Goal: Task Accomplishment & Management: Manage account settings

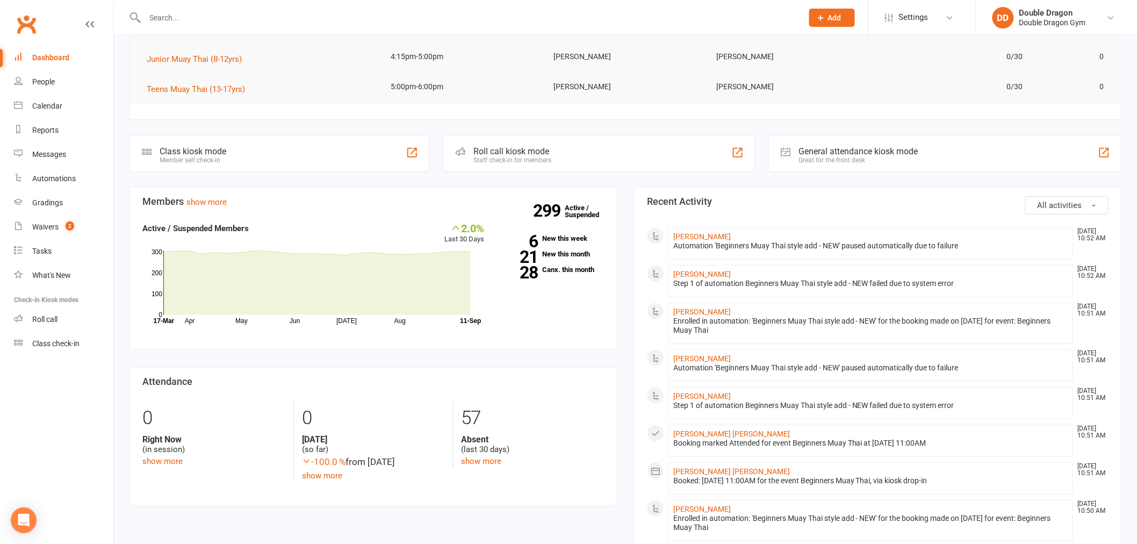
scroll to position [179, 0]
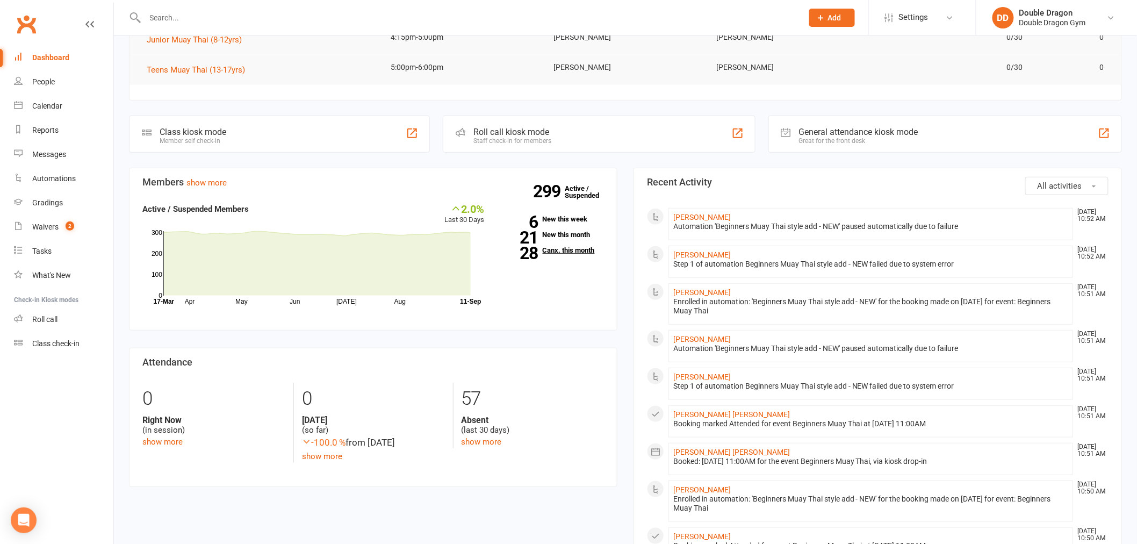
click at [554, 251] on link "28 Canx. this month" at bounding box center [552, 250] width 103 height 7
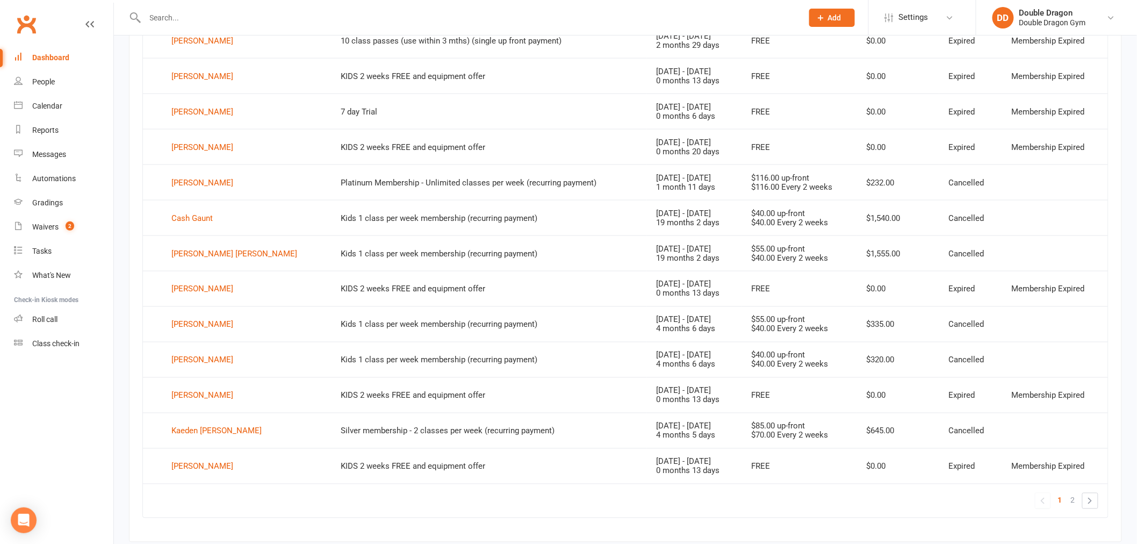
scroll to position [600, 0]
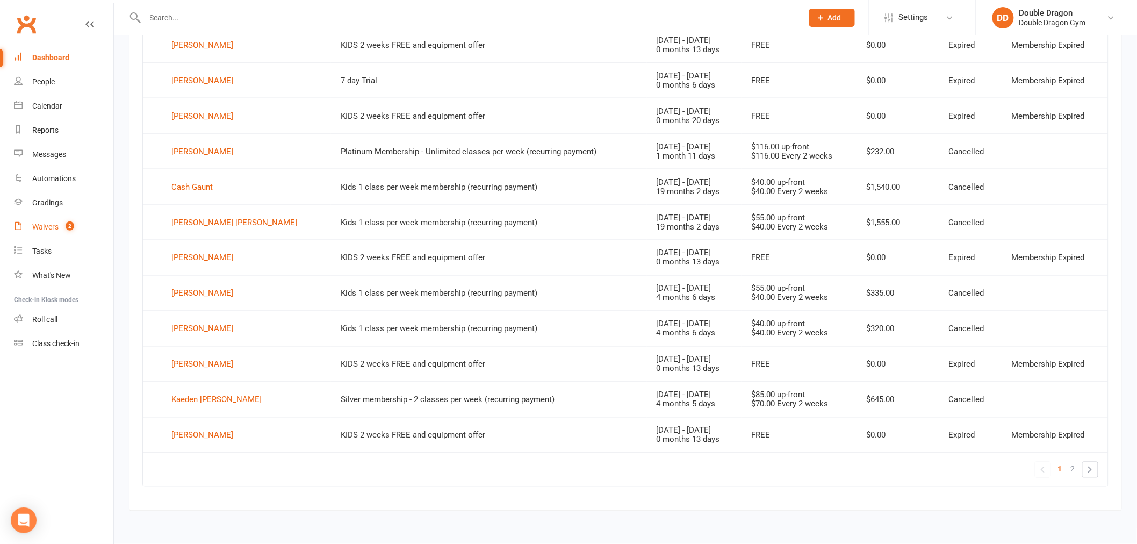
click at [38, 221] on link "Waivers 2" at bounding box center [63, 227] width 99 height 24
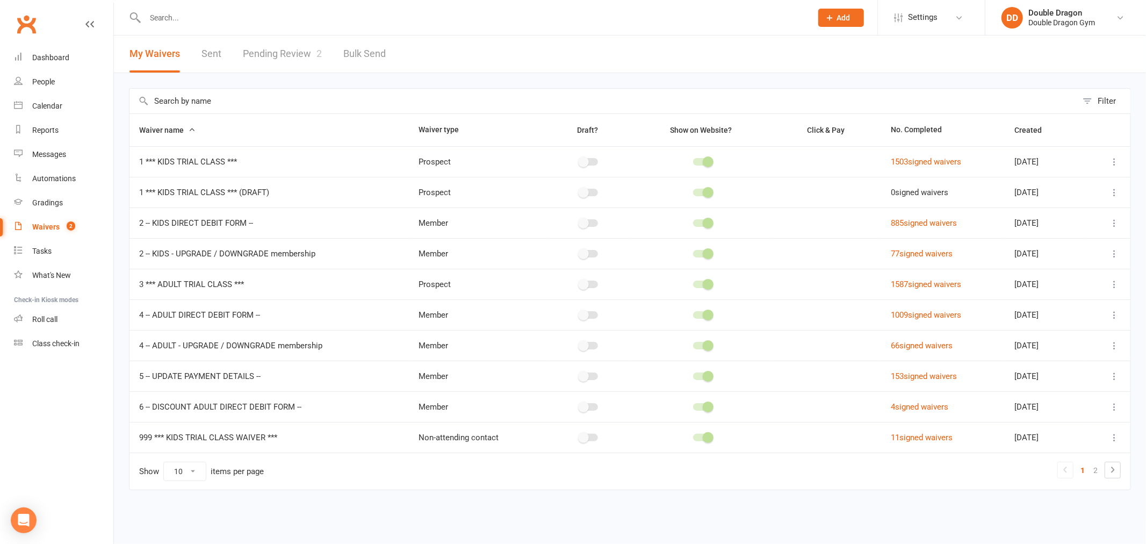
click at [280, 58] on link "Pending Review 2" at bounding box center [282, 53] width 79 height 37
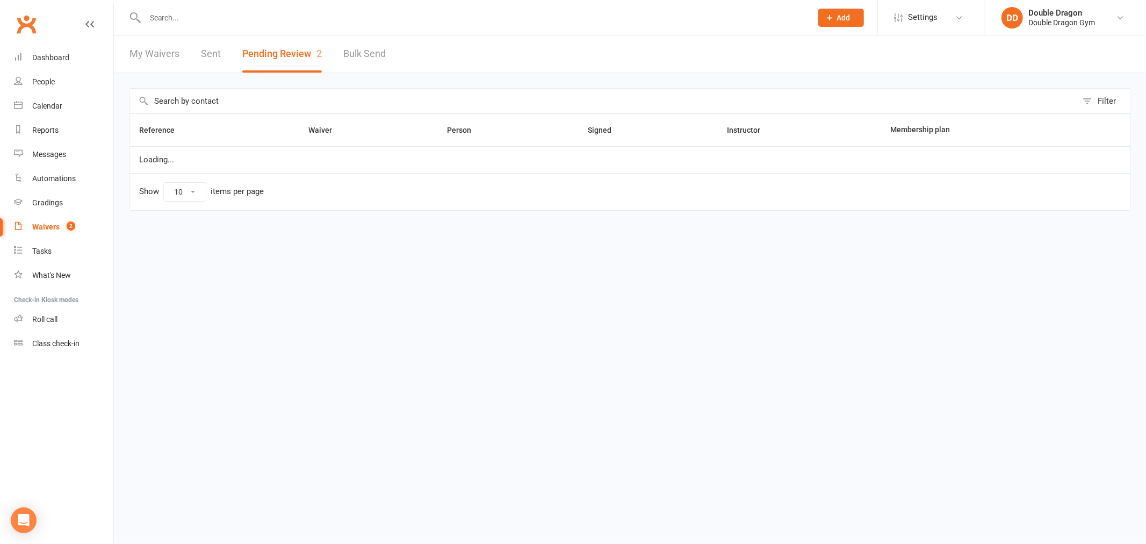
select select "100"
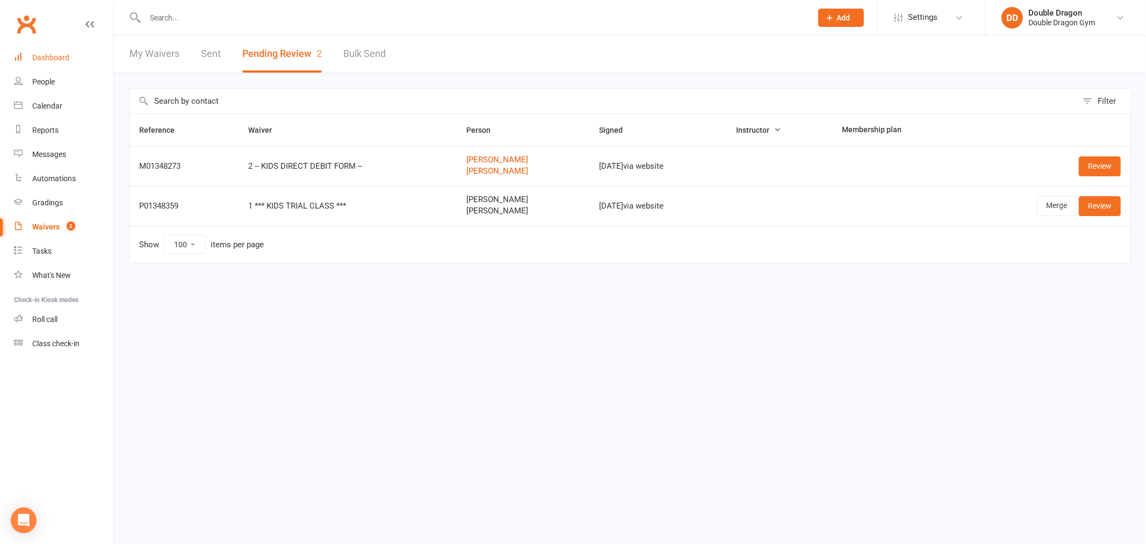
click at [73, 60] on link "Dashboard" at bounding box center [63, 58] width 99 height 24
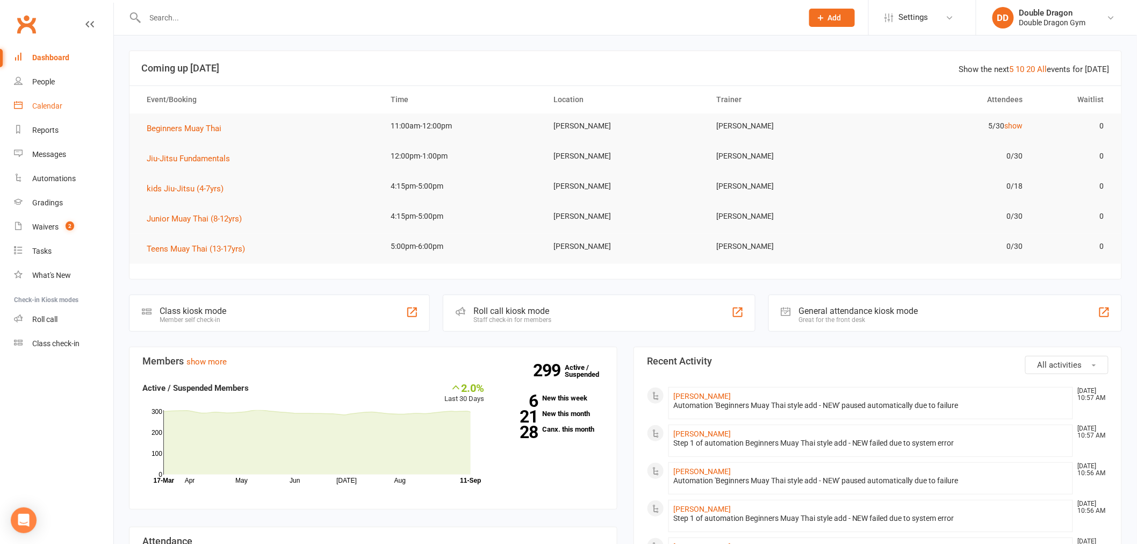
click at [39, 111] on link "Calendar" at bounding box center [63, 106] width 99 height 24
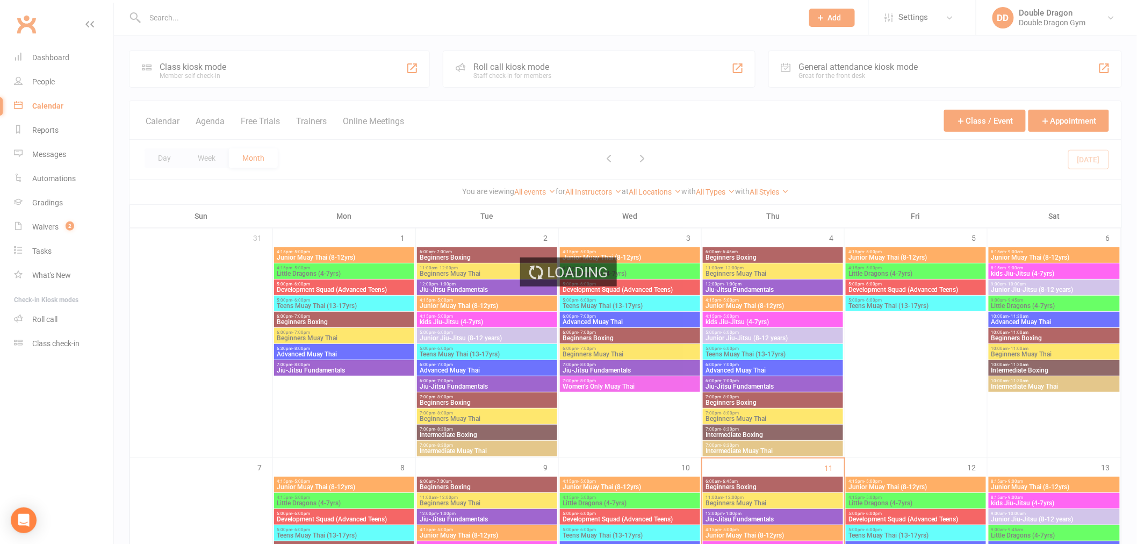
click at [516, 74] on div "Loading" at bounding box center [568, 272] width 1137 height 544
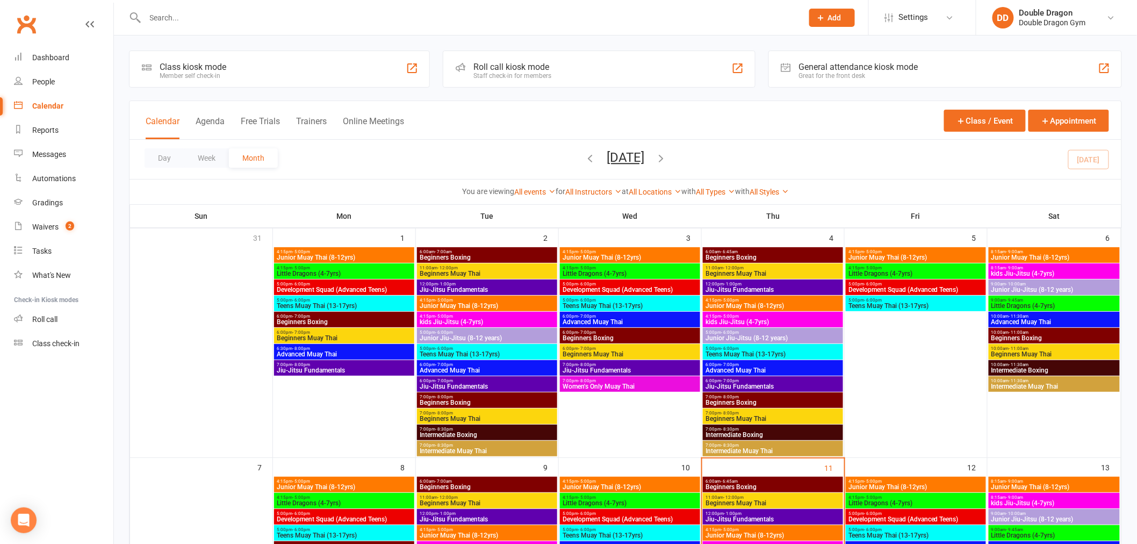
click at [522, 72] on div "Staff check-in for members" at bounding box center [512, 76] width 78 height 8
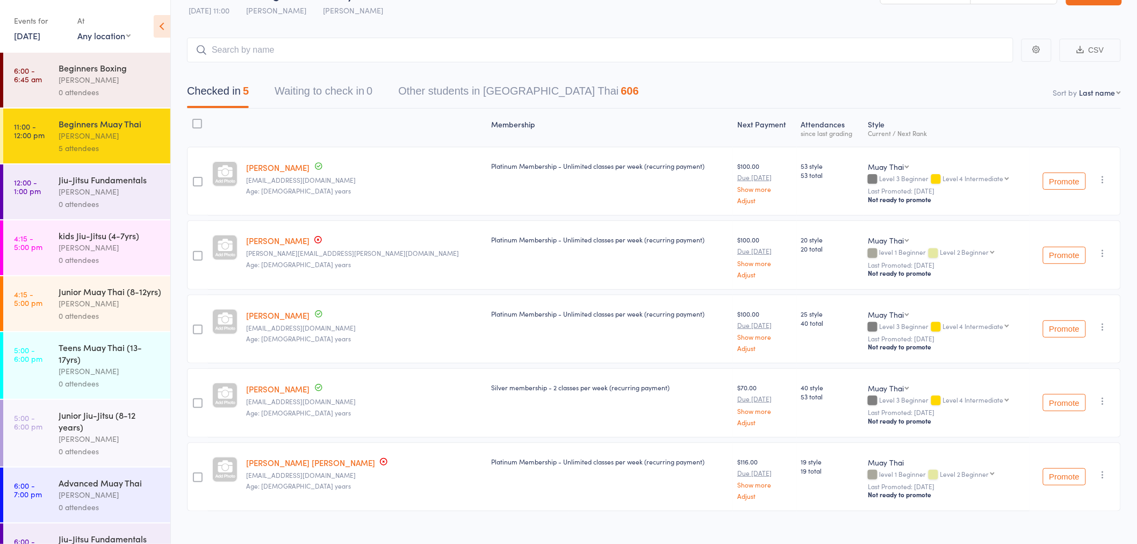
scroll to position [45, 0]
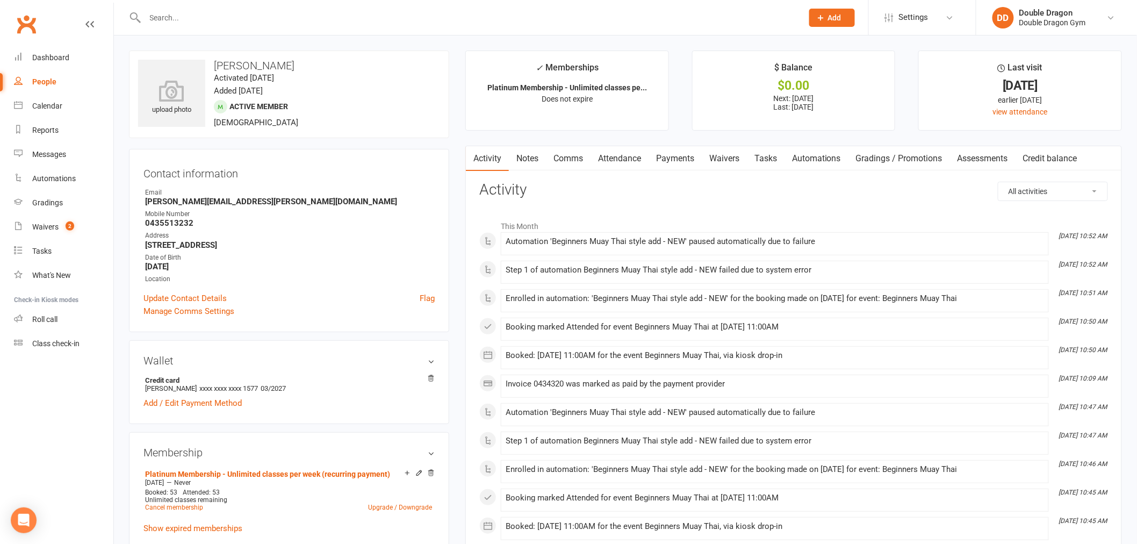
click at [675, 157] on link "Payments" at bounding box center [674, 158] width 53 height 25
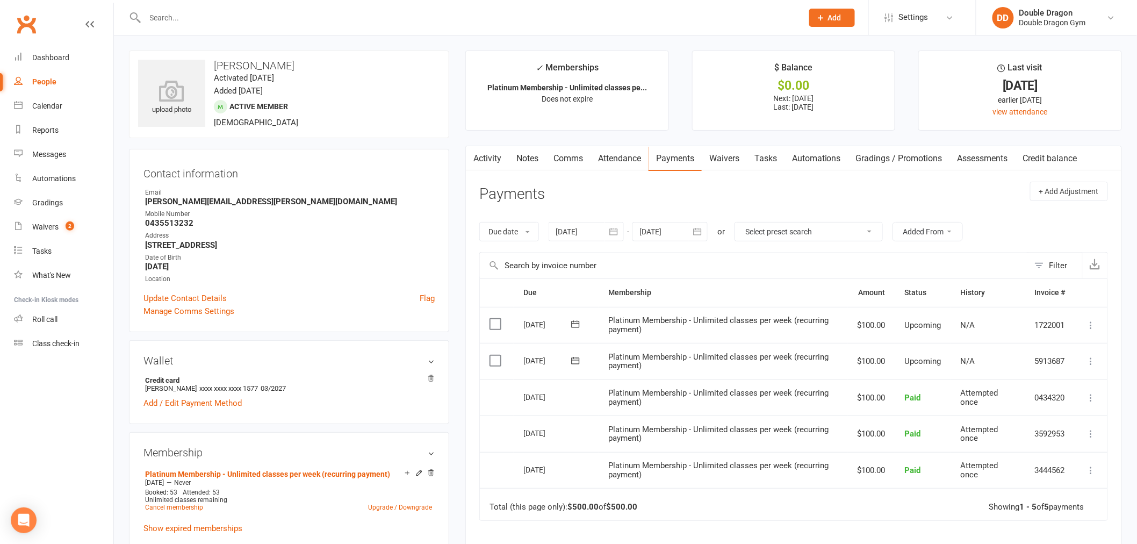
scroll to position [60, 0]
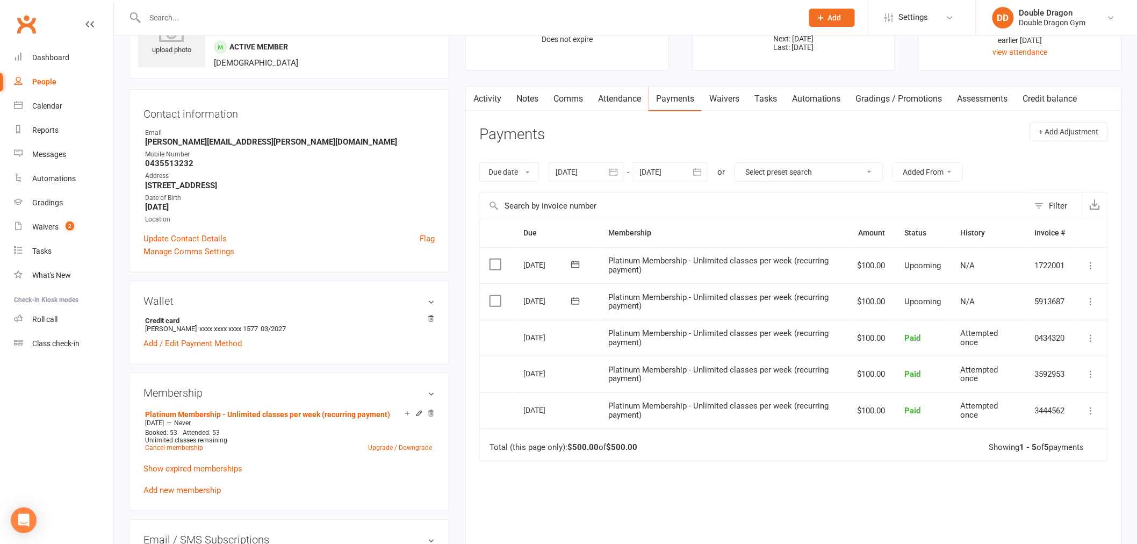
click at [689, 176] on button "button" at bounding box center [697, 171] width 19 height 19
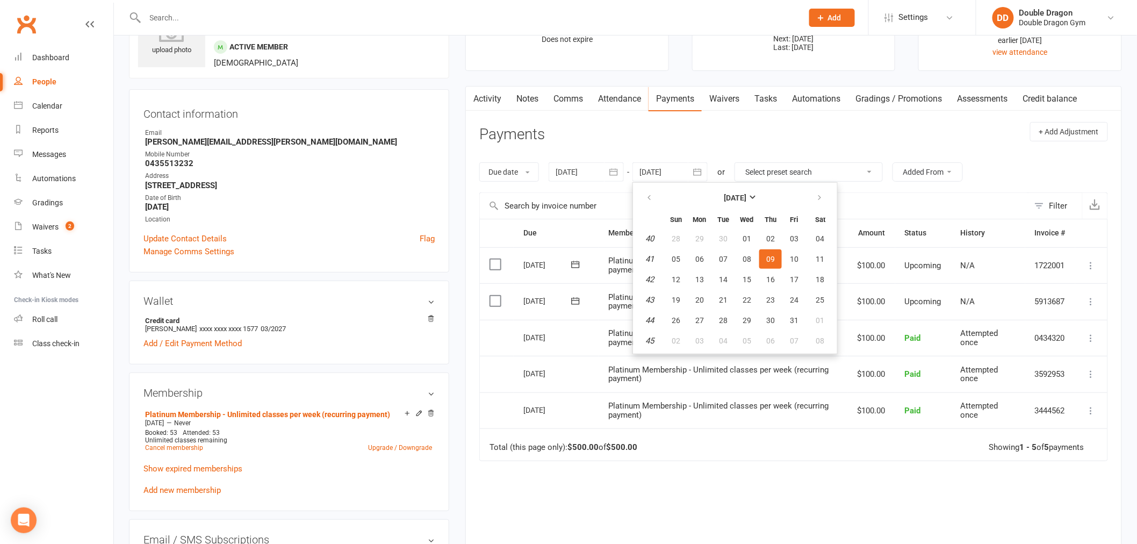
click at [598, 167] on div at bounding box center [586, 171] width 75 height 19
click at [566, 191] on button "button" at bounding box center [565, 197] width 23 height 19
click at [595, 255] on span "04" at bounding box center [592, 259] width 9 height 9
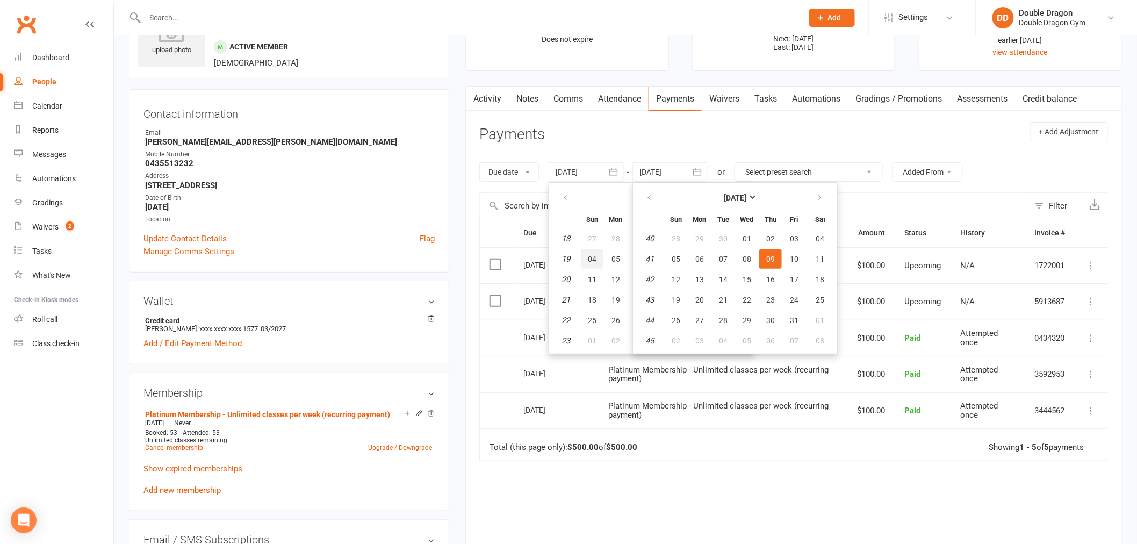
type input "04 May 2025"
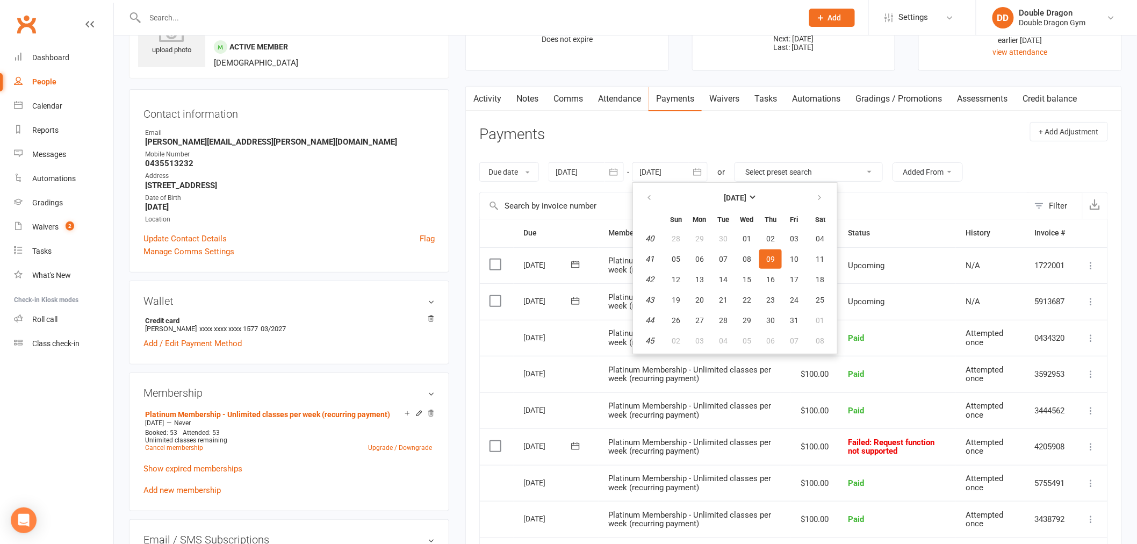
click at [697, 174] on icon "button" at bounding box center [697, 172] width 11 height 11
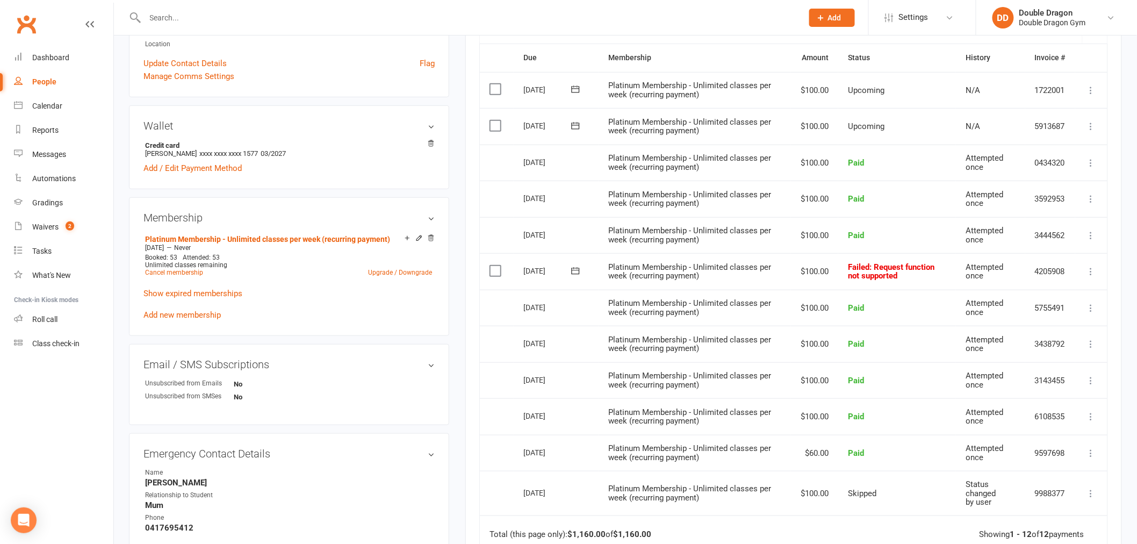
scroll to position [239, 0]
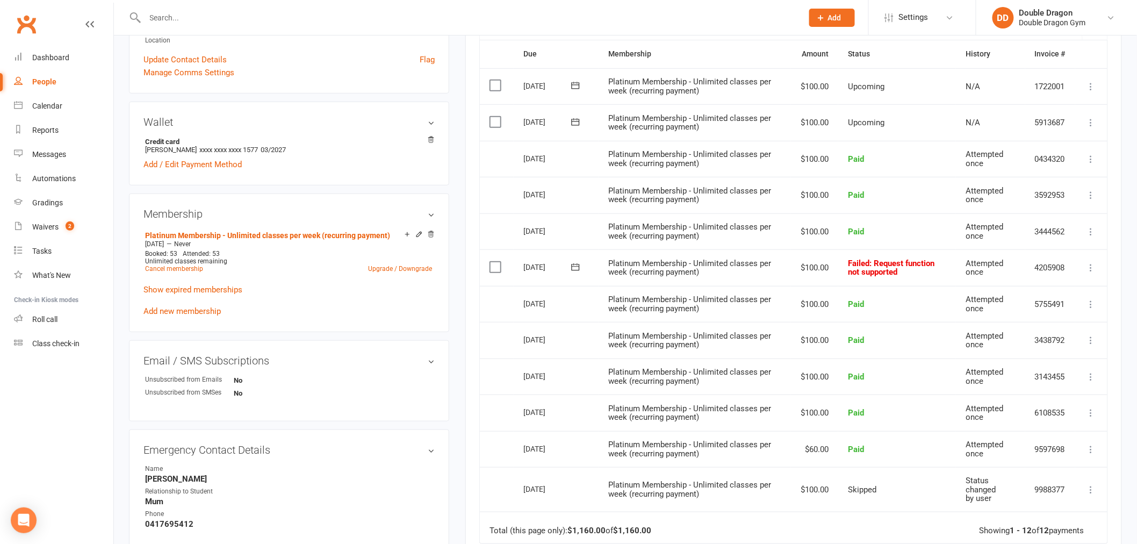
click at [1090, 271] on icon at bounding box center [1091, 267] width 11 height 11
click at [1005, 353] on link "Skip" at bounding box center [1044, 352] width 106 height 21
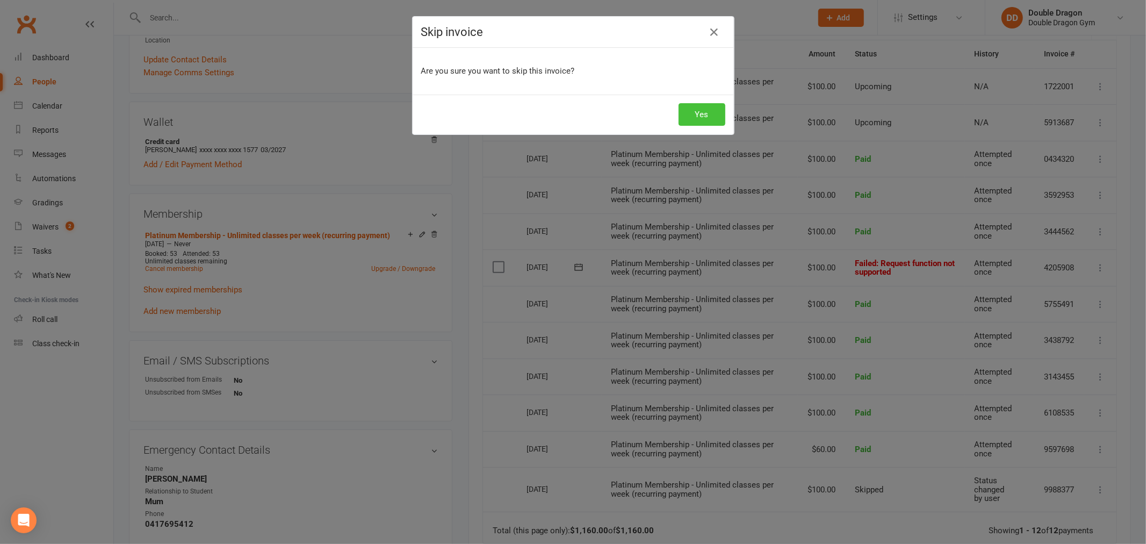
click at [697, 111] on button "Yes" at bounding box center [702, 114] width 47 height 23
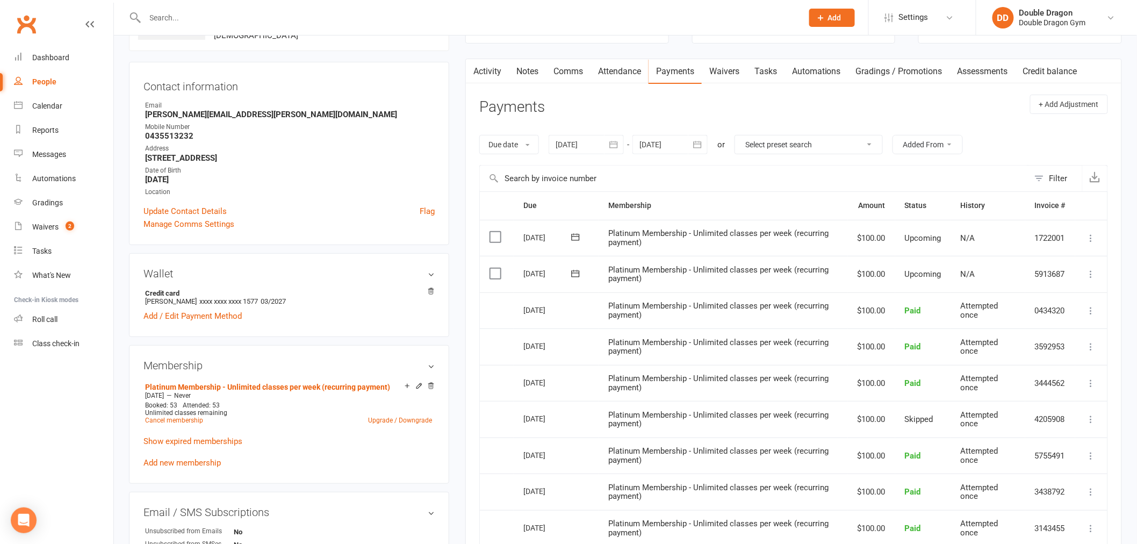
scroll to position [0, 0]
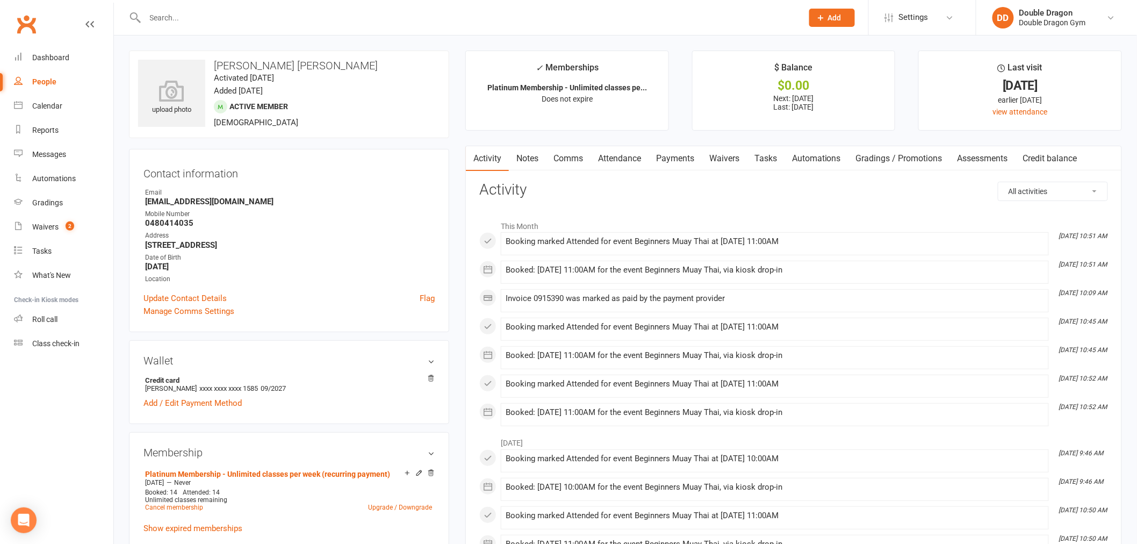
click at [568, 162] on link "Comms" at bounding box center [568, 158] width 45 height 25
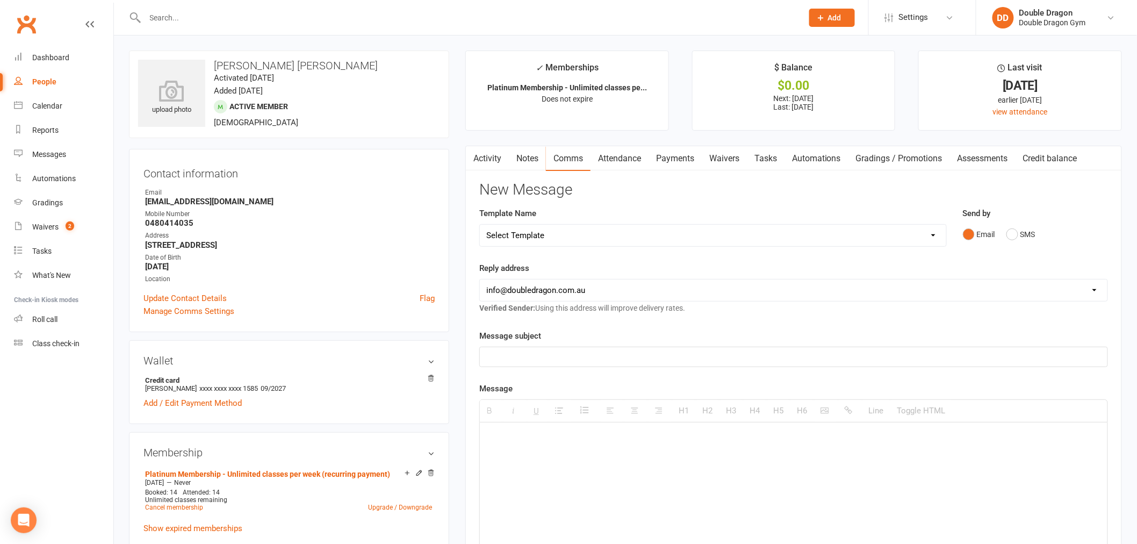
click at [668, 158] on link "Payments" at bounding box center [674, 158] width 53 height 25
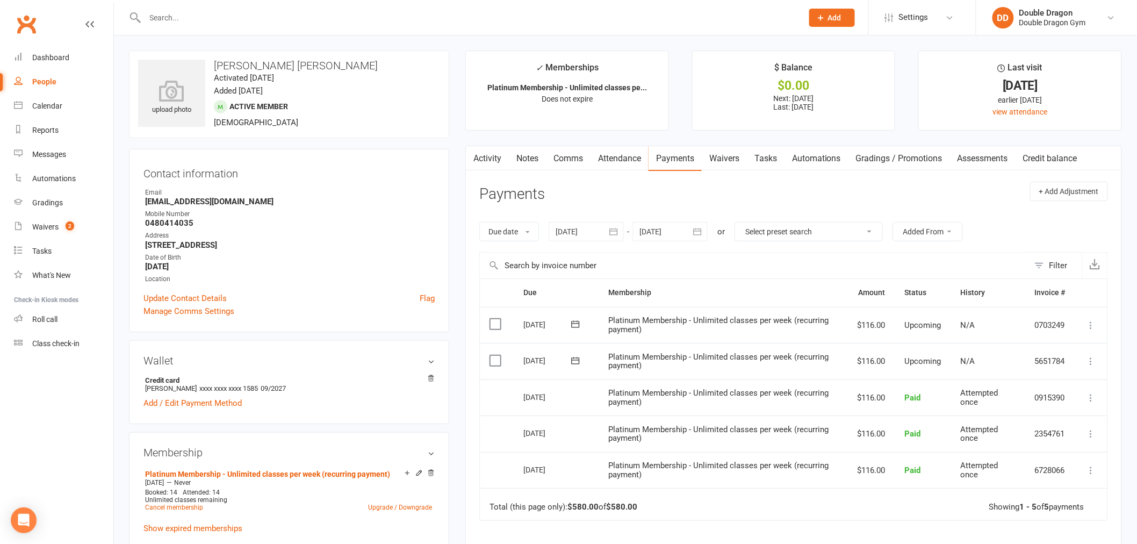
click at [579, 227] on div at bounding box center [586, 231] width 75 height 19
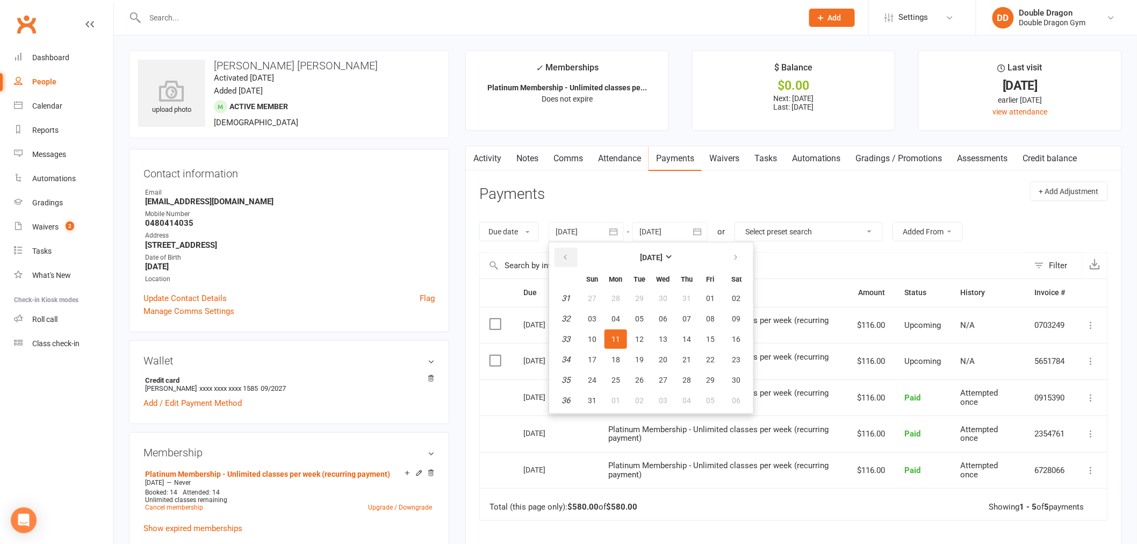
click at [565, 250] on button "button" at bounding box center [565, 257] width 23 height 19
click at [566, 250] on button "button" at bounding box center [565, 257] width 23 height 19
drag, startPoint x: 654, startPoint y: 387, endPoint x: 644, endPoint y: 374, distance: 16.4
click at [652, 391] on button "04" at bounding box center [663, 400] width 23 height 19
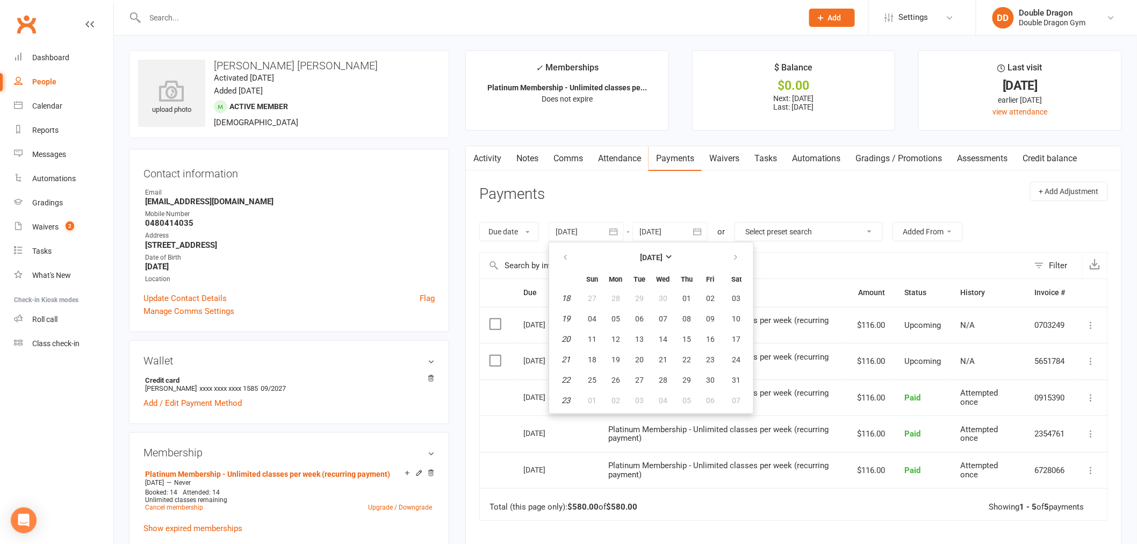
type input "04 Jun 2025"
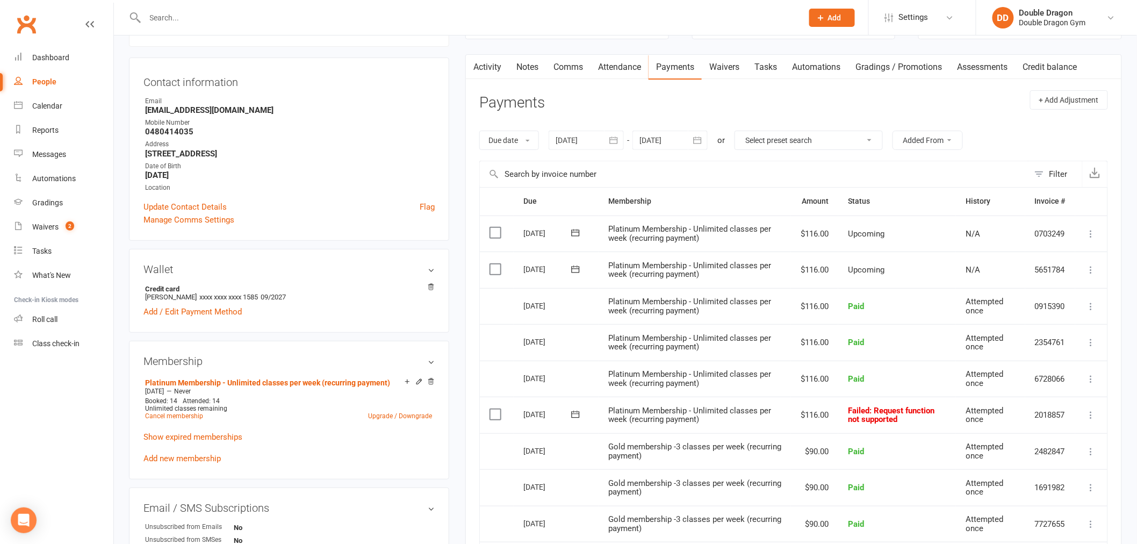
scroll to position [119, 0]
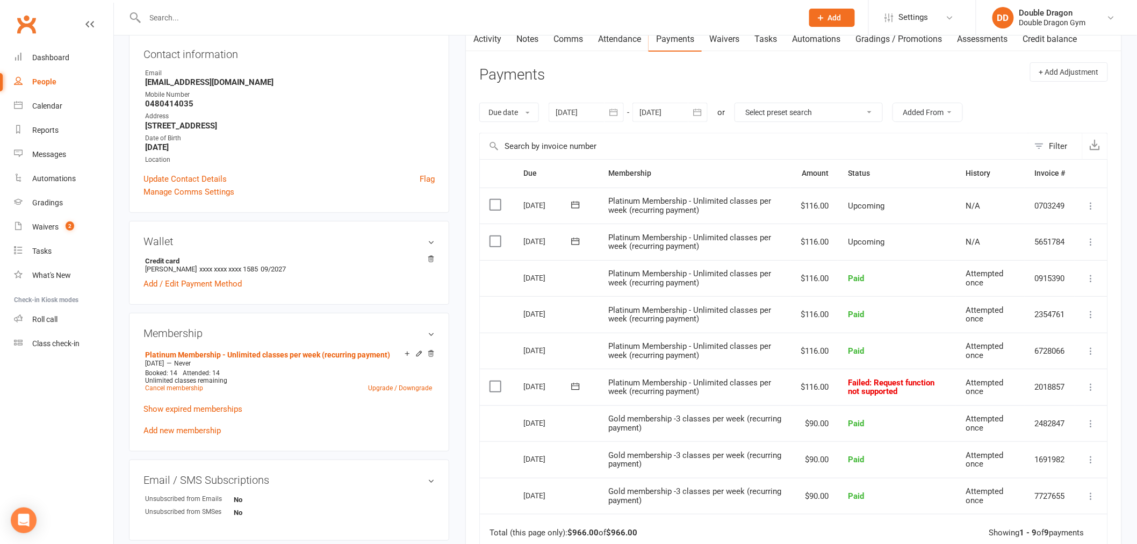
drag, startPoint x: 1093, startPoint y: 387, endPoint x: 1081, endPoint y: 395, distance: 14.2
click at [1091, 388] on icon at bounding box center [1091, 386] width 11 height 11
click at [1025, 475] on link "Skip" at bounding box center [1044, 471] width 106 height 21
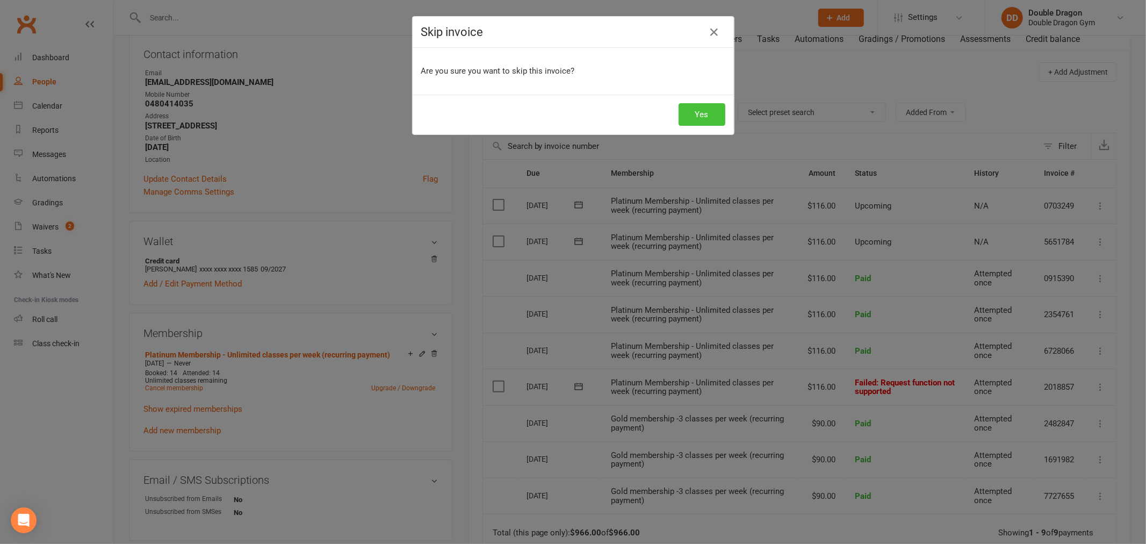
click at [706, 116] on button "Yes" at bounding box center [702, 114] width 47 height 23
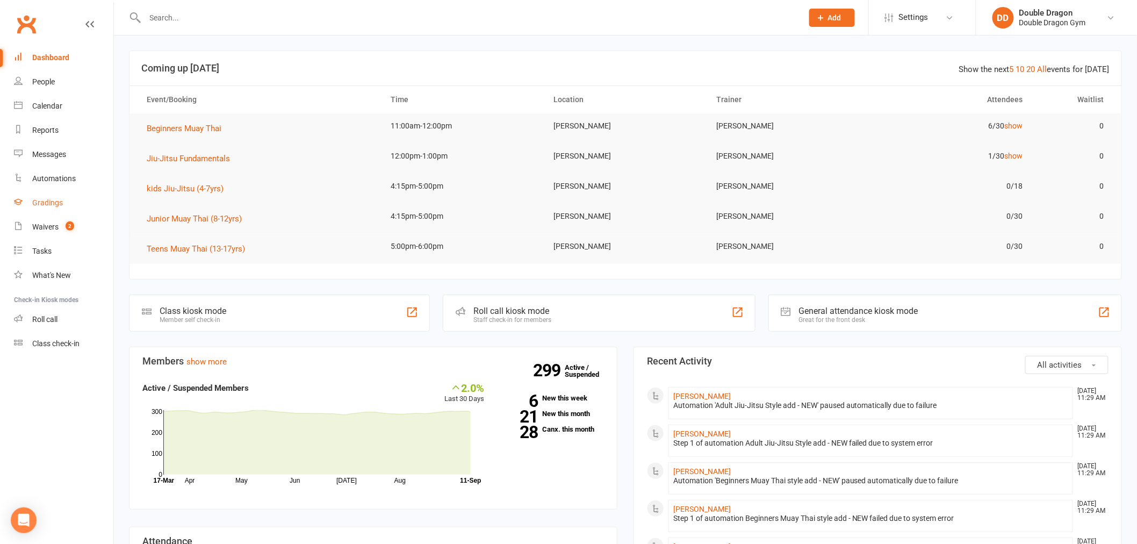
click at [63, 196] on link "Gradings" at bounding box center [63, 203] width 99 height 24
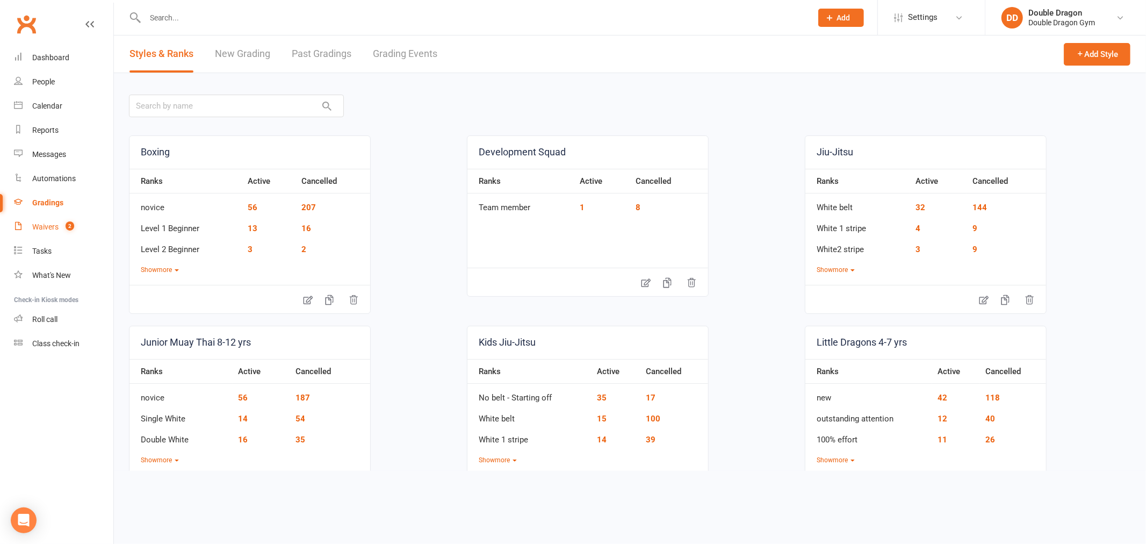
click at [51, 232] on link "Waivers 2" at bounding box center [63, 227] width 99 height 24
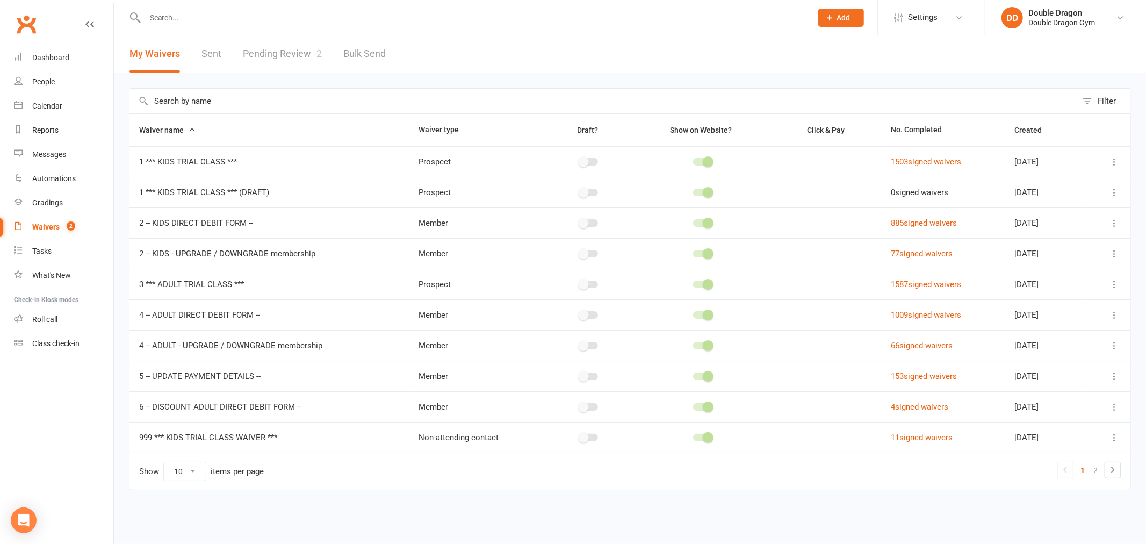
click at [265, 61] on link "Pending Review 2" at bounding box center [282, 53] width 79 height 37
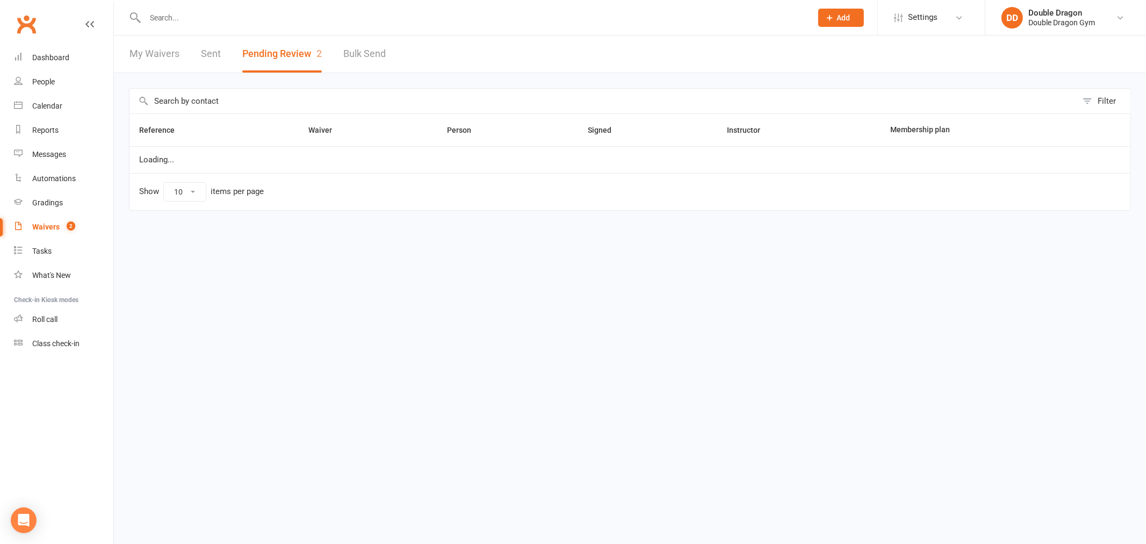
select select "100"
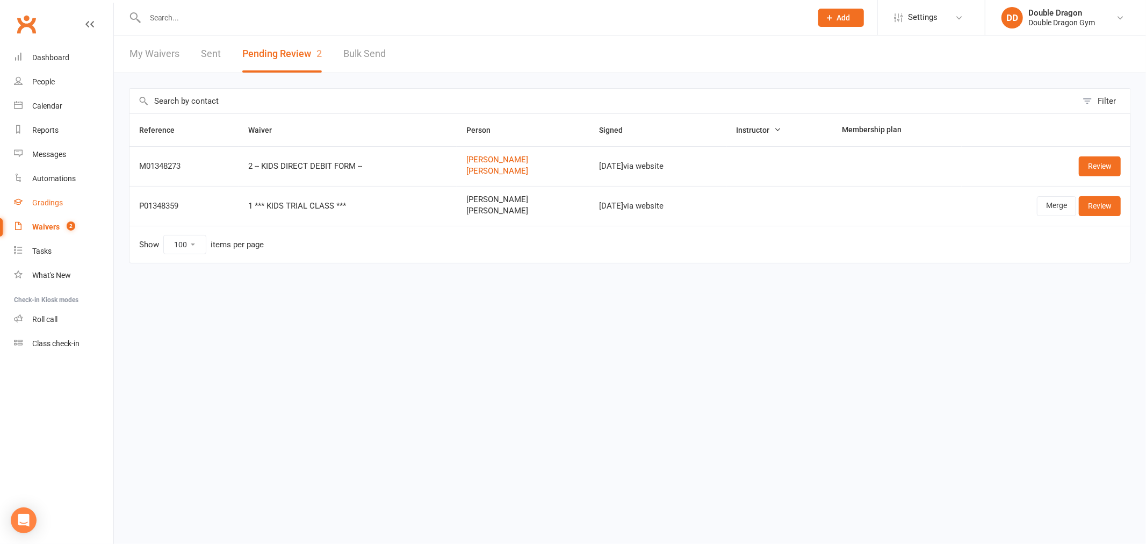
click at [49, 203] on div "Gradings" at bounding box center [47, 202] width 31 height 9
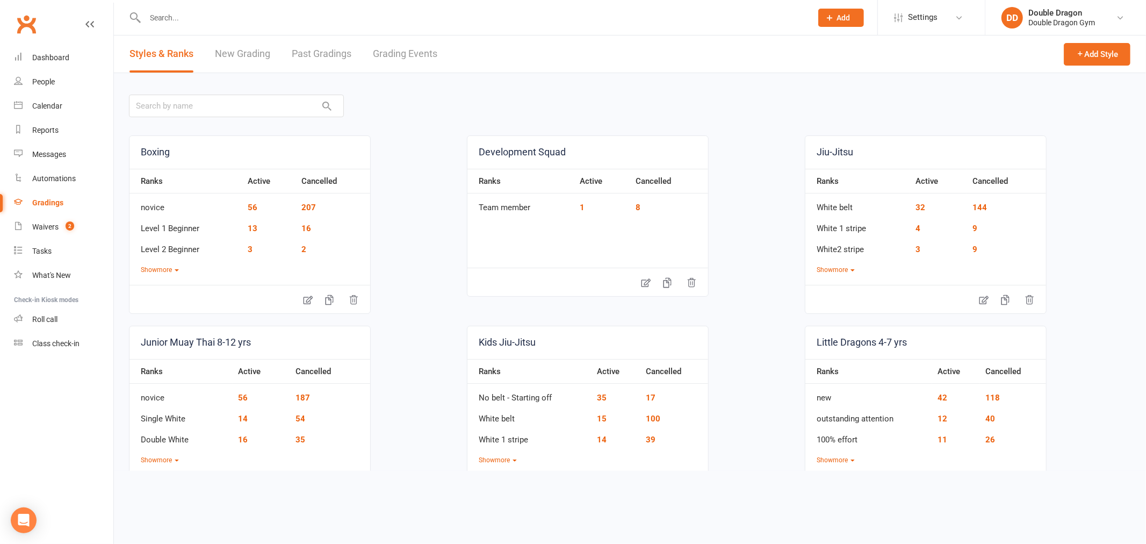
click at [248, 62] on link "New Grading" at bounding box center [242, 53] width 55 height 37
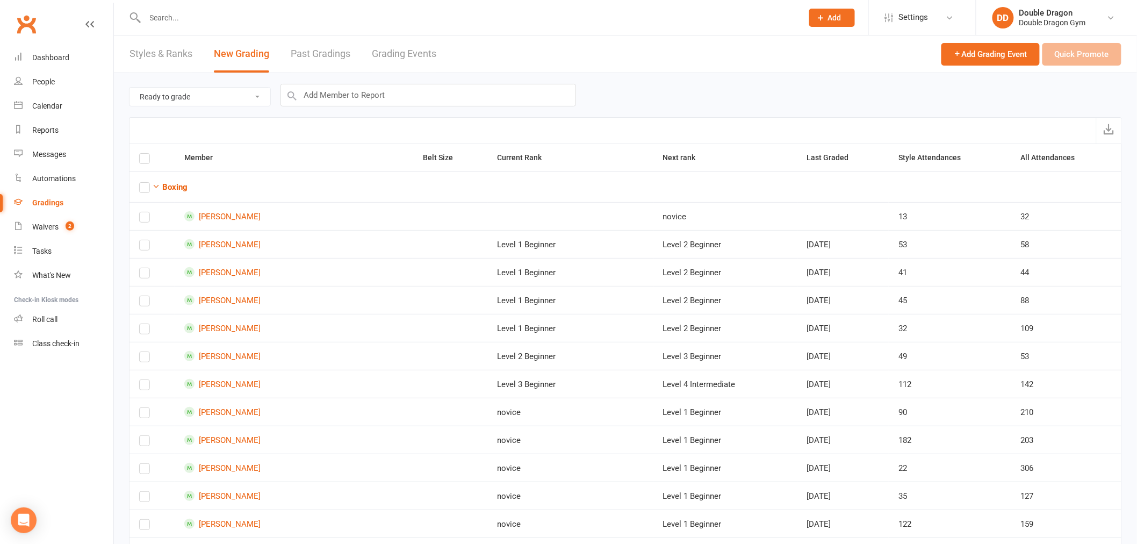
click at [400, 54] on link "Grading Events" at bounding box center [404, 53] width 64 height 37
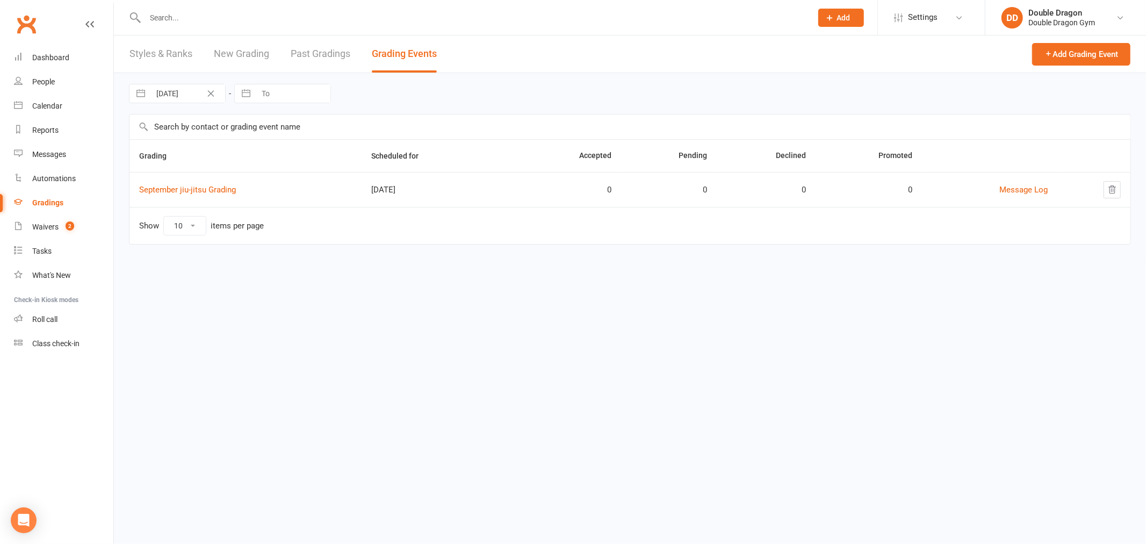
click at [53, 201] on div "Gradings" at bounding box center [47, 202] width 31 height 9
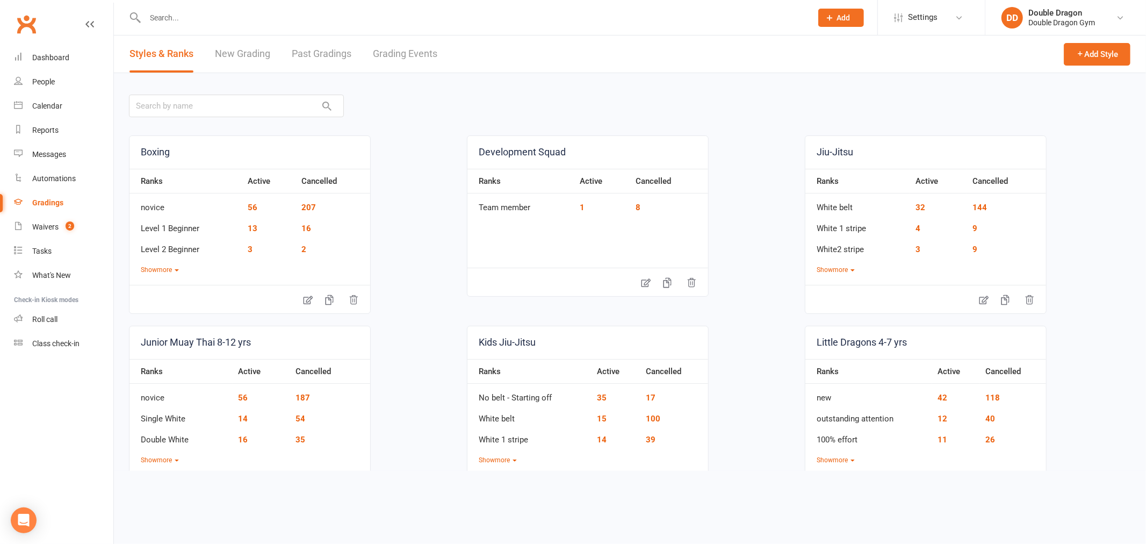
click at [841, 150] on link "Jiu-Jitsu" at bounding box center [925, 152] width 241 height 33
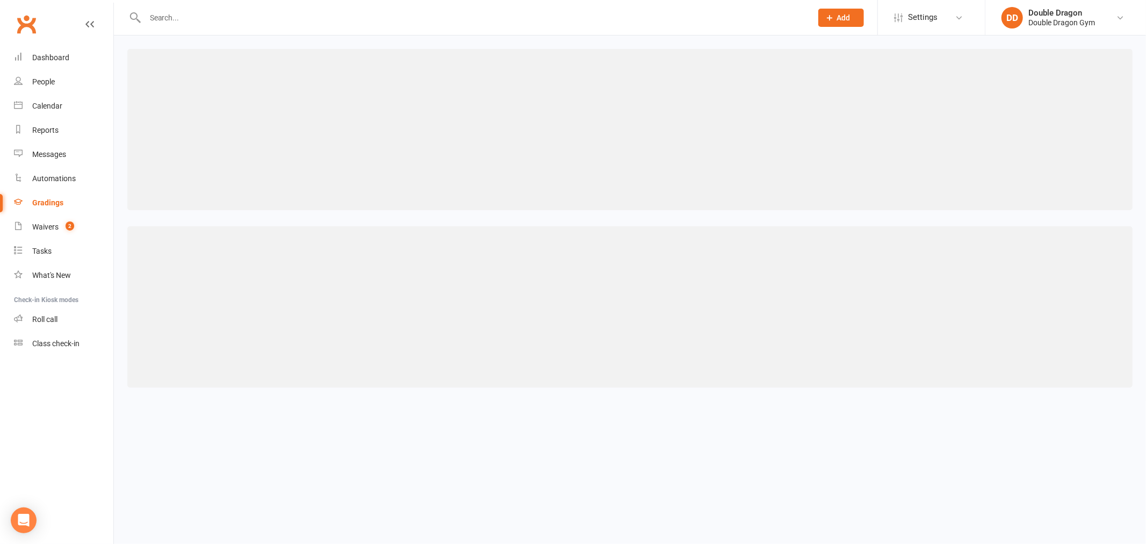
select select "contact_summaries:styles_style_most_recently_promoted_on"
select select "IS BLANK"
select select "contact_summaries:styles_style_most_recently_promoted_on"
select select "<>"
select select "months"
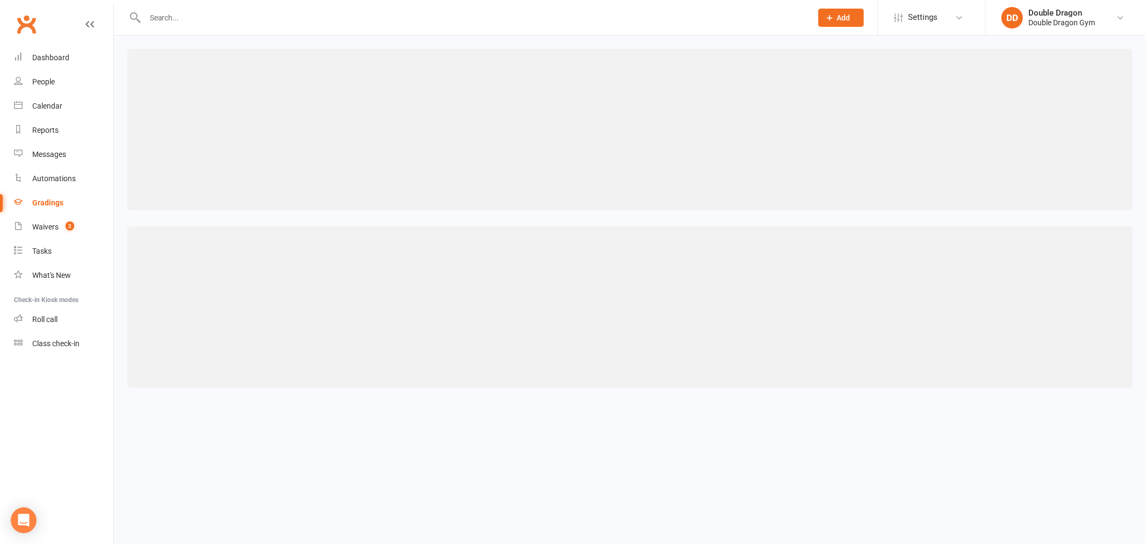
select select "contact_summaries:styles_style_class_attendances_since_last_promotion"
select select ">="
select select "contact_summaries:styles_style_class_attendances_since_last_promotion"
select select ">="
select select "contact_summaries:styles_style_class_attendances_since_last_promotion"
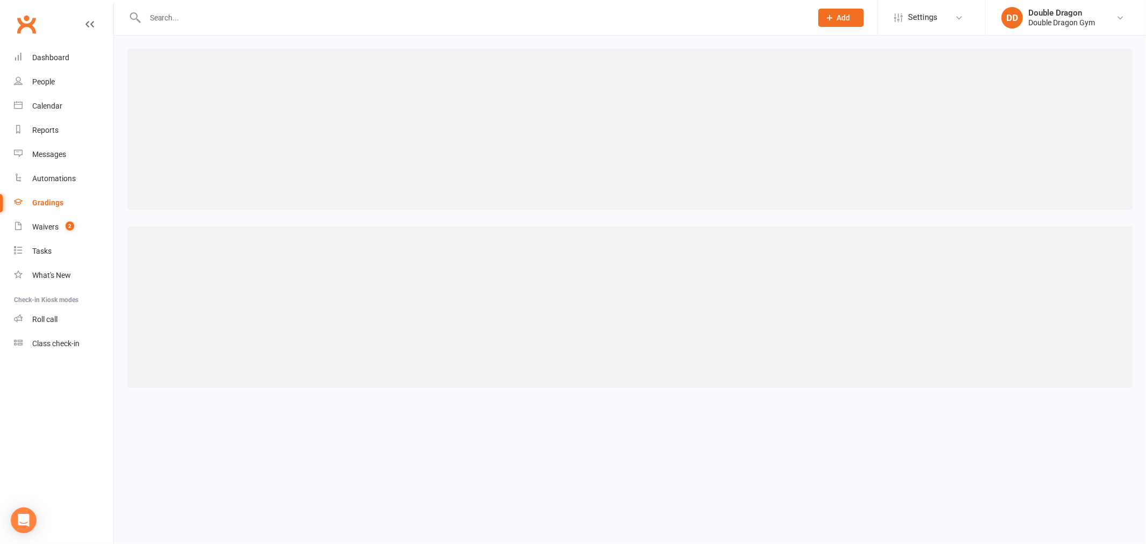
select select ">="
select select "contact_summaries:styles_style_class_attendances_since_last_promotion"
select select ">="
select select "contact_summaries:styles_style_class_attendances_since_last_promotion"
select select ">="
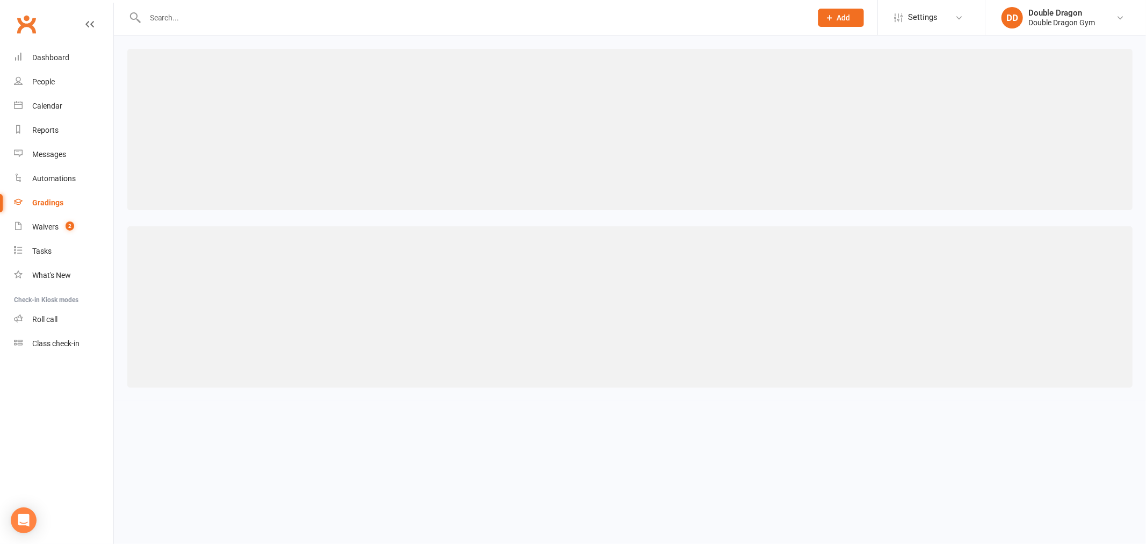
select select "contact_summaries:styles_style_class_attendances_since_last_promotion"
select select ">="
select select "contact_summaries:styles_style_class_attendances_since_last_promotion"
select select ">="
select select "contact_summaries:styles_style_class_attendances_since_last_promotion"
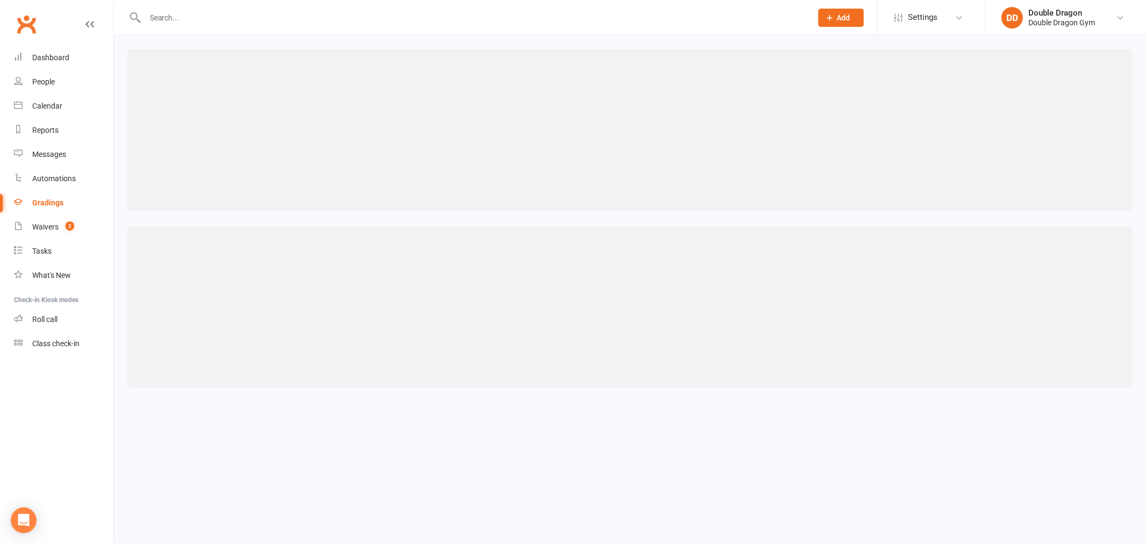
select select ">="
select select "contact_summaries:styles_style_class_attendances_since_last_promotion"
select select ">="
select select "contact_summaries:styles_style_class_attendances_since_last_promotion"
select select ">="
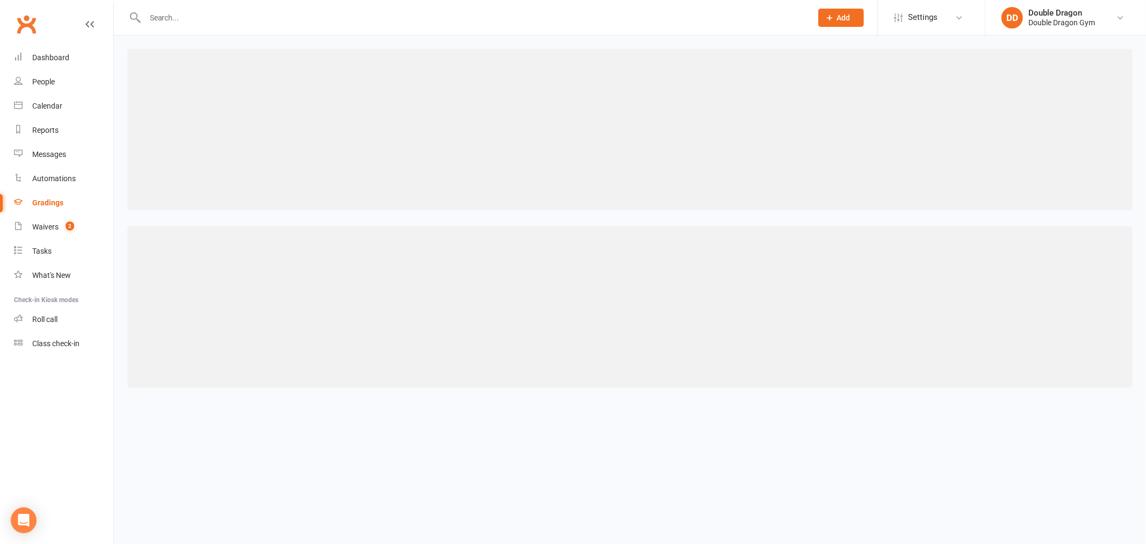
select select "contact_summaries:styles_style_class_attendances_since_last_promotion"
select select ">="
select select "contact_summaries:styles_style_class_attendances_since_last_promotion"
select select ">="
select select "contact_summaries:styles_style_class_attendances_since_last_promotion"
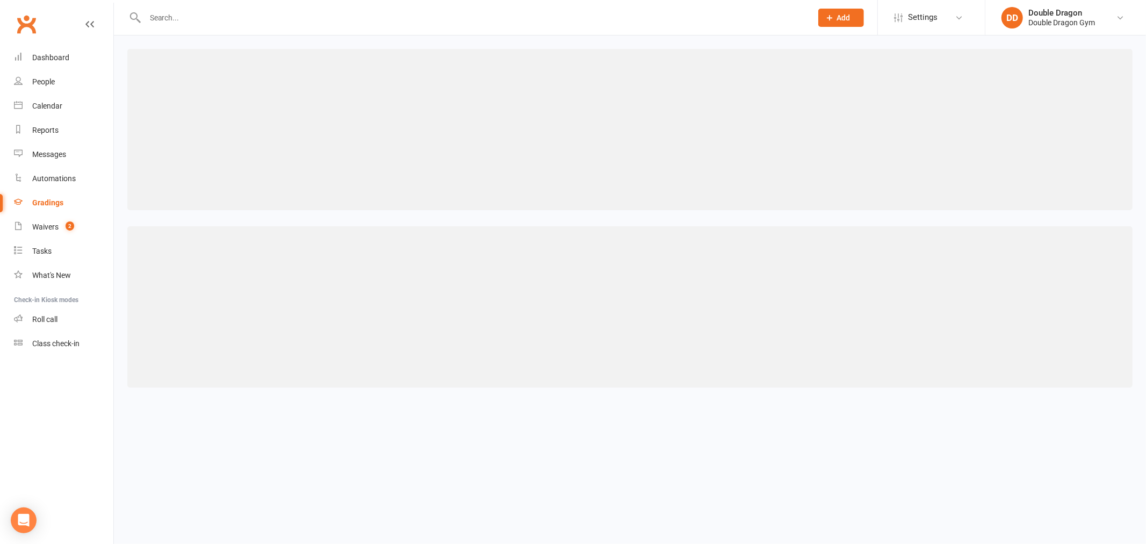
select select ">="
select select "contact_summaries:styles_style_class_attendances_since_last_promotion"
select select ">="
select select "contact_summaries:styles_style_class_attendances_since_last_promotion"
select select ">="
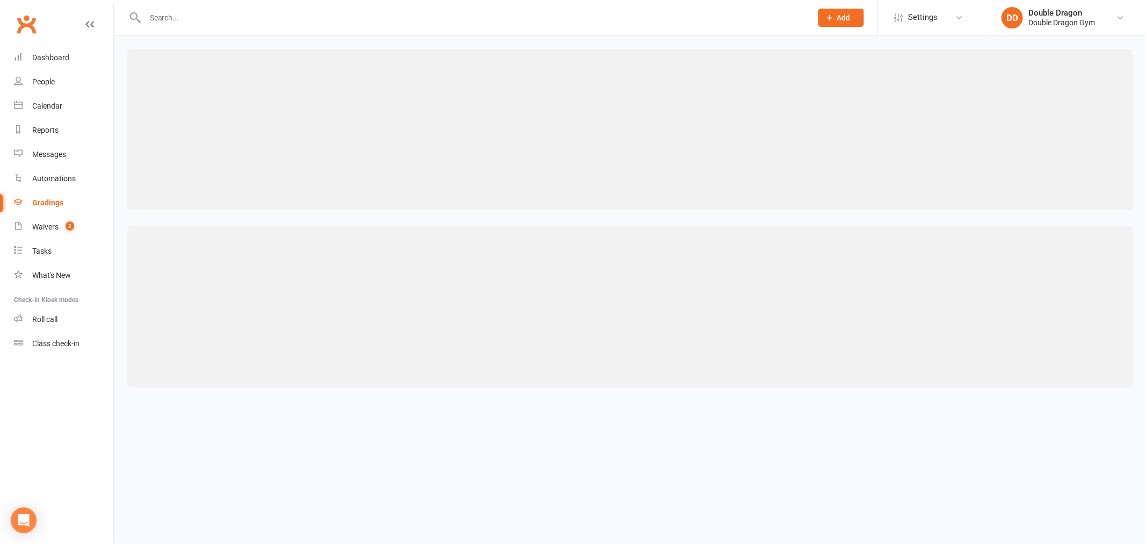
select select "contact_summaries:styles_style_class_attendances_since_last_promotion"
select select ">="
select select "contact_summaries:styles_style_class_attendances_since_last_promotion"
select select ">="
select select "contact_summaries:styles_style_class_attendances_since_last_promotion"
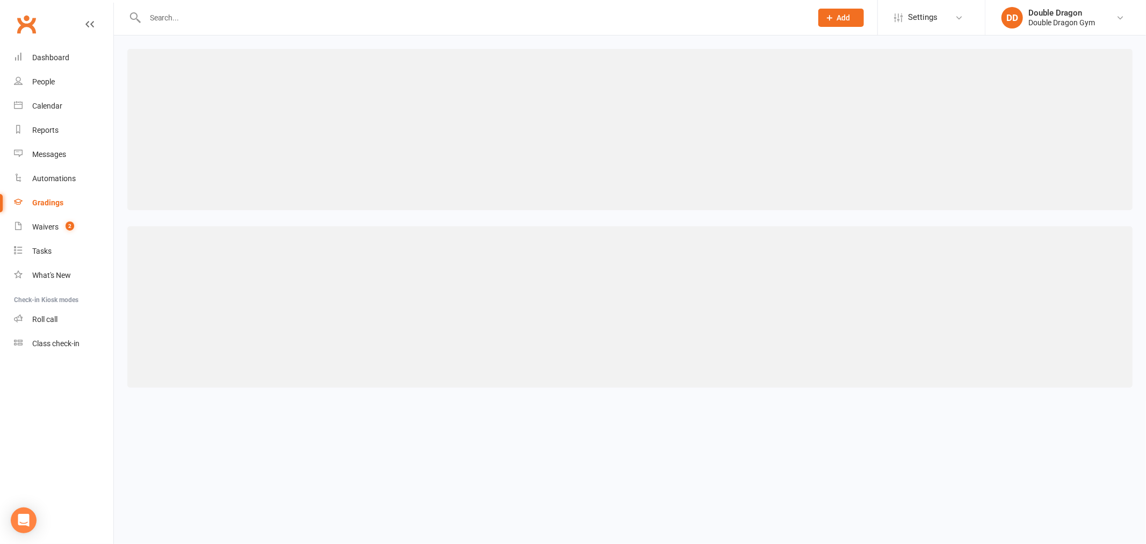
select select ">="
select select "contact_summaries:styles_style_class_attendances_since_last_promotion"
select select ">="
select select "contact_summaries:styles_style_class_attendances_since_last_promotion"
select select ">="
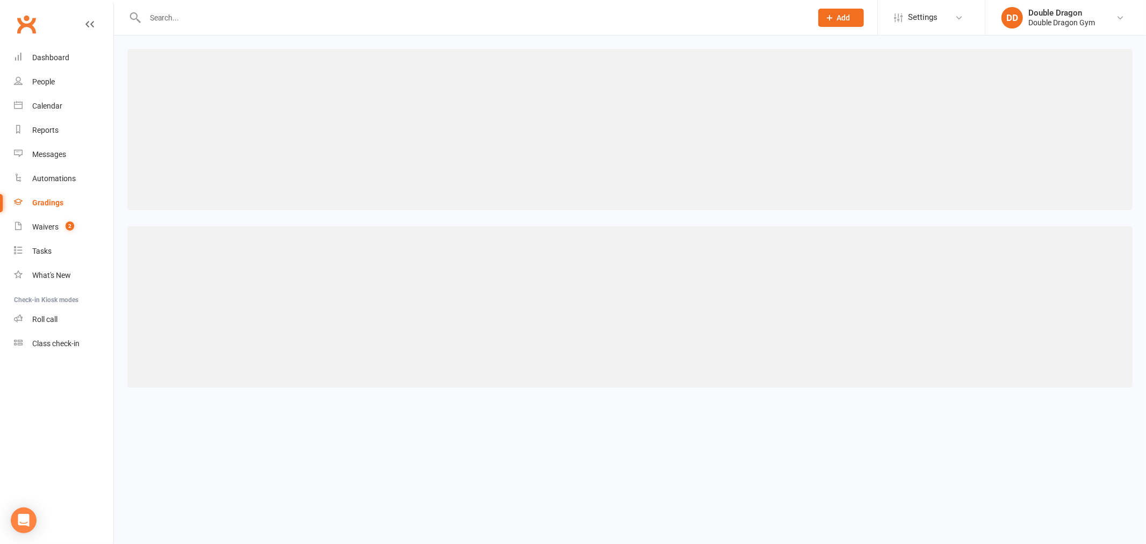
select select "contact_summaries:styles_style_class_attendances_since_last_promotion"
select select ">="
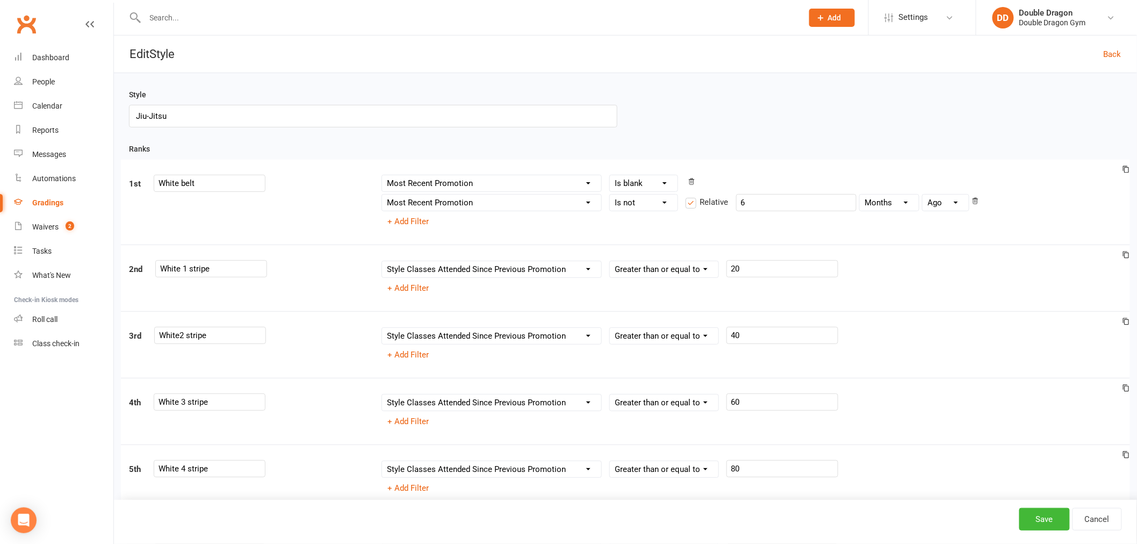
click at [49, 201] on div "Gradings" at bounding box center [47, 202] width 31 height 9
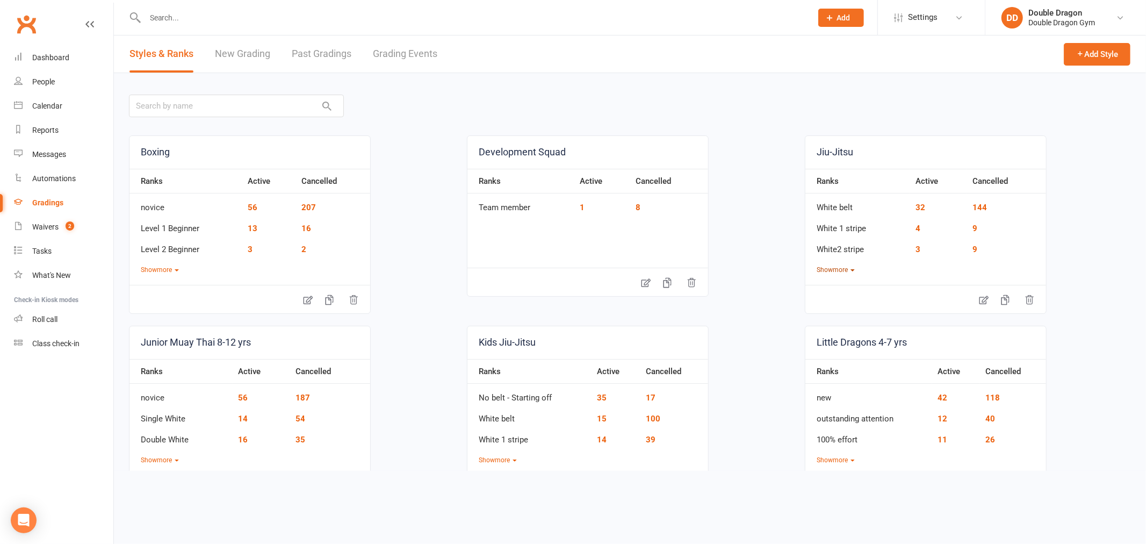
click at [832, 272] on button "Show more" at bounding box center [836, 270] width 38 height 10
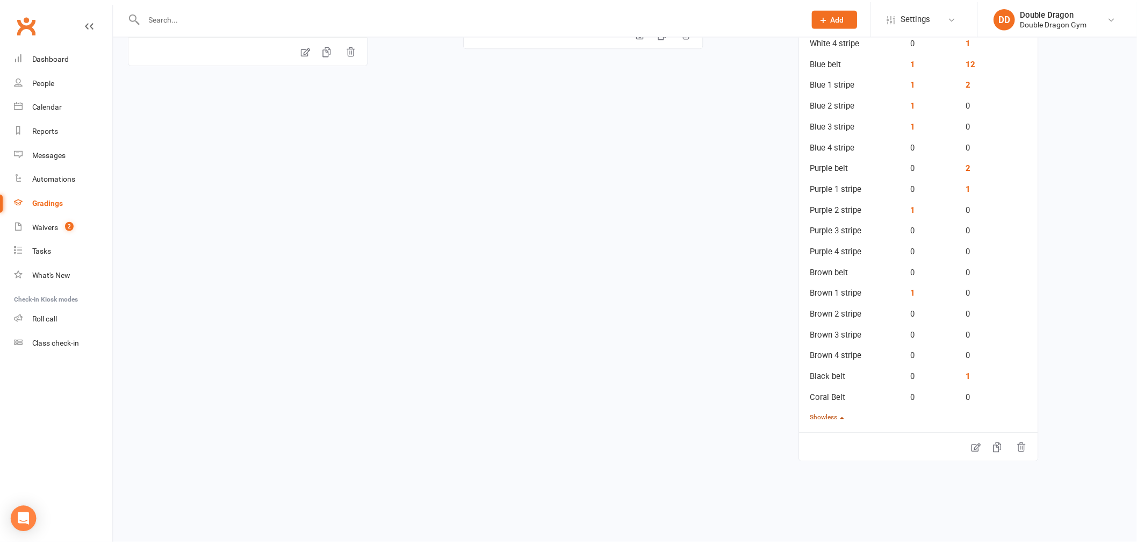
scroll to position [239, 0]
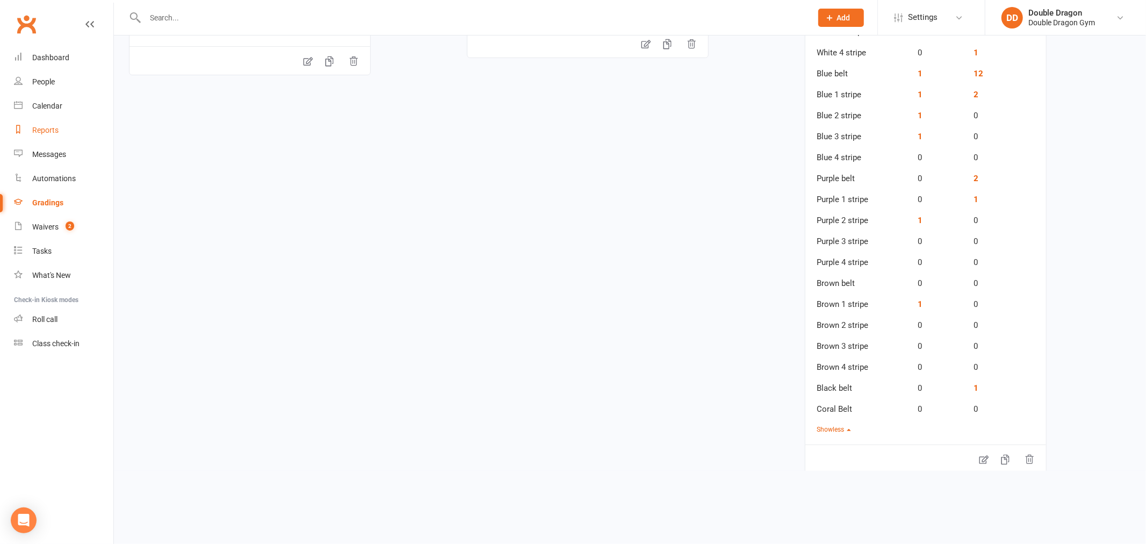
click at [45, 131] on div "Reports" at bounding box center [45, 130] width 26 height 9
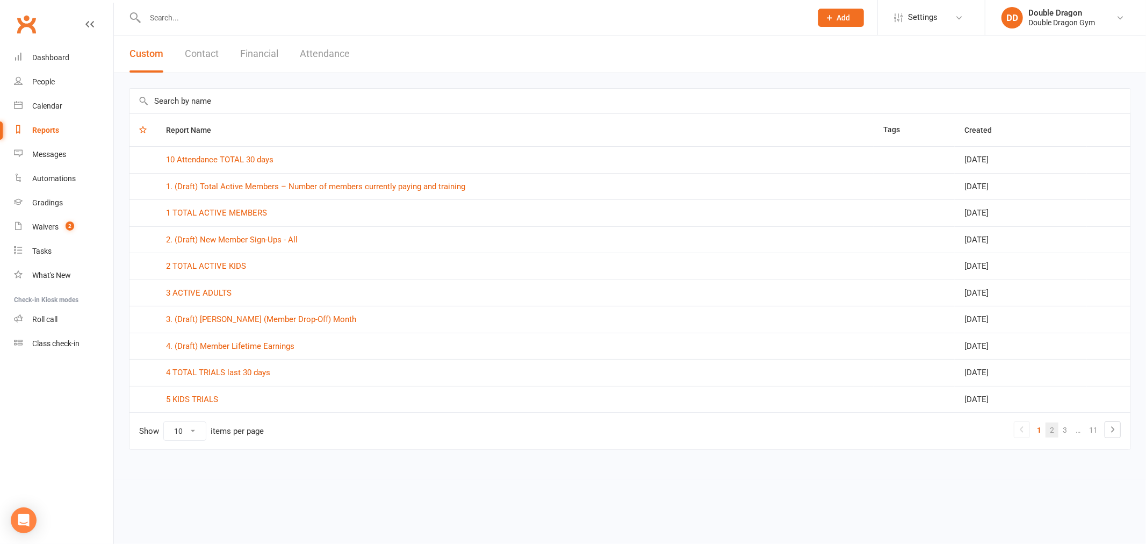
click at [1051, 428] on link "2" at bounding box center [1051, 429] width 13 height 15
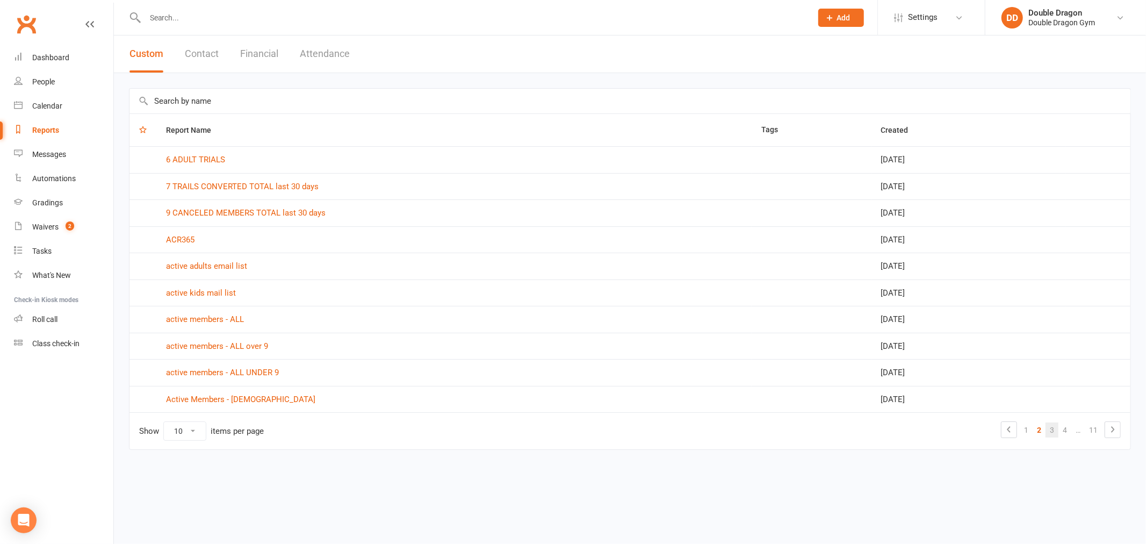
click at [1051, 427] on link "3" at bounding box center [1051, 429] width 13 height 15
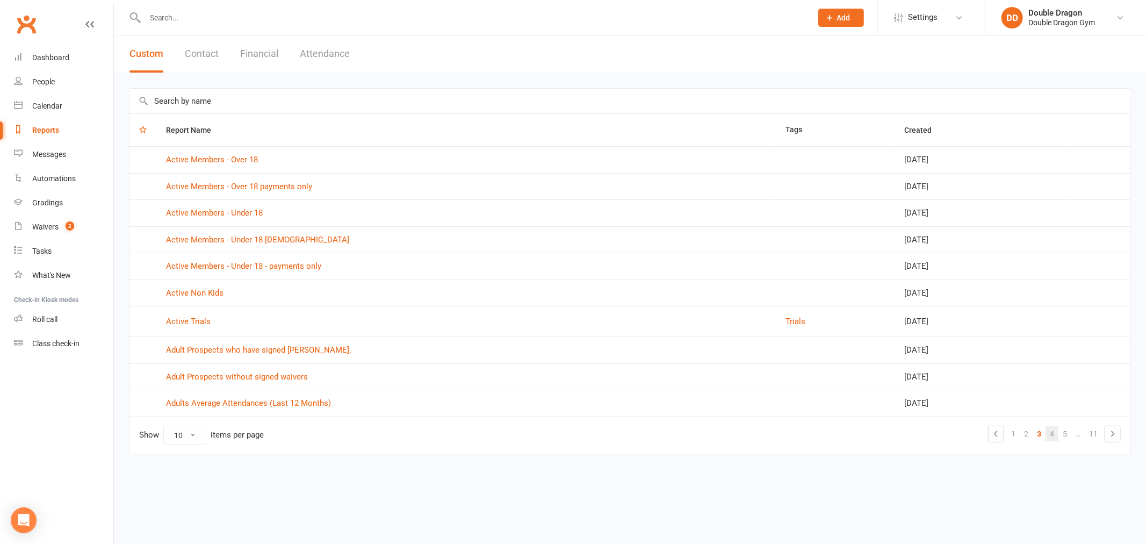
click at [1054, 434] on link "4" at bounding box center [1051, 433] width 13 height 15
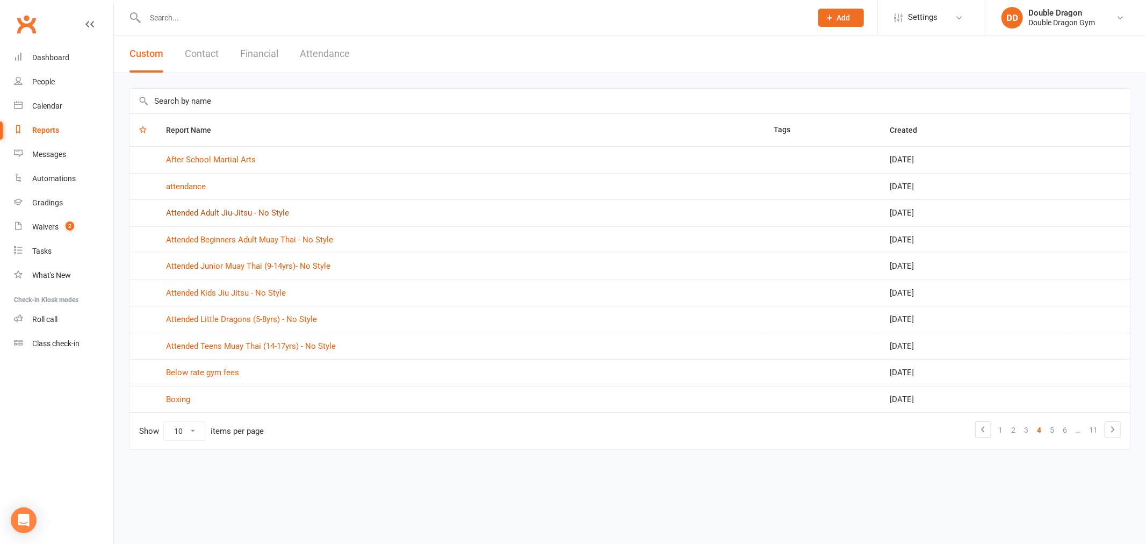
click at [263, 212] on link "Attended Adult Jiu-Jitsu - No Style" at bounding box center [227, 213] width 123 height 10
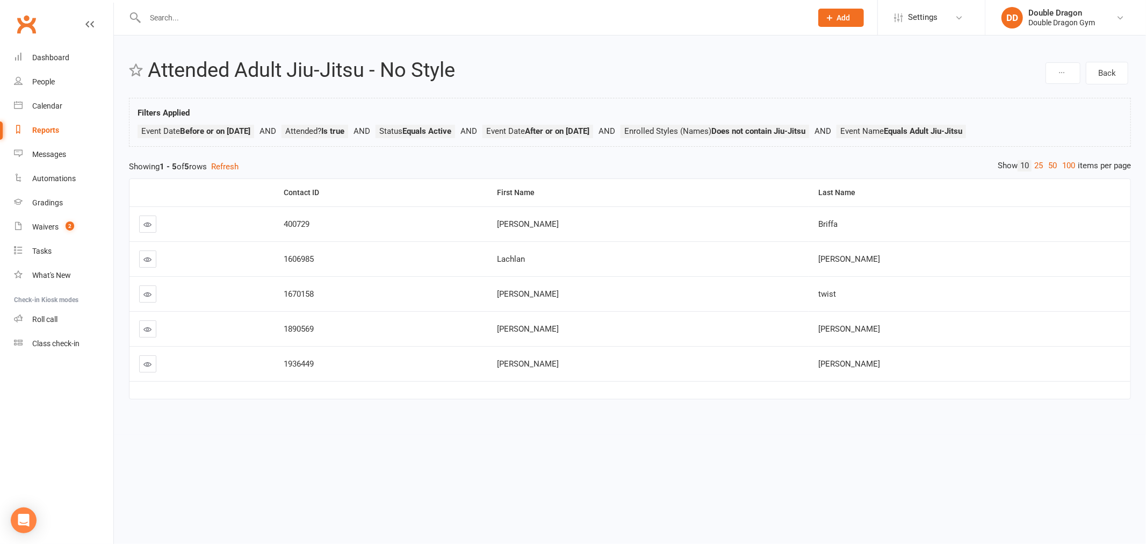
click at [149, 364] on icon at bounding box center [148, 364] width 8 height 8
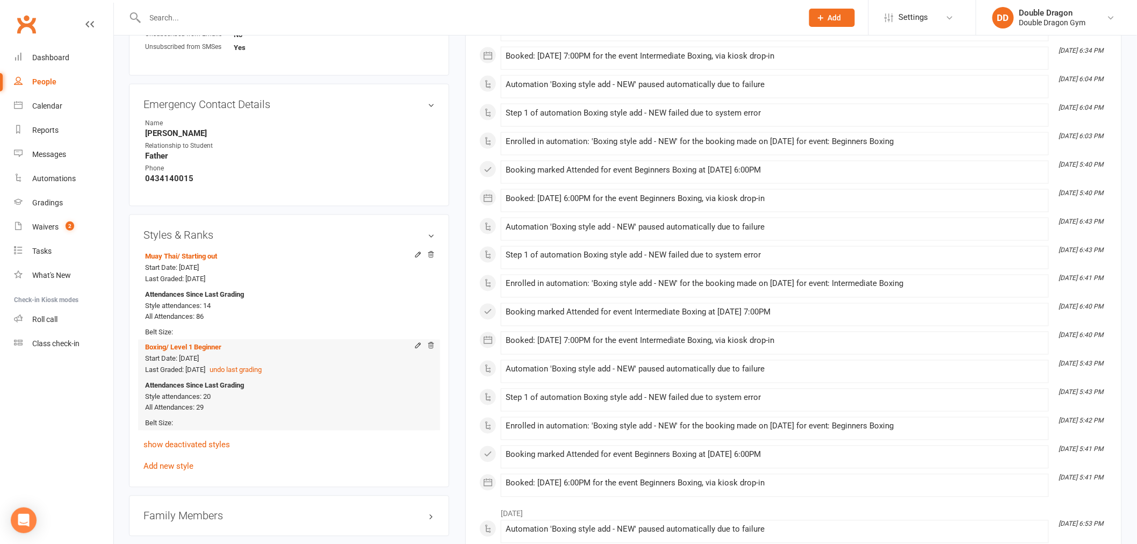
scroll to position [656, 0]
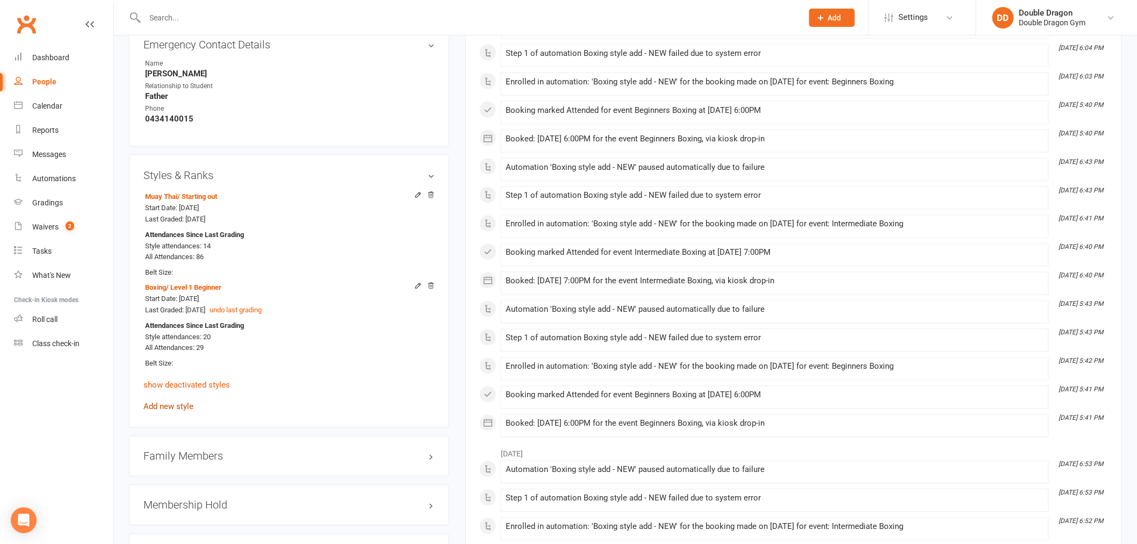
click at [181, 407] on link "Add new style" at bounding box center [168, 407] width 50 height 10
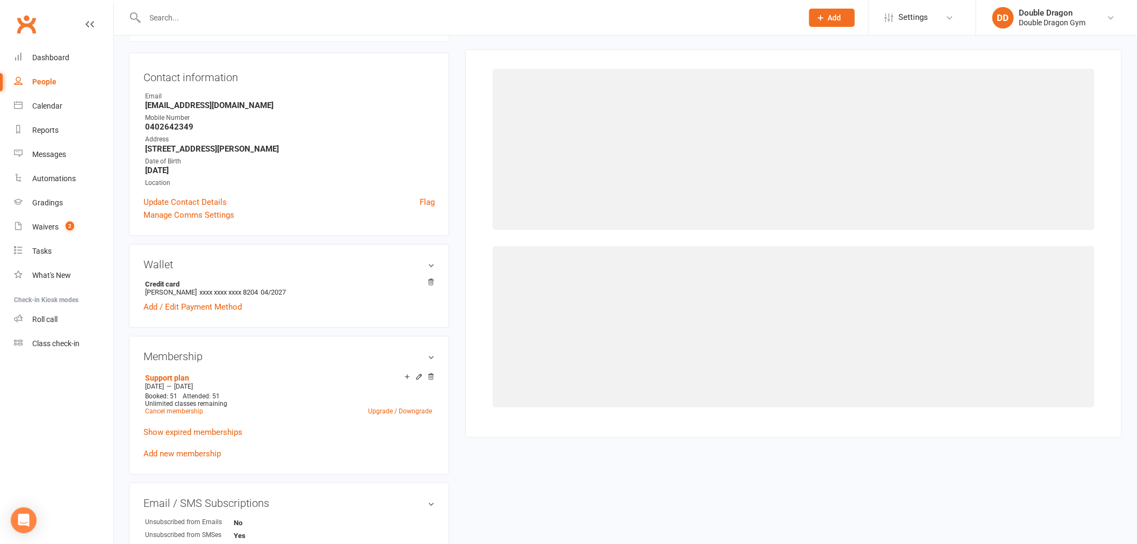
scroll to position [105, 0]
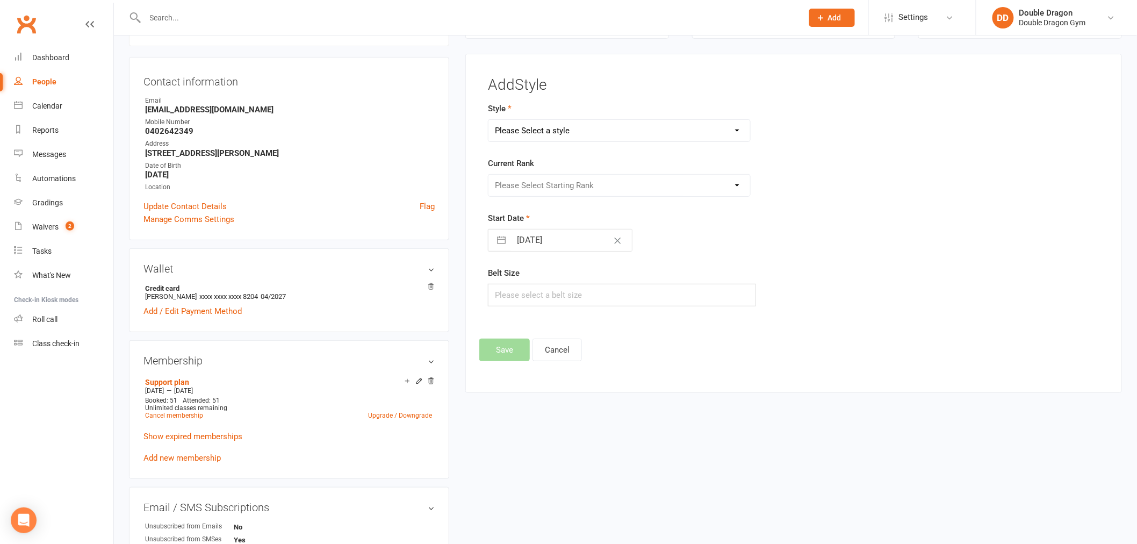
click at [597, 133] on select "Please Select a style Boxing Development Squad Jiu-Jitsu Junior Muay Thai 8-12 …" at bounding box center [619, 130] width 262 height 21
select select "814"
click at [488, 120] on select "Please Select a style Boxing Development Squad Jiu-Jitsu Junior Muay Thai 8-12 …" at bounding box center [619, 130] width 262 height 21
click at [546, 183] on select "Please Select Starting Rank White belt White 1 stripe White2 stripe White 3 str…" at bounding box center [619, 185] width 262 height 21
select select "7350"
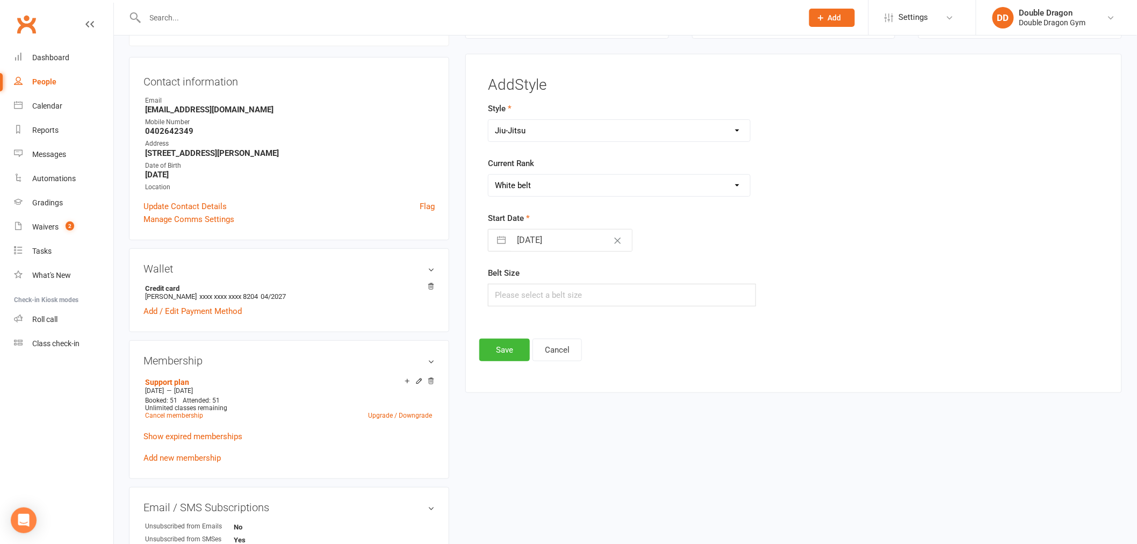
click at [488, 175] on select "Please Select Starting Rank White belt White 1 stripe White2 stripe White 3 str…" at bounding box center [619, 185] width 262 height 21
select select "7"
select select "2025"
select select "8"
select select "2025"
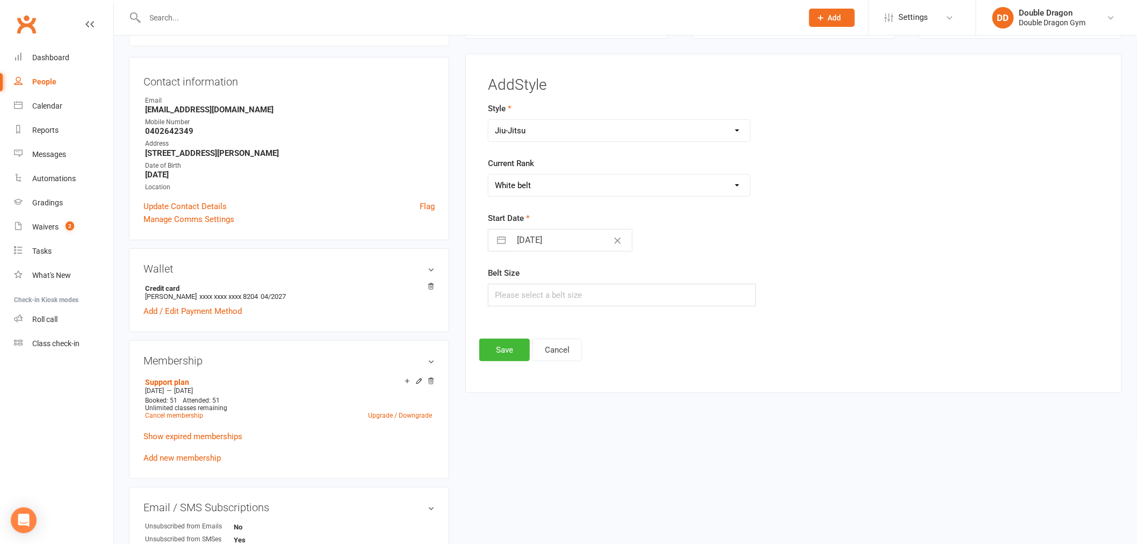
select select "9"
select select "2025"
click at [554, 238] on input "11 Sep 2025" at bounding box center [571, 239] width 121 height 21
click at [708, 245] on div "11 Sep 2025 Navigate forward to interact with the calendar and select a date. P…" at bounding box center [622, 240] width 268 height 23
click at [494, 352] on button "Save" at bounding box center [504, 349] width 50 height 23
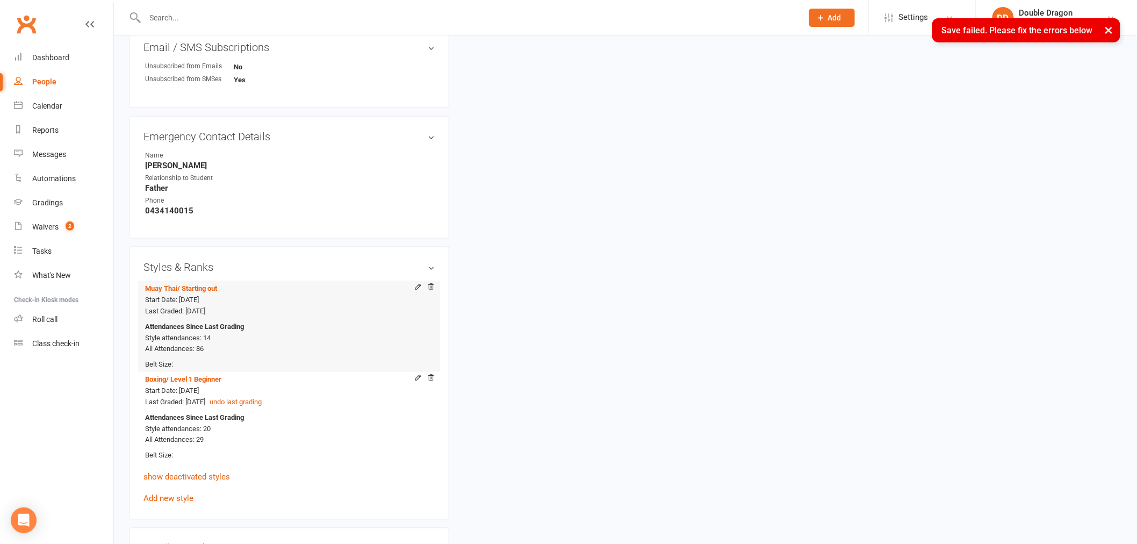
scroll to position [702, 0]
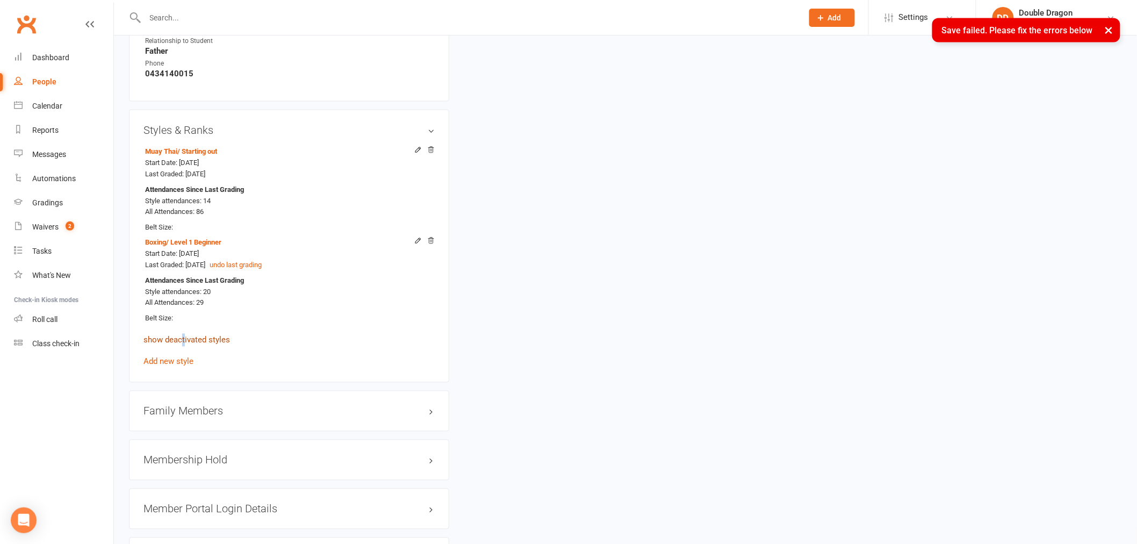
click at [184, 342] on link "show deactivated styles" at bounding box center [186, 340] width 86 height 10
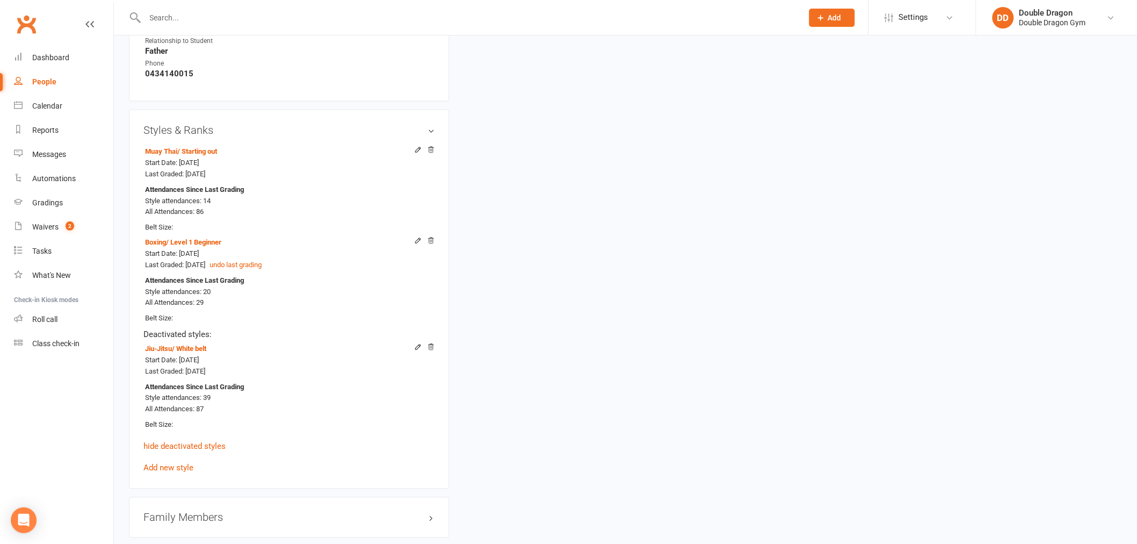
click at [581, 368] on div "upload photo Bailey Clarke Activated 26 June, 2023 Added 21 June, 2023 Active m…" at bounding box center [625, 40] width 1009 height 1357
click at [565, 378] on div "upload photo Bailey Clarke Activated 26 June, 2023 Added 21 June, 2023 Active m…" at bounding box center [625, 40] width 1009 height 1357
click at [167, 447] on link "hide deactivated styles" at bounding box center [184, 447] width 82 height 10
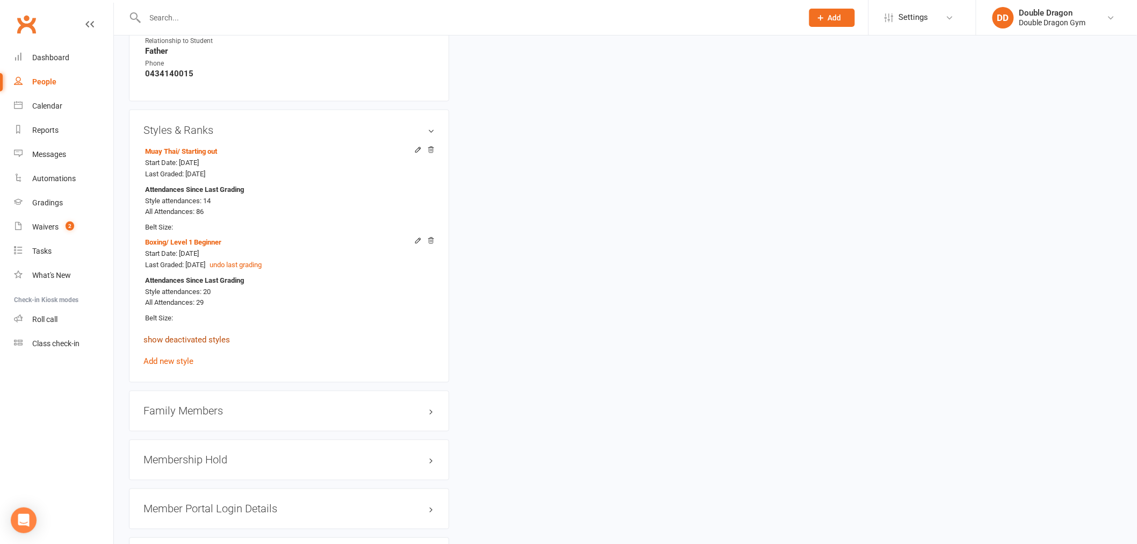
click at [207, 341] on link "show deactivated styles" at bounding box center [186, 340] width 86 height 10
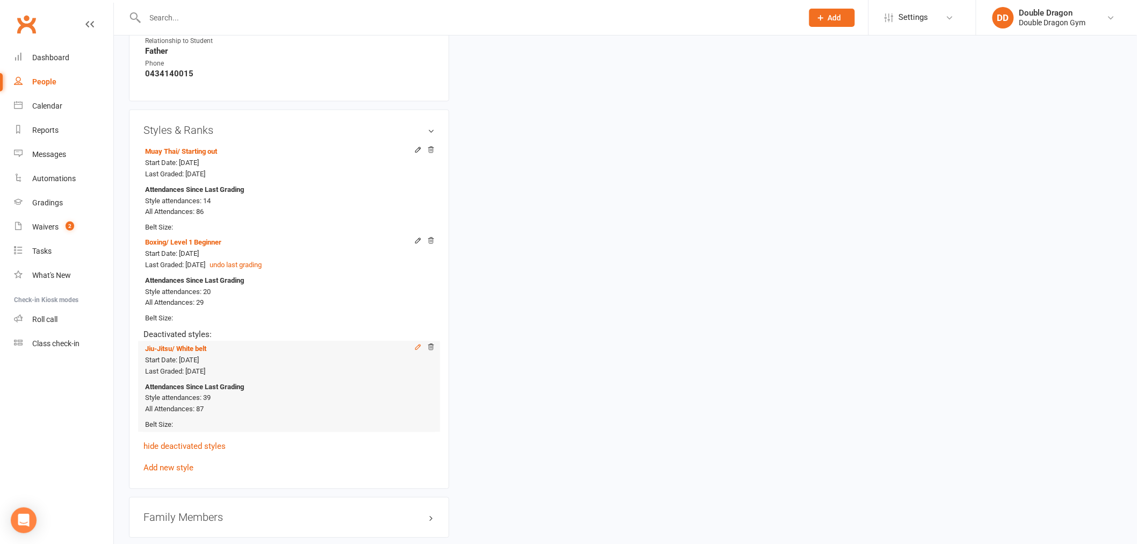
click at [419, 347] on icon at bounding box center [417, 346] width 5 height 5
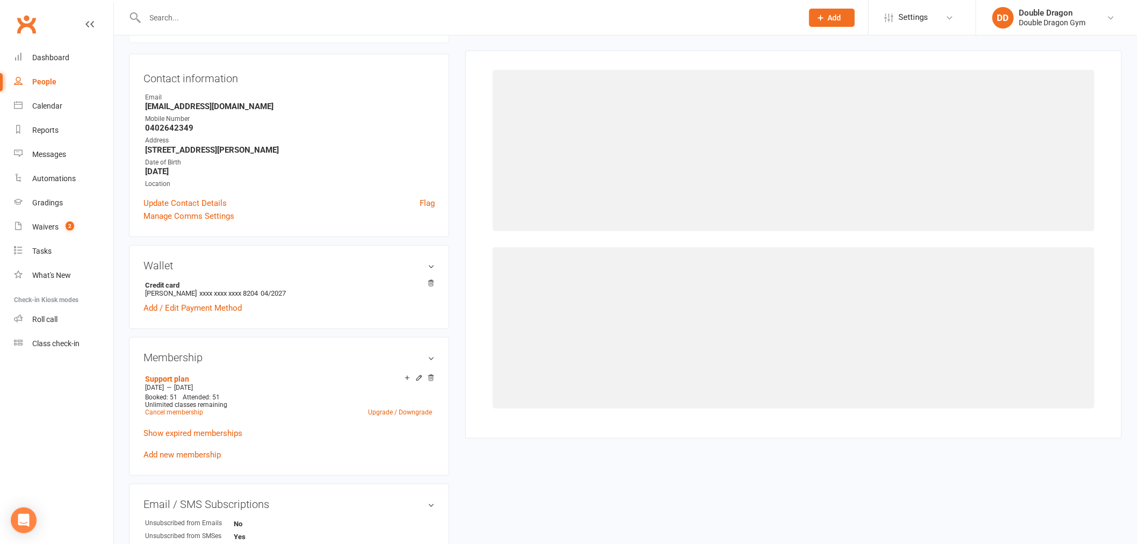
scroll to position [105, 0]
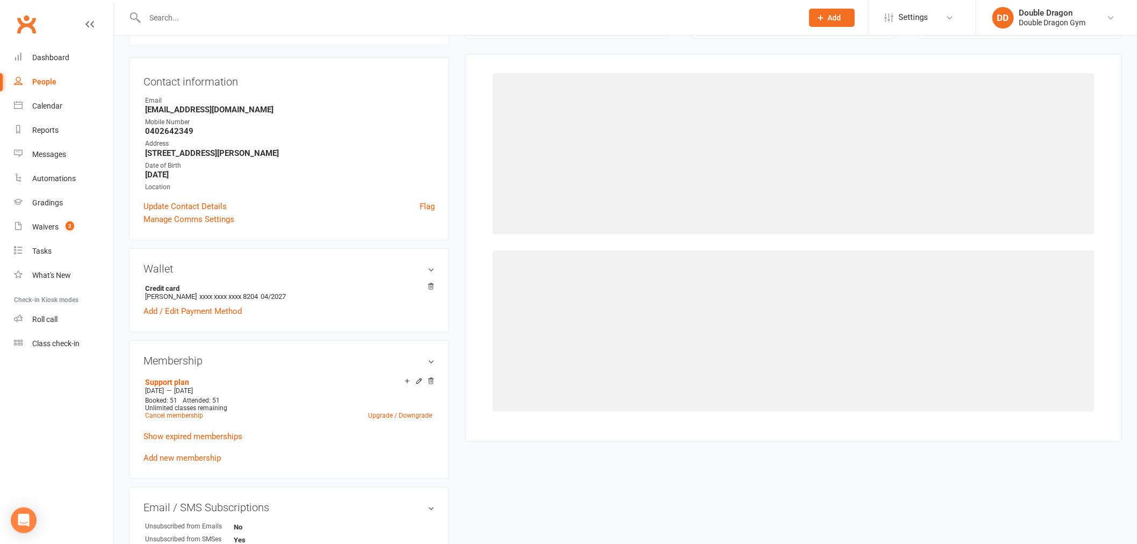
select select "814"
select select "7350"
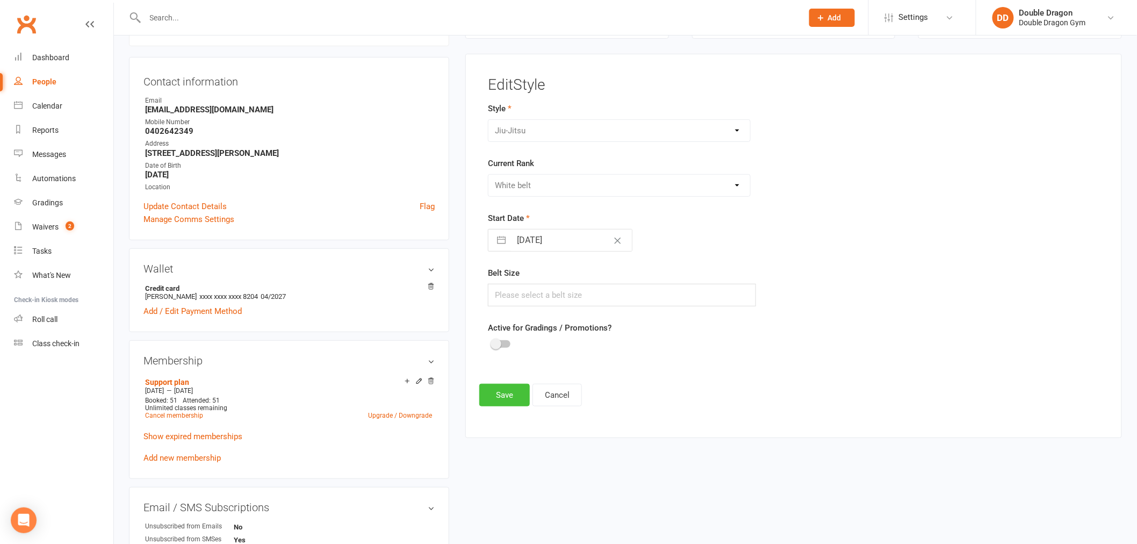
click at [512, 394] on button "Save" at bounding box center [504, 395] width 50 height 23
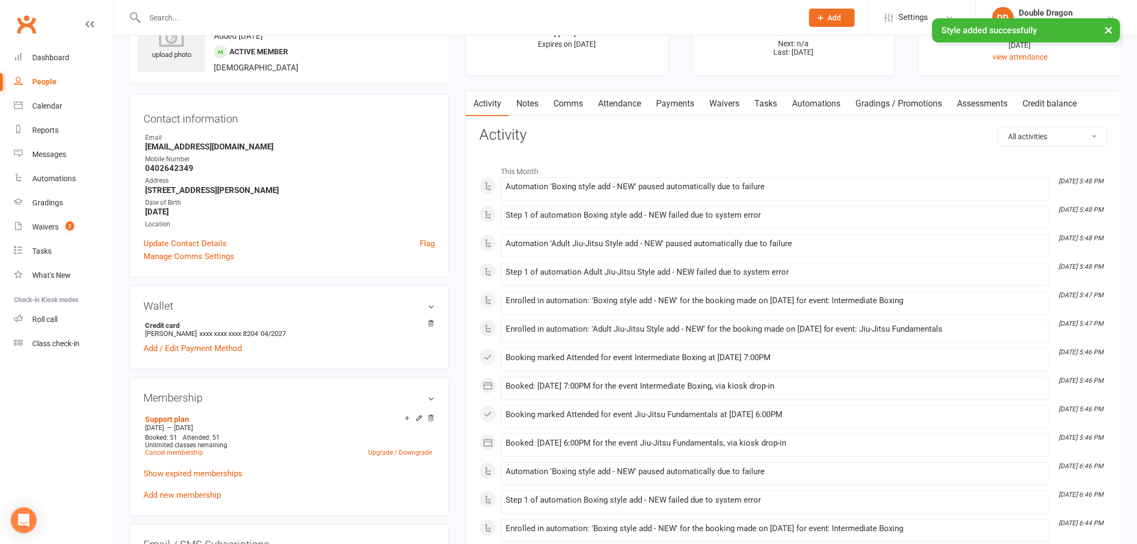
scroll to position [0, 0]
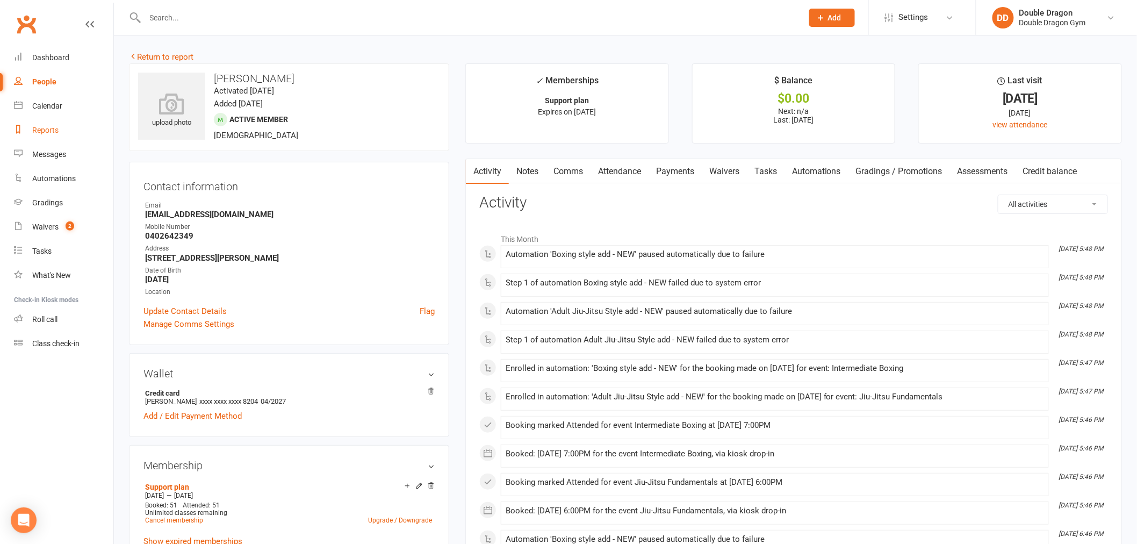
click at [43, 133] on div "Reports" at bounding box center [45, 130] width 26 height 9
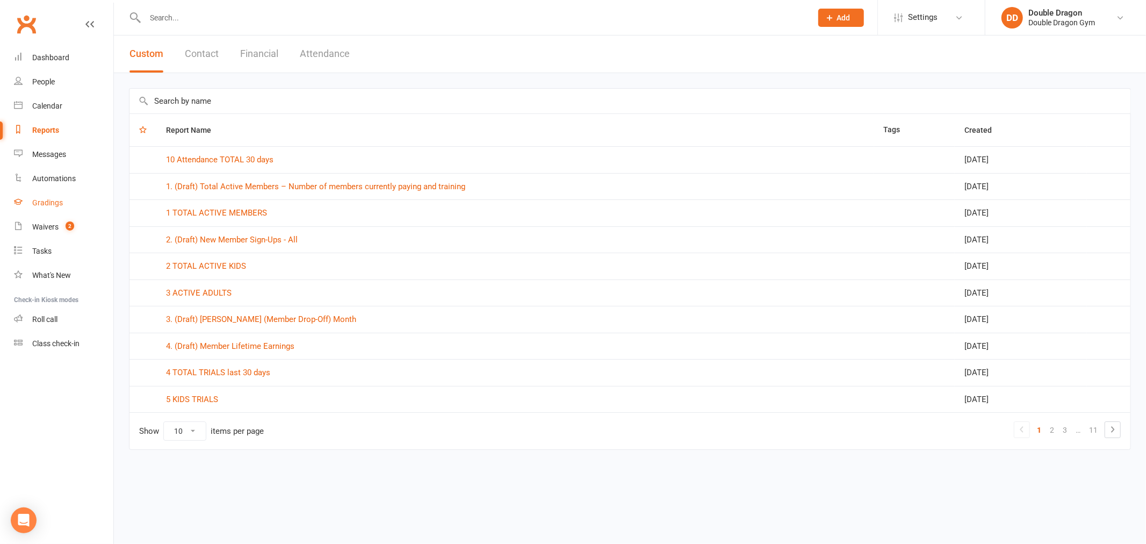
click at [44, 199] on div "Gradings" at bounding box center [47, 202] width 31 height 9
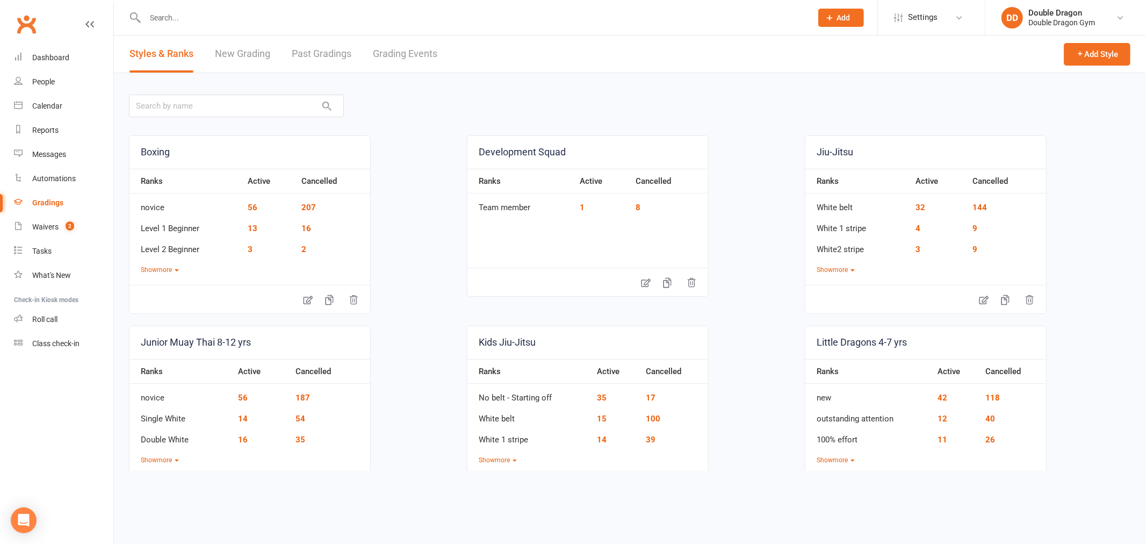
click at [403, 57] on link "Grading Events" at bounding box center [405, 53] width 64 height 37
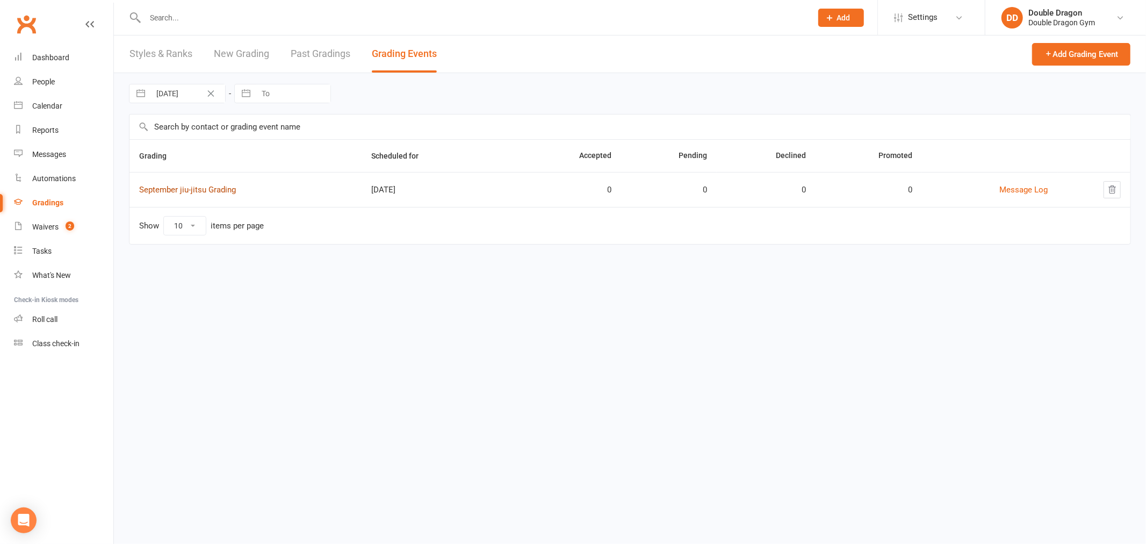
click at [222, 189] on link "September jiu-jitsu Grading" at bounding box center [187, 190] width 97 height 10
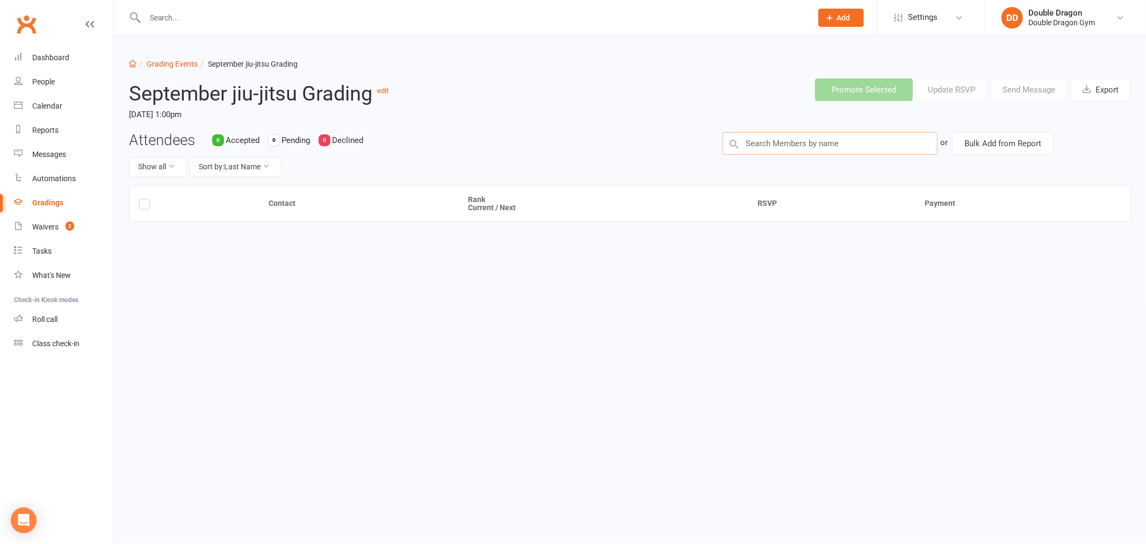
click at [845, 147] on input "text" at bounding box center [830, 143] width 215 height 23
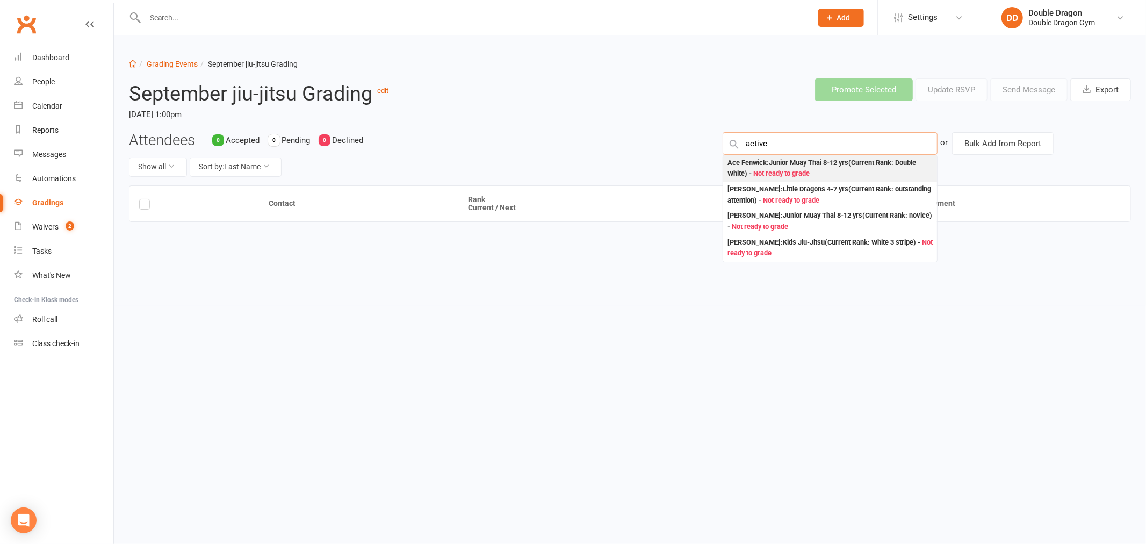
type input "active m"
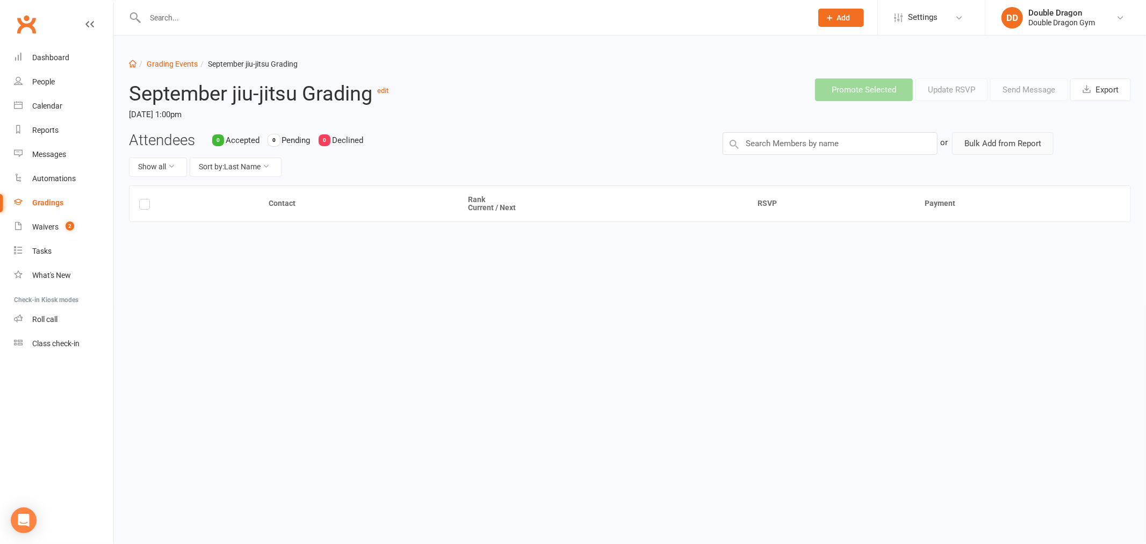
click at [998, 145] on button "Bulk Add from Report" at bounding box center [1003, 143] width 102 height 23
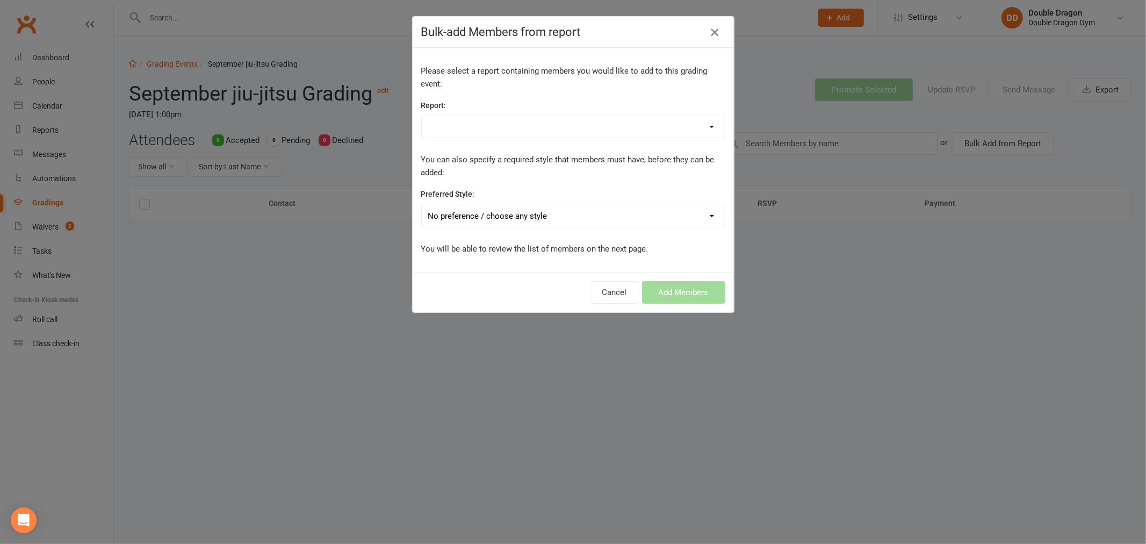
click at [708, 35] on icon "button" at bounding box center [714, 32] width 13 height 13
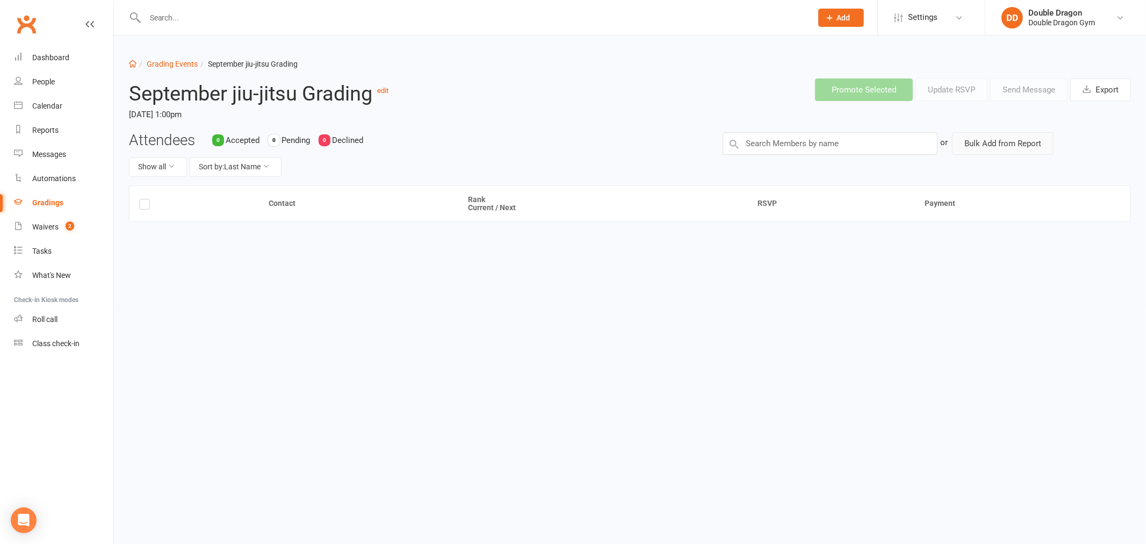
click at [992, 136] on button "Bulk Add from Report" at bounding box center [1003, 143] width 102 height 23
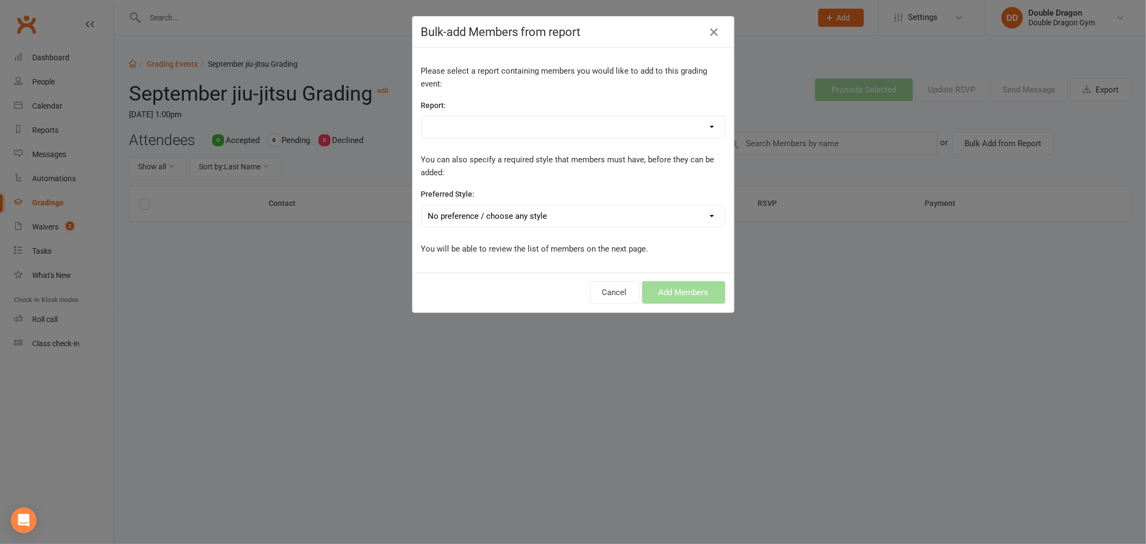
click at [502, 126] on select "10 Attendance TOTAL 30 days 1. (Draft) Total Active Members – Number of members…" at bounding box center [573, 126] width 303 height 21
select select "177497"
click at [422, 116] on select "10 Attendance TOTAL 30 days 1. (Draft) Total Active Members – Number of members…" at bounding box center [573, 126] width 303 height 21
click at [472, 218] on select "No preference / choose any style Boxing Development Squad Jiu-Jitsu Junior Muay…" at bounding box center [573, 215] width 303 height 21
select select "814"
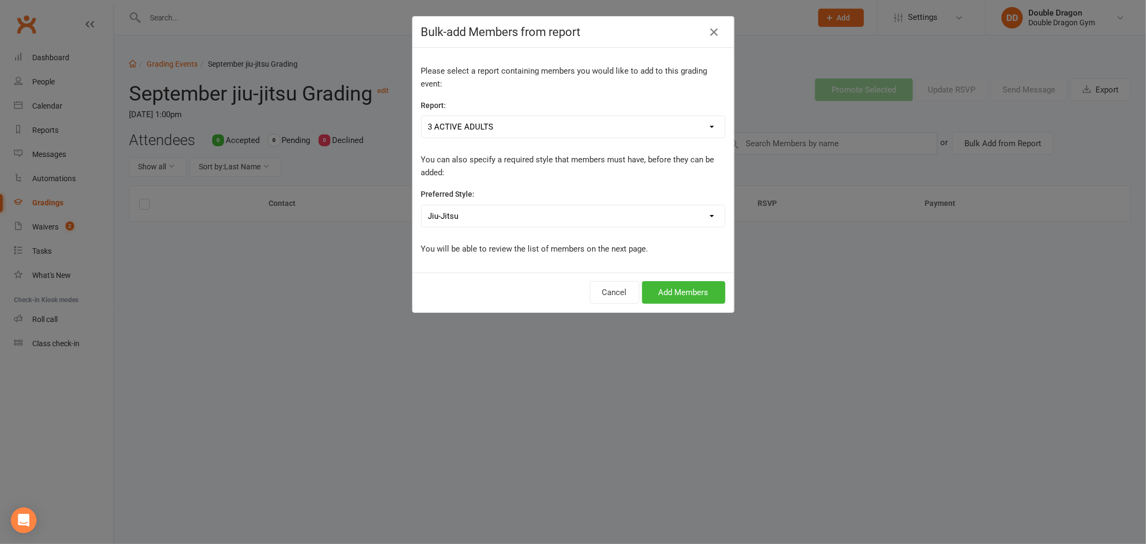
click at [422, 205] on select "No preference / choose any style Boxing Development Squad Jiu-Jitsu Junior Muay…" at bounding box center [573, 215] width 303 height 21
click at [656, 297] on button "Add Members" at bounding box center [683, 292] width 83 height 23
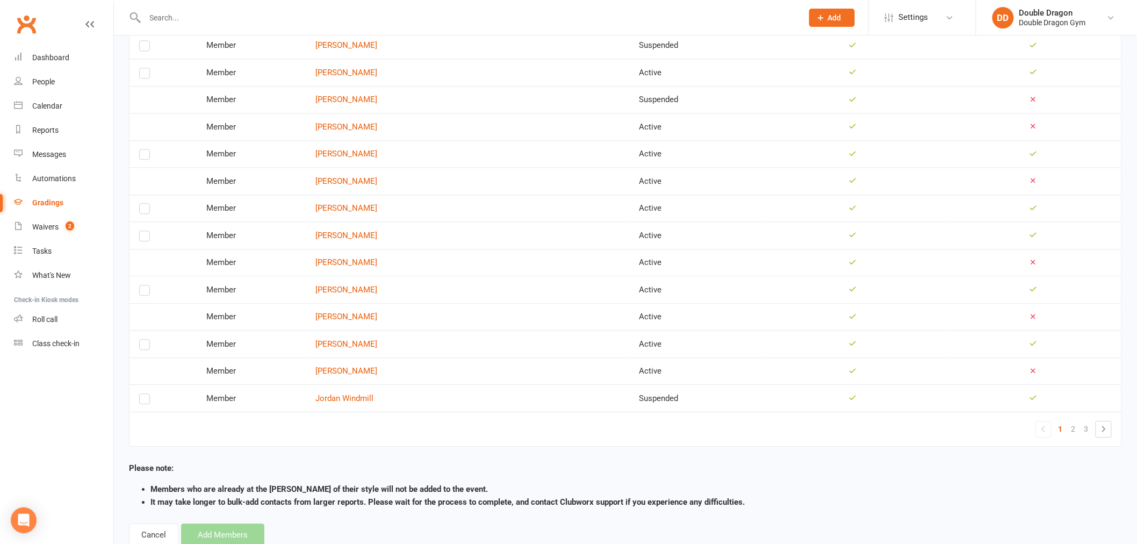
scroll to position [1097, 0]
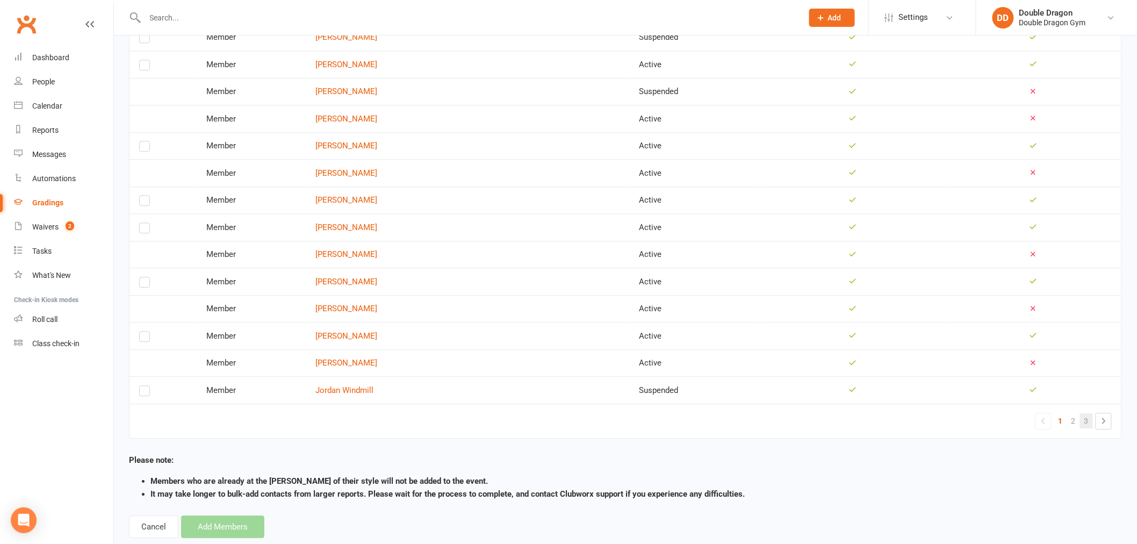
click at [1087, 413] on link "3" at bounding box center [1086, 420] width 13 height 15
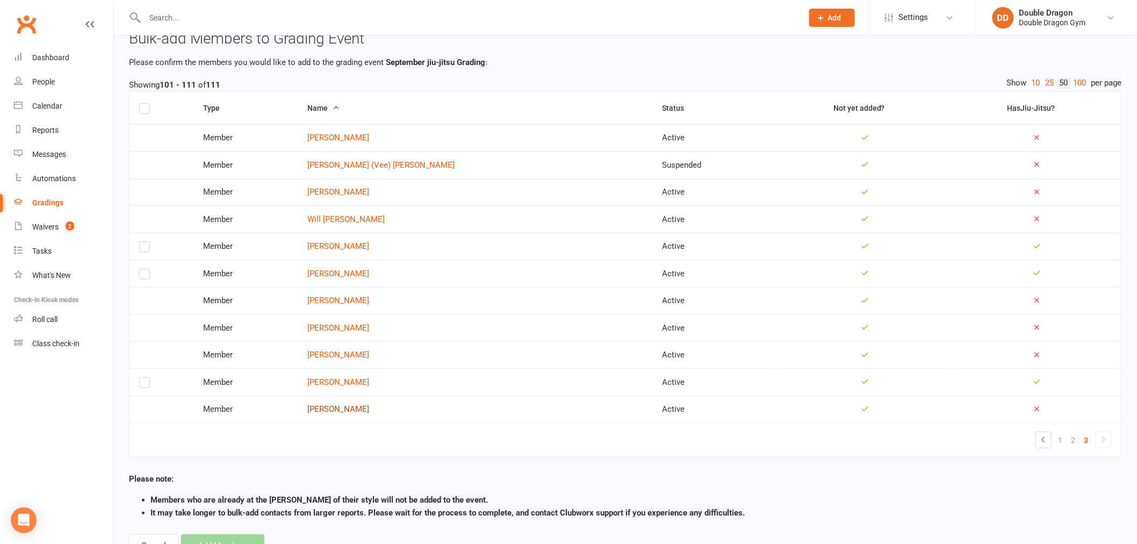
scroll to position [0, 0]
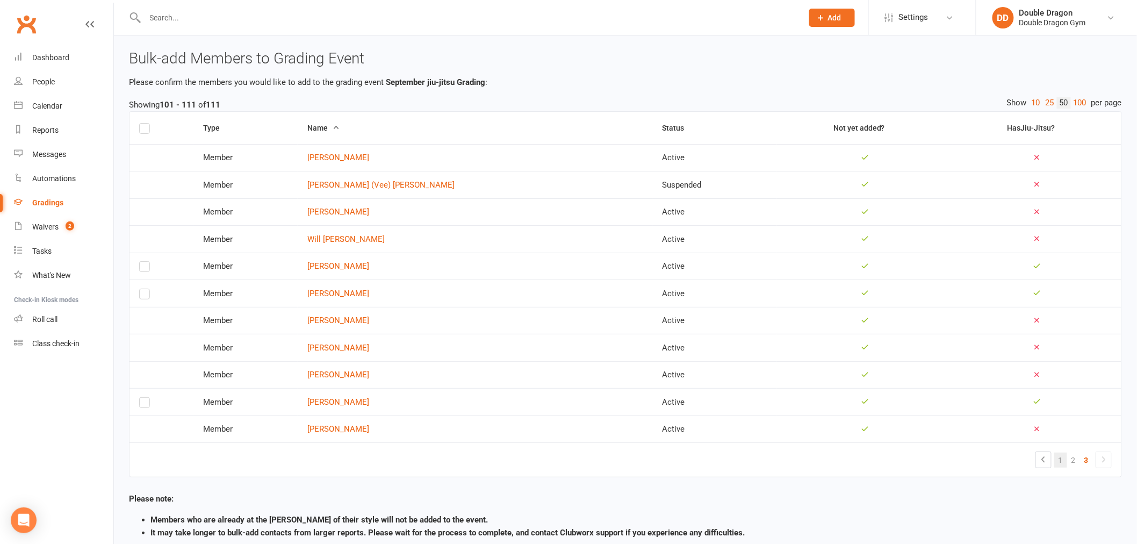
click at [1061, 457] on link "1" at bounding box center [1060, 459] width 13 height 15
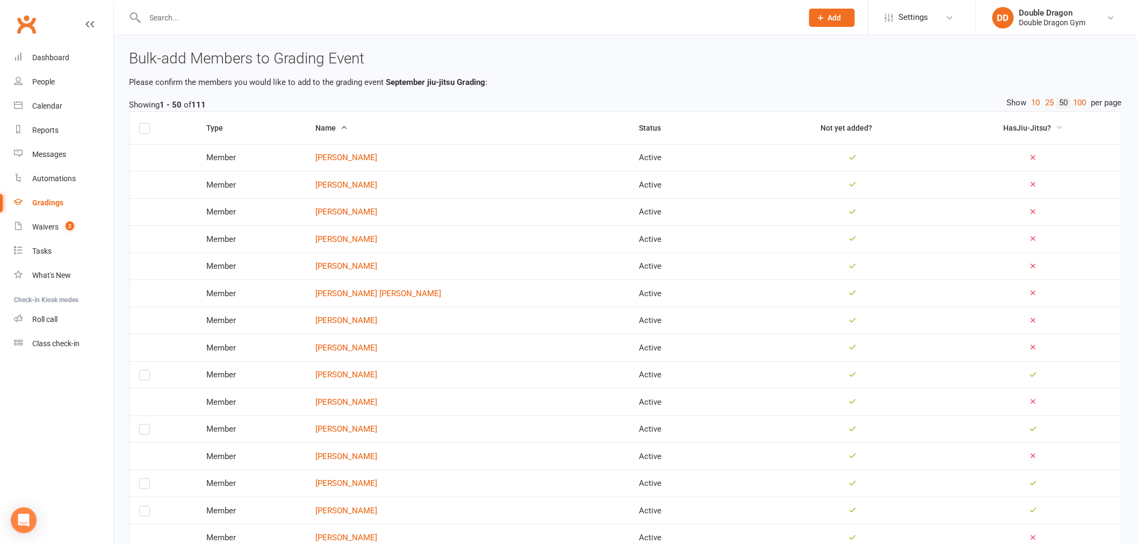
click at [1036, 124] on span "Has Jiu-Jitsu ?" at bounding box center [1027, 128] width 48 height 9
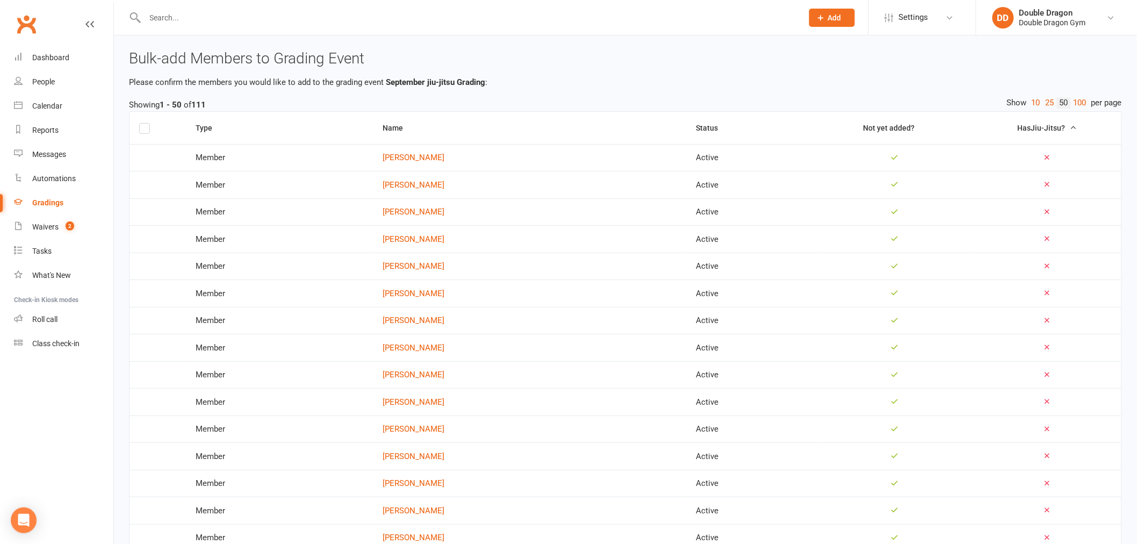
click at [1069, 127] on icon "button" at bounding box center [1073, 128] width 8 height 8
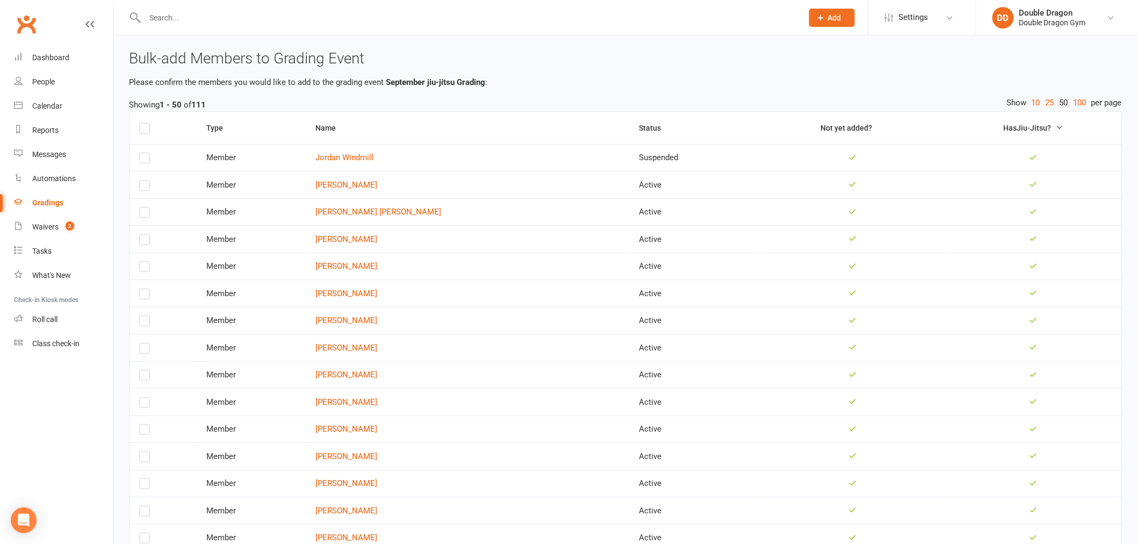
click at [141, 130] on label at bounding box center [144, 130] width 11 height 0
click at [141, 124] on input "checkbox" at bounding box center [144, 124] width 11 height 0
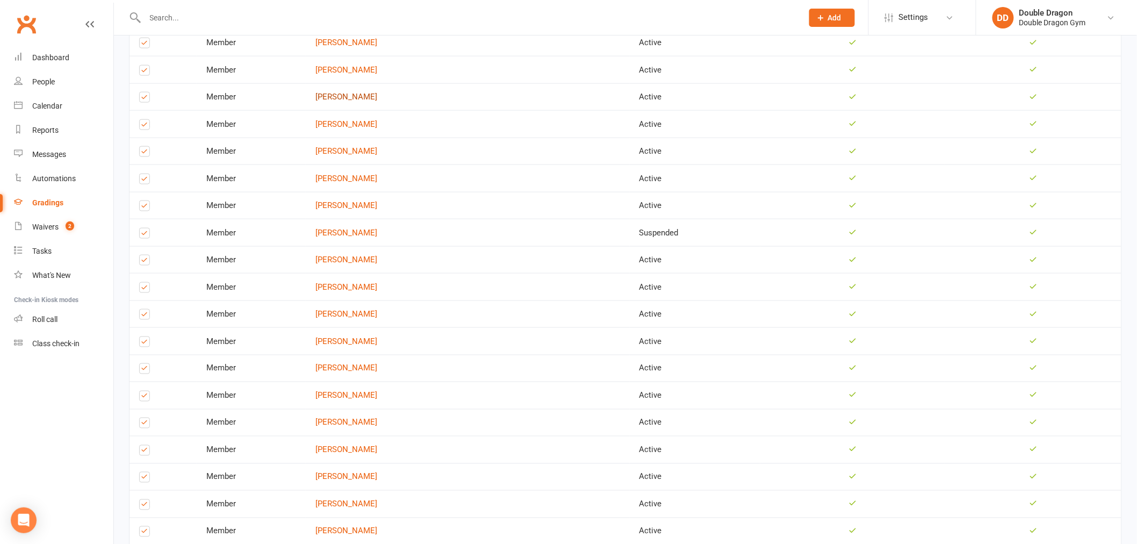
scroll to position [500, 0]
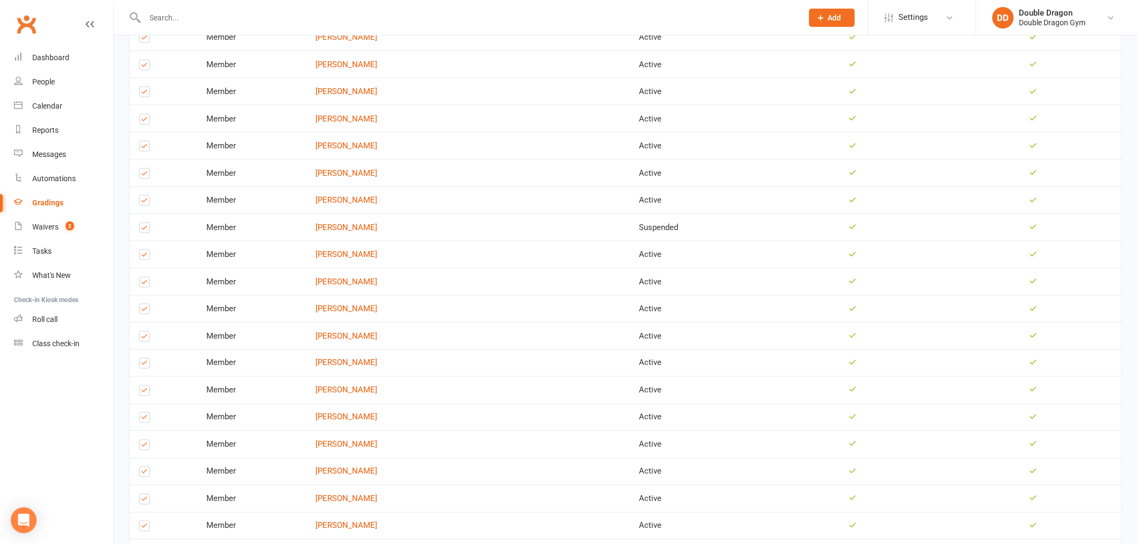
drag, startPoint x: 372, startPoint y: 192, endPoint x: 328, endPoint y: 189, distance: 44.2
click at [306, 189] on td "Member" at bounding box center [251, 199] width 109 height 27
drag, startPoint x: 373, startPoint y: 324, endPoint x: 423, endPoint y: 307, distance: 53.2
click at [423, 307] on td "Reece Heffernan" at bounding box center [468, 308] width 324 height 27
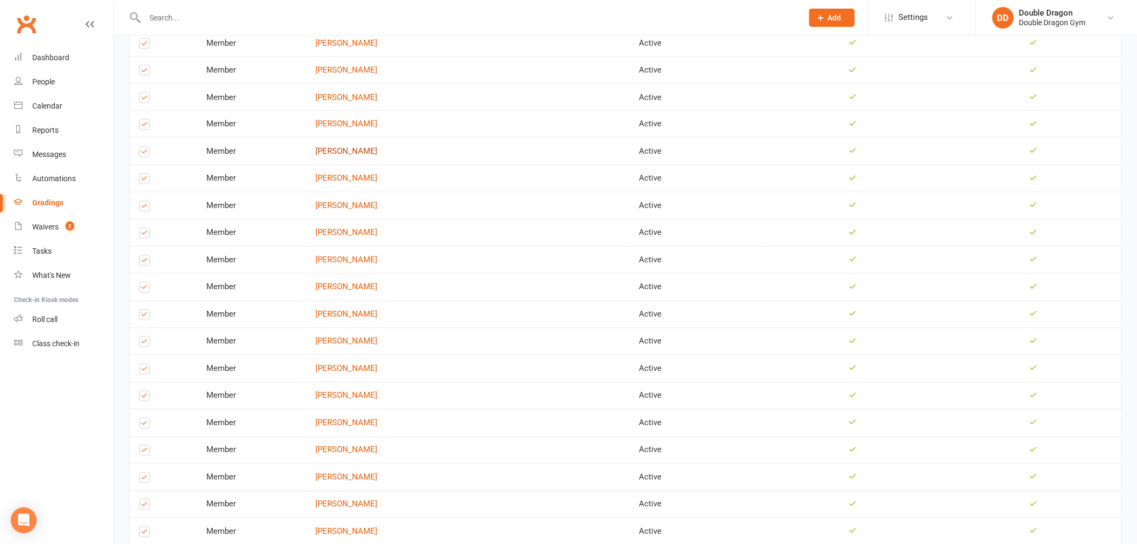
scroll to position [858, 0]
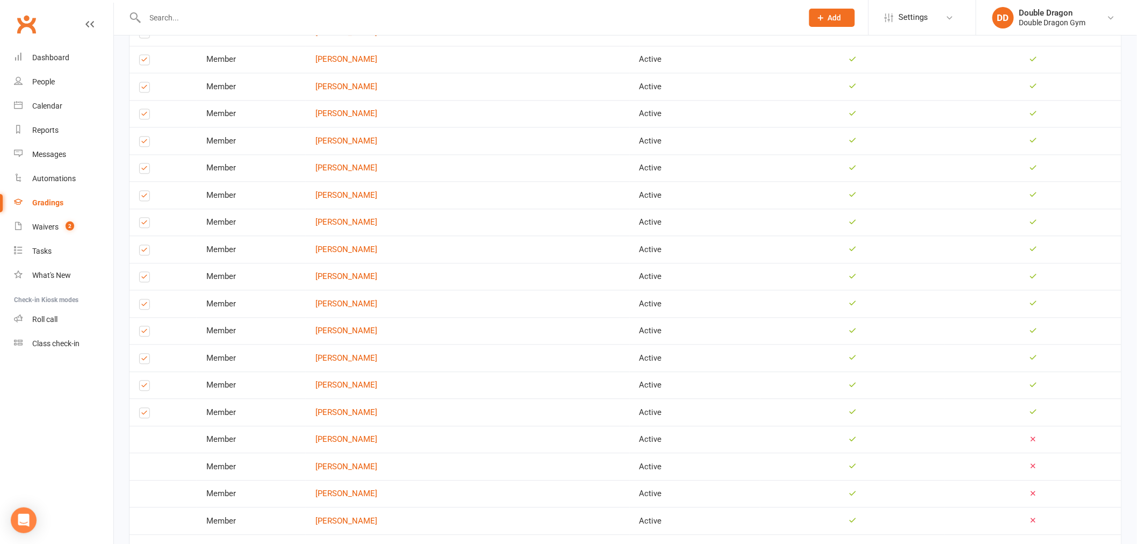
drag, startPoint x: 384, startPoint y: 340, endPoint x: 413, endPoint y: 327, distance: 31.5
click at [417, 344] on td "Matthew Brogan" at bounding box center [468, 357] width 324 height 27
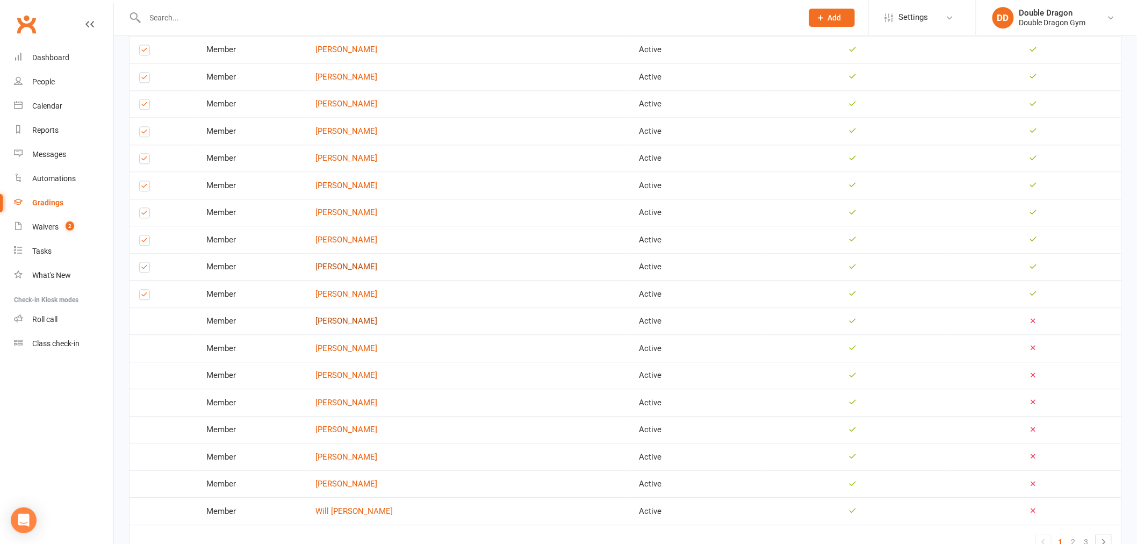
scroll to position [978, 0]
drag, startPoint x: 366, startPoint y: 299, endPoint x: 423, endPoint y: 280, distance: 60.7
click at [423, 280] on td "ahmet baran" at bounding box center [468, 291] width 324 height 27
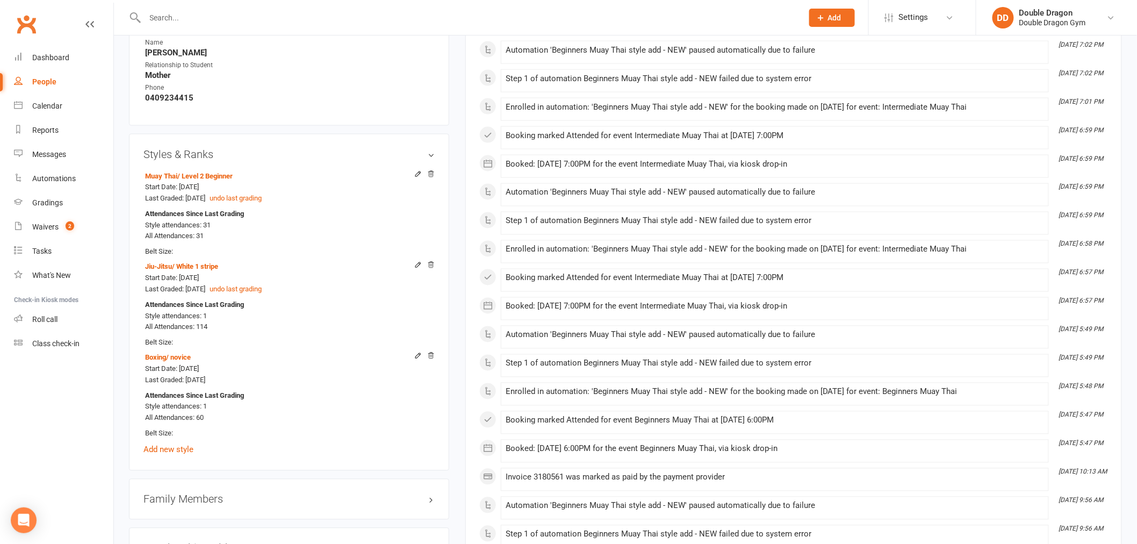
scroll to position [656, 0]
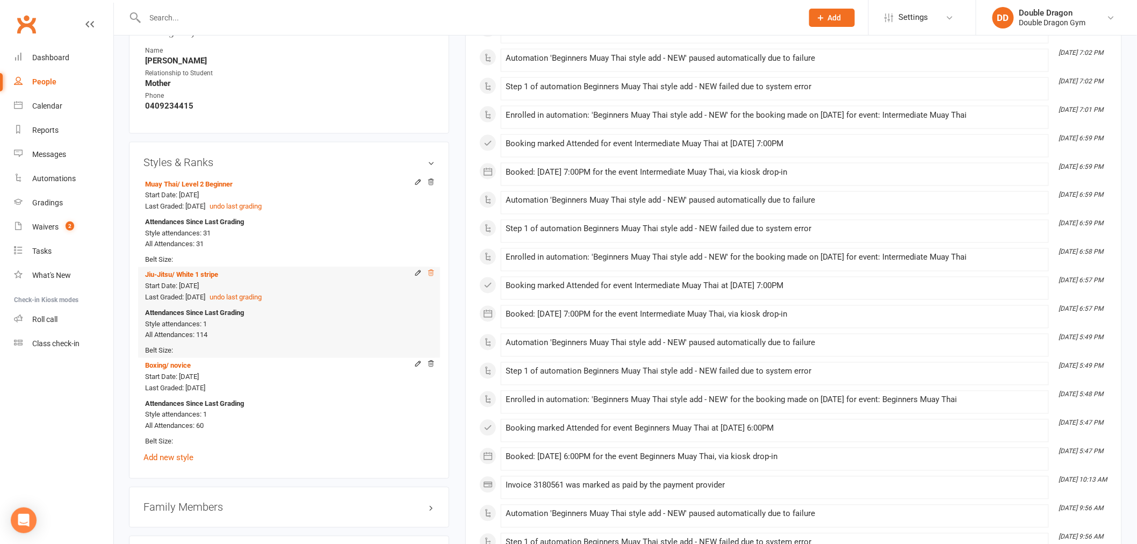
click at [431, 274] on icon at bounding box center [430, 273] width 5 height 6
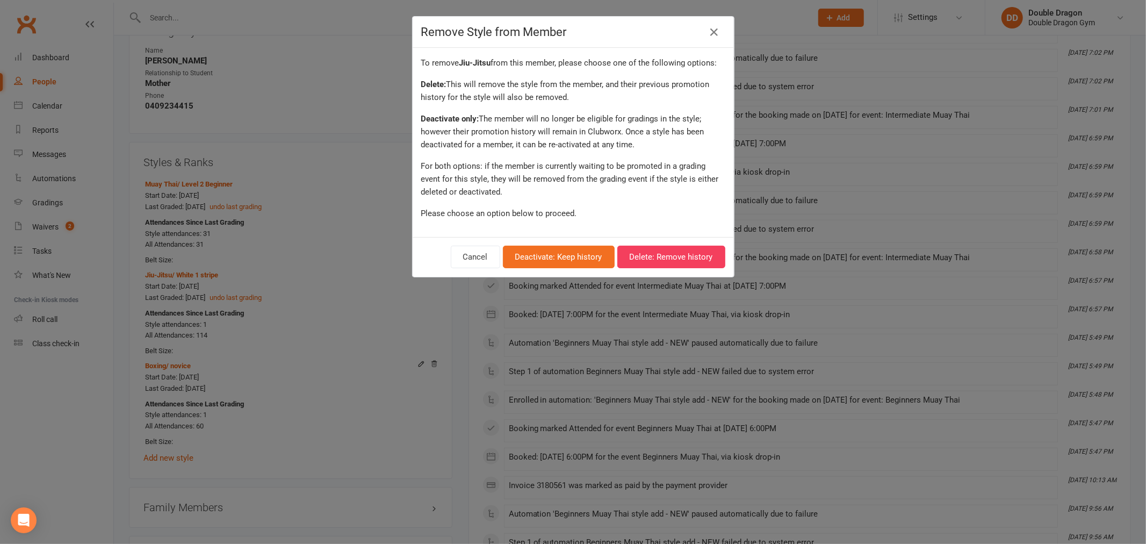
click at [321, 297] on div "Remove Style from Member To remove Jiu-Jitsu from this member, please choose on…" at bounding box center [573, 272] width 1146 height 544
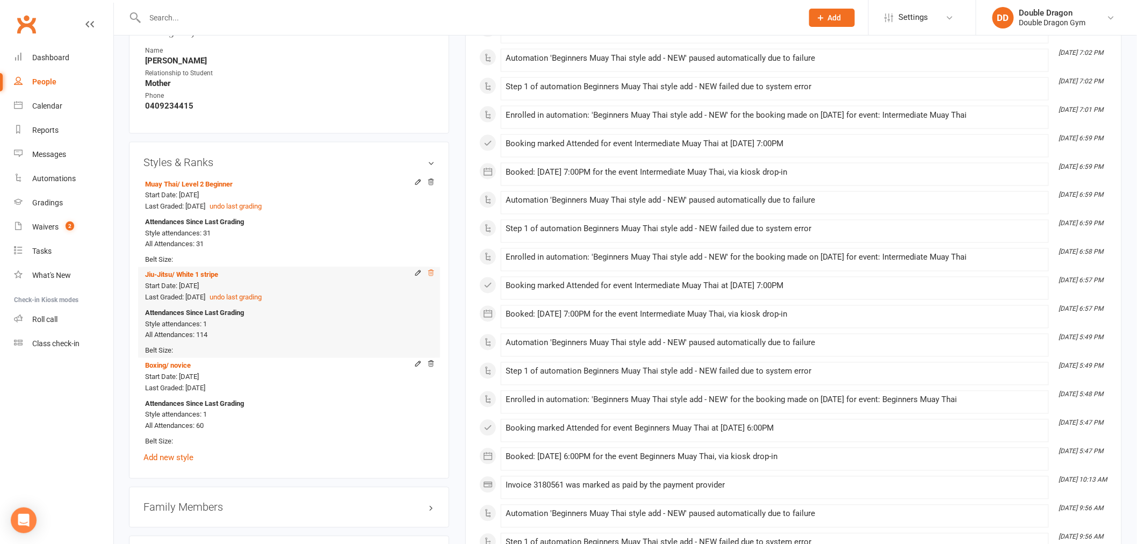
click at [431, 276] on icon at bounding box center [431, 273] width 8 height 8
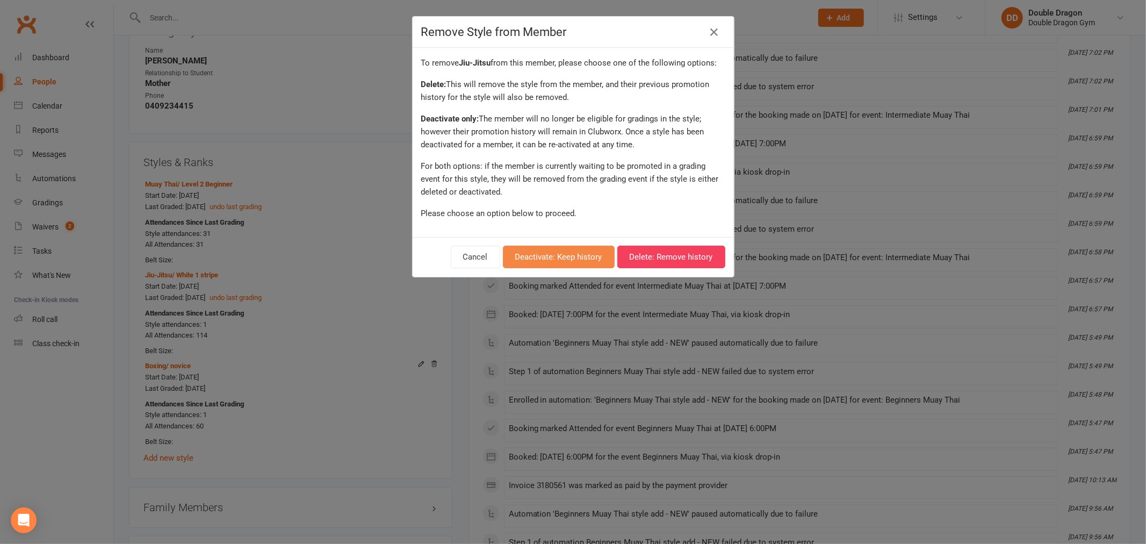
click at [552, 255] on button "Deactivate: Keep history" at bounding box center [559, 257] width 112 height 23
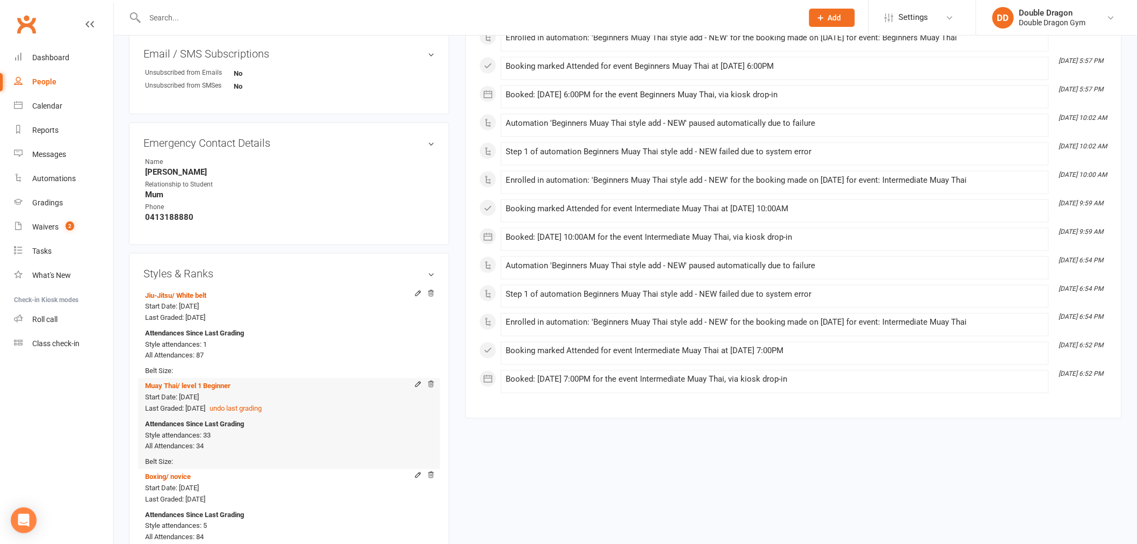
scroll to position [656, 0]
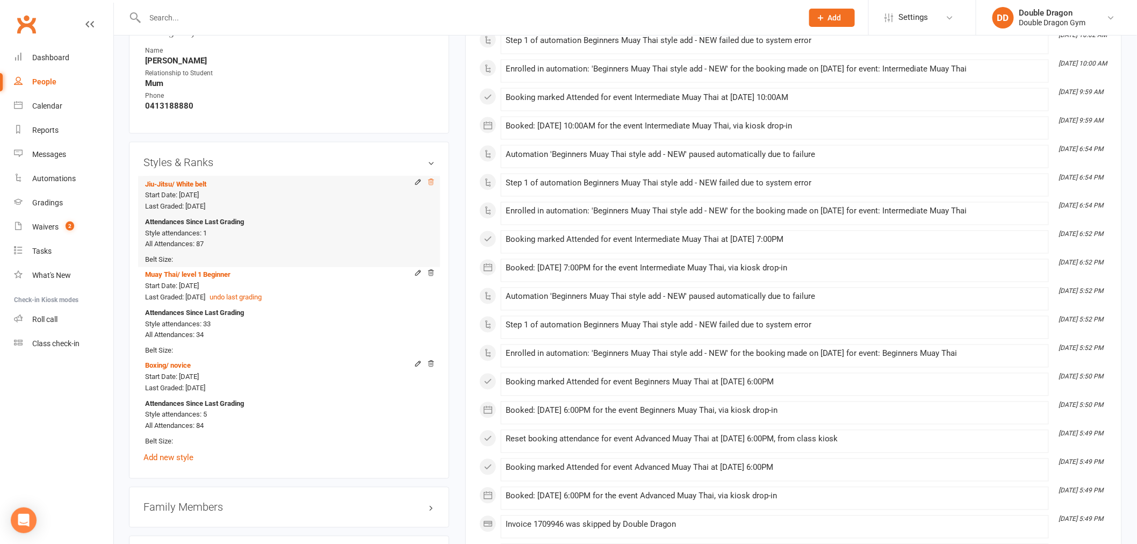
click at [433, 181] on icon at bounding box center [431, 182] width 8 height 8
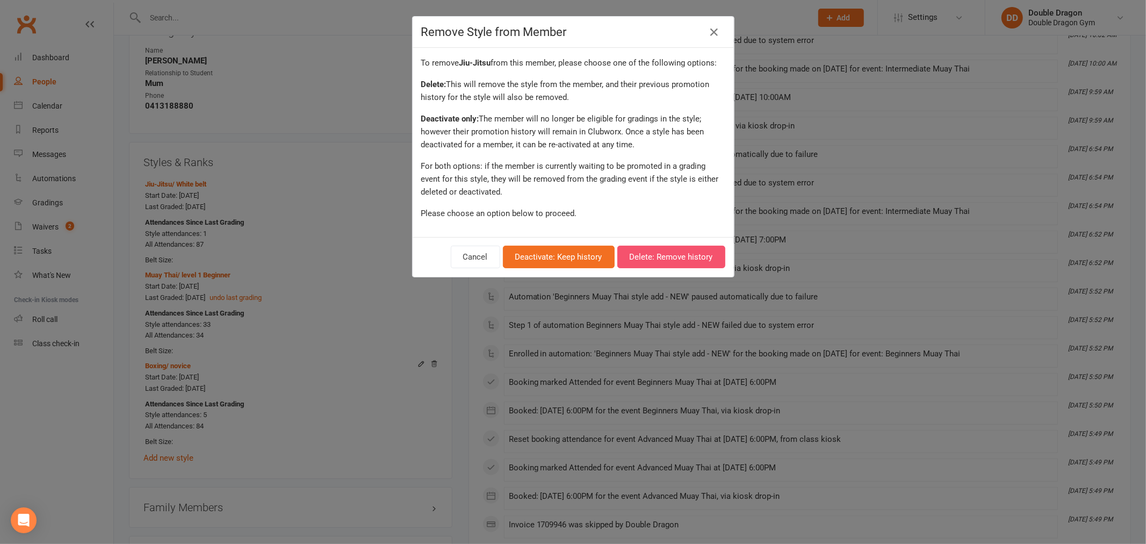
click at [647, 258] on button "Delete: Remove history" at bounding box center [671, 257] width 108 height 23
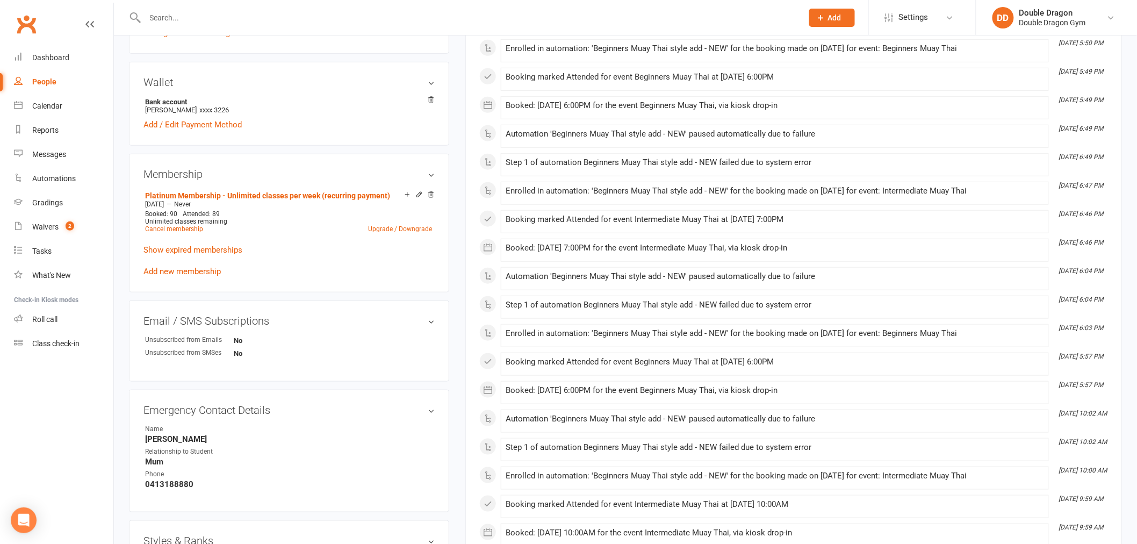
scroll to position [0, 0]
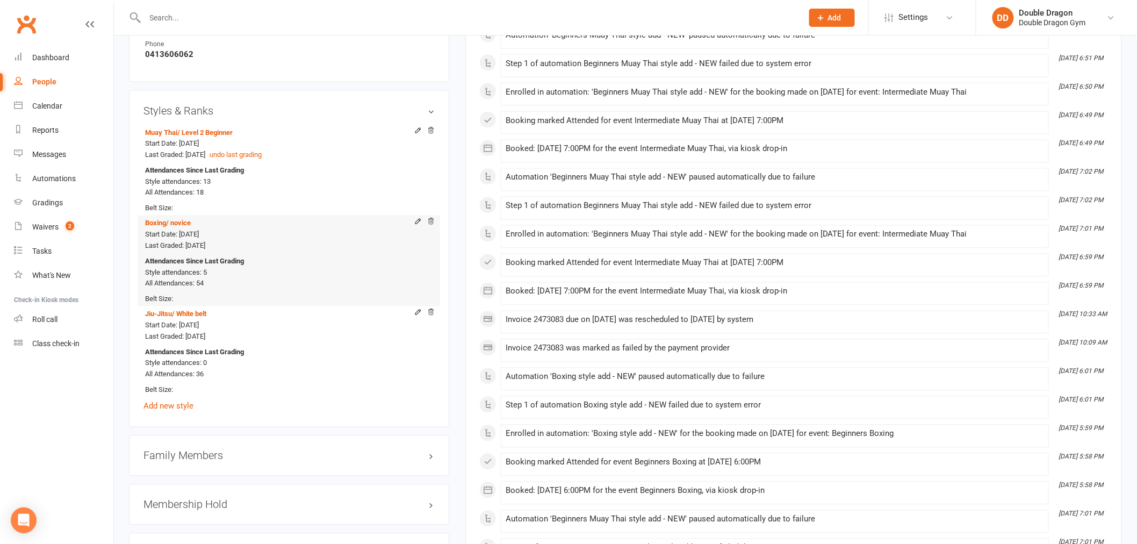
scroll to position [716, 0]
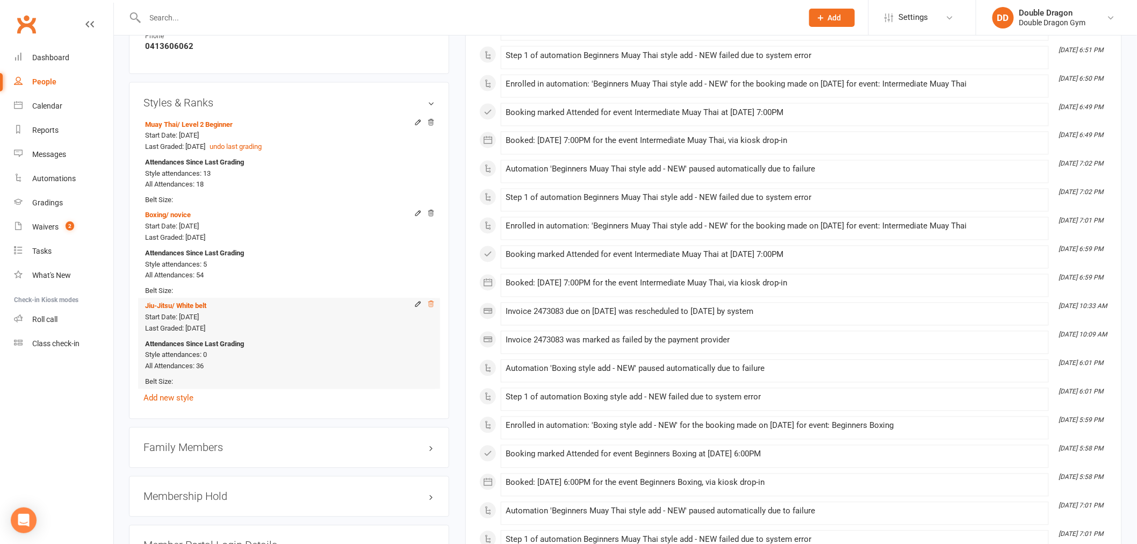
click at [430, 304] on icon at bounding box center [431, 304] width 8 height 8
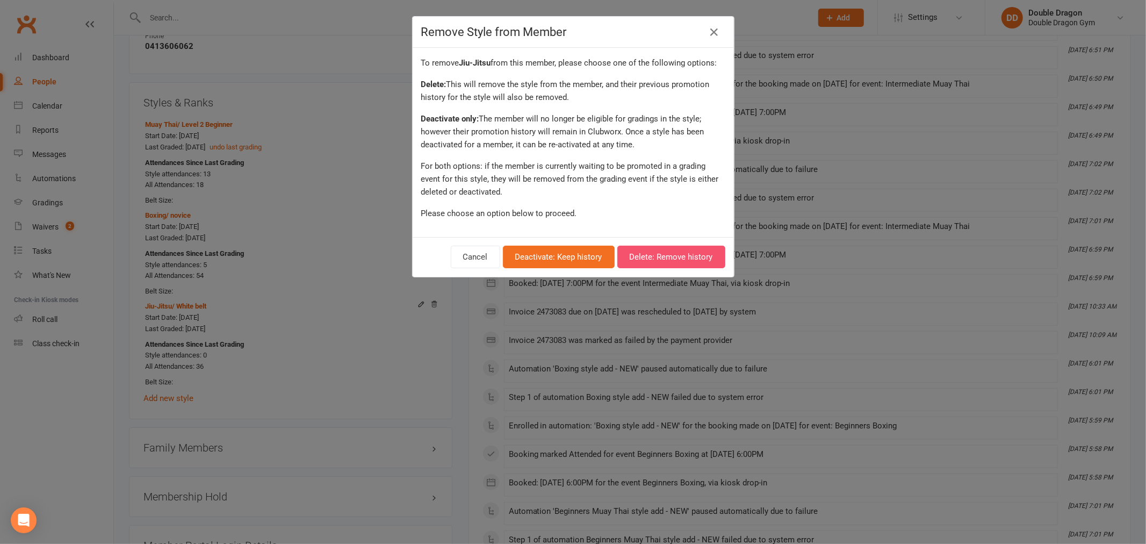
click at [634, 256] on button "Delete: Remove history" at bounding box center [671, 257] width 108 height 23
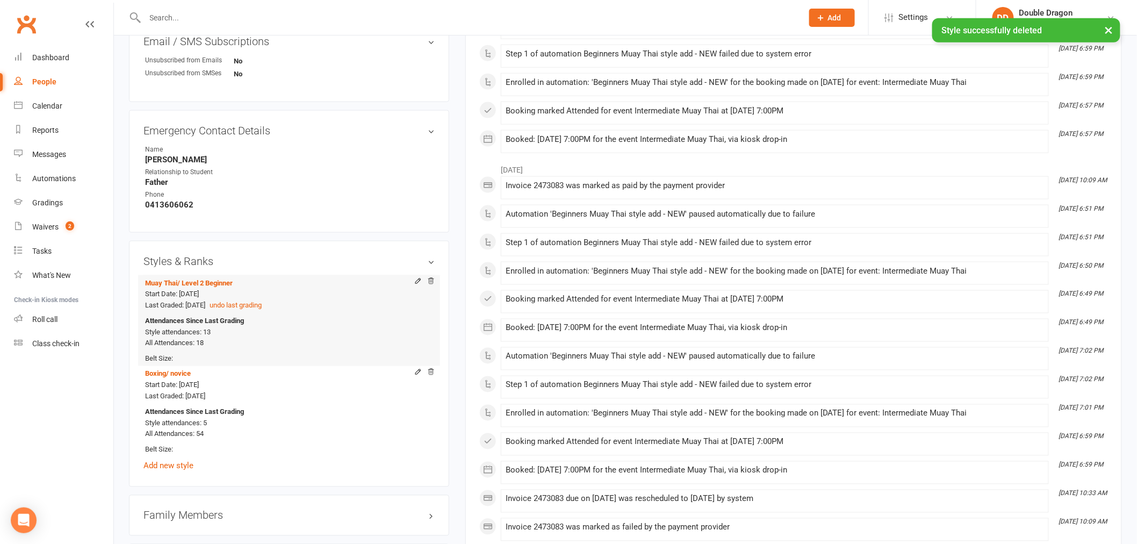
scroll to position [537, 0]
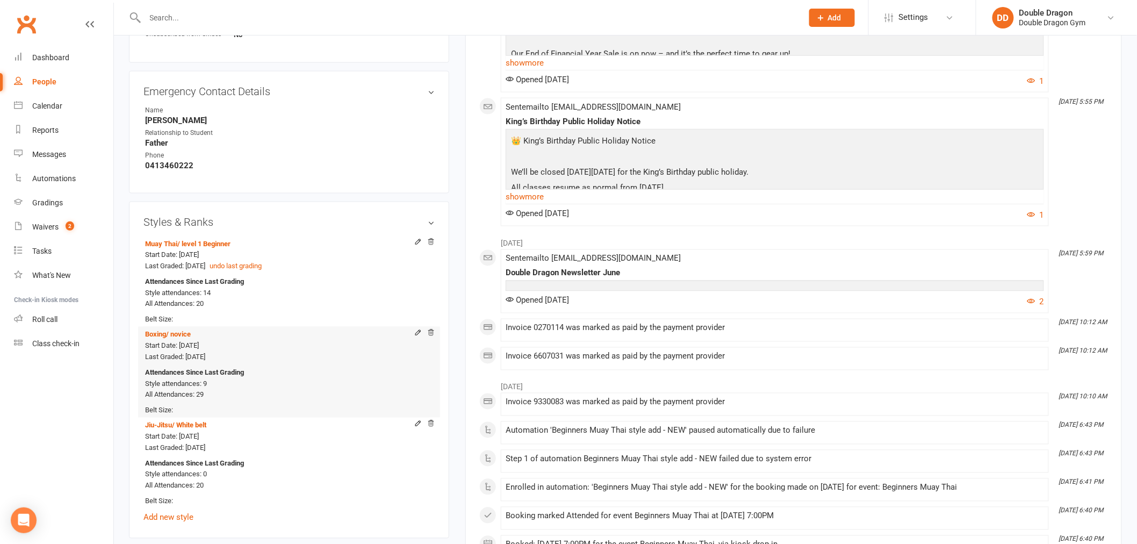
scroll to position [656, 0]
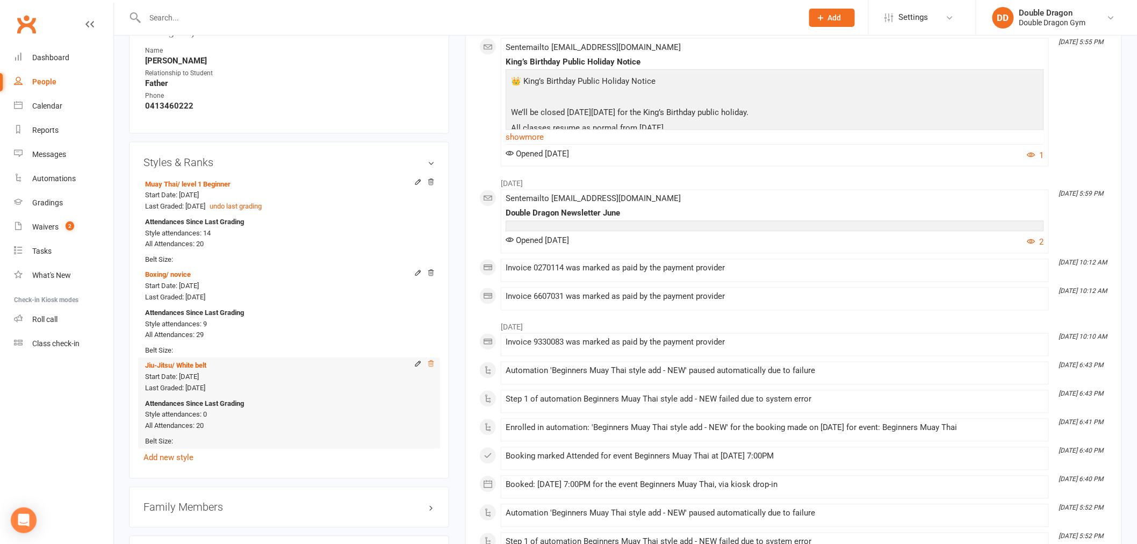
click at [433, 366] on icon at bounding box center [431, 364] width 8 height 8
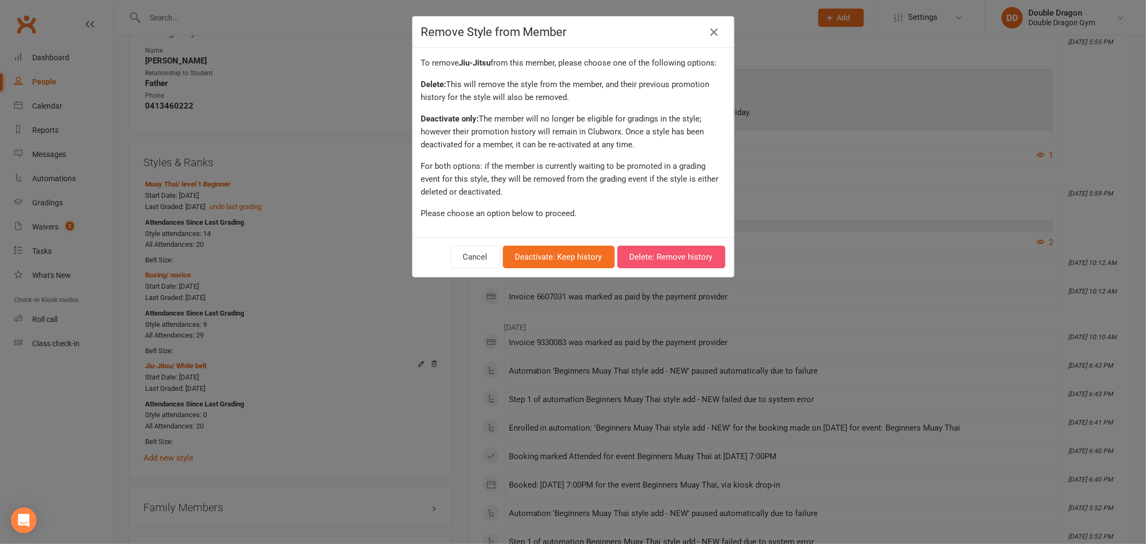
click at [658, 258] on button "Delete: Remove history" at bounding box center [671, 257] width 108 height 23
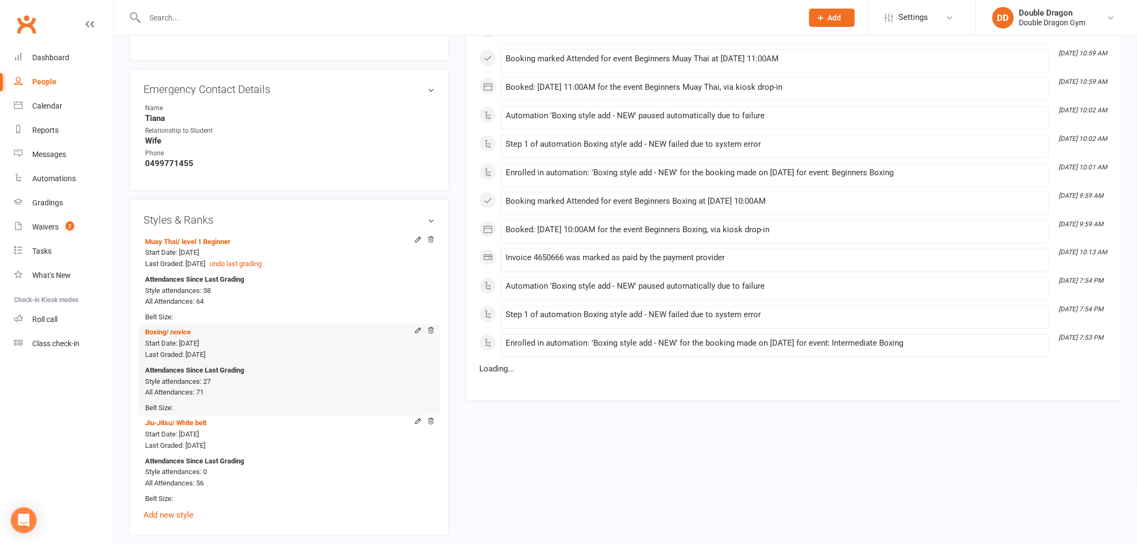
scroll to position [656, 0]
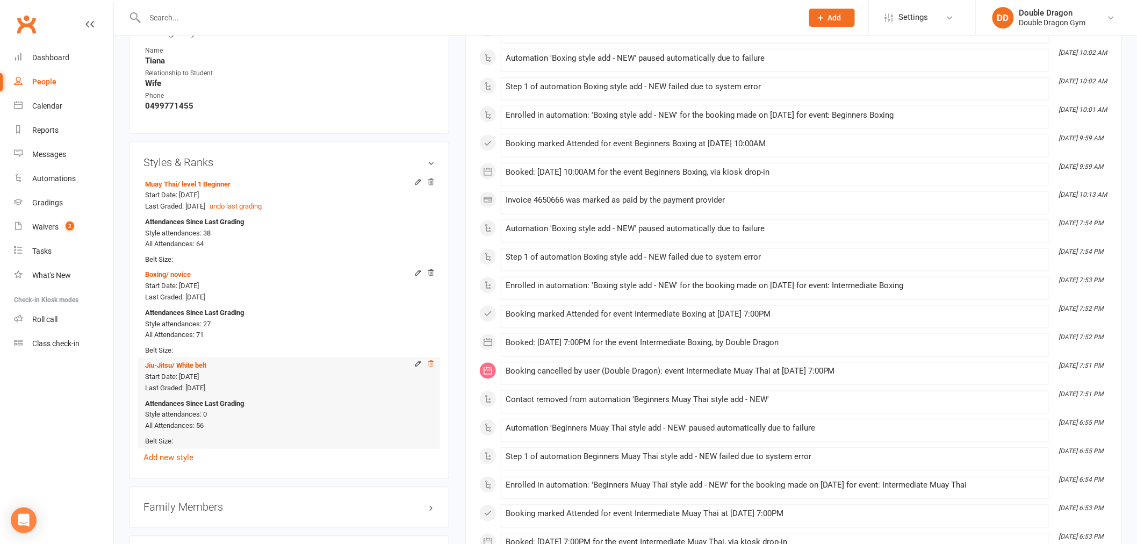
click at [432, 366] on icon at bounding box center [430, 363] width 5 height 6
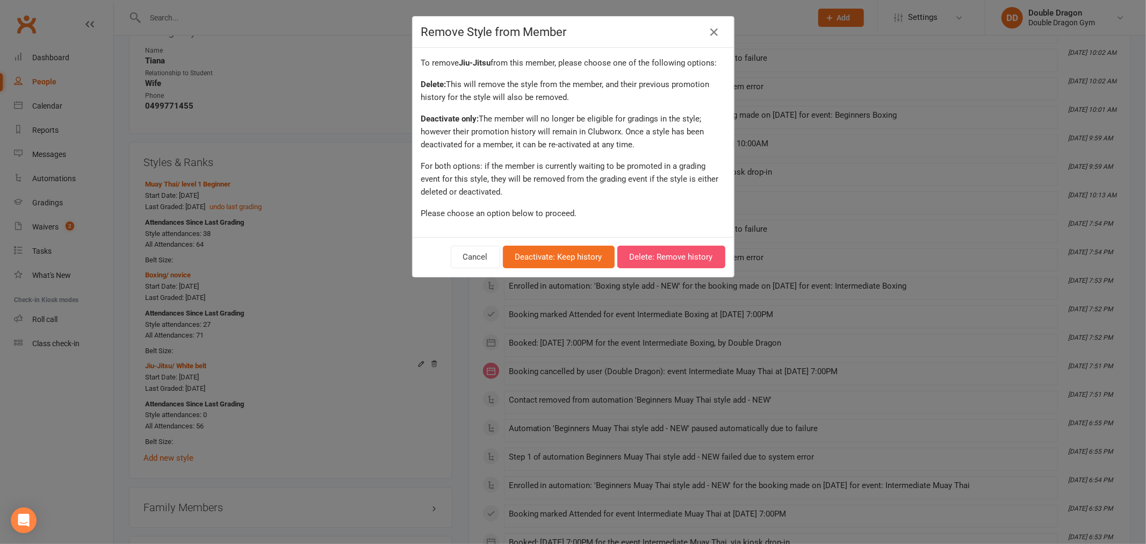
click at [660, 254] on button "Delete: Remove history" at bounding box center [671, 257] width 108 height 23
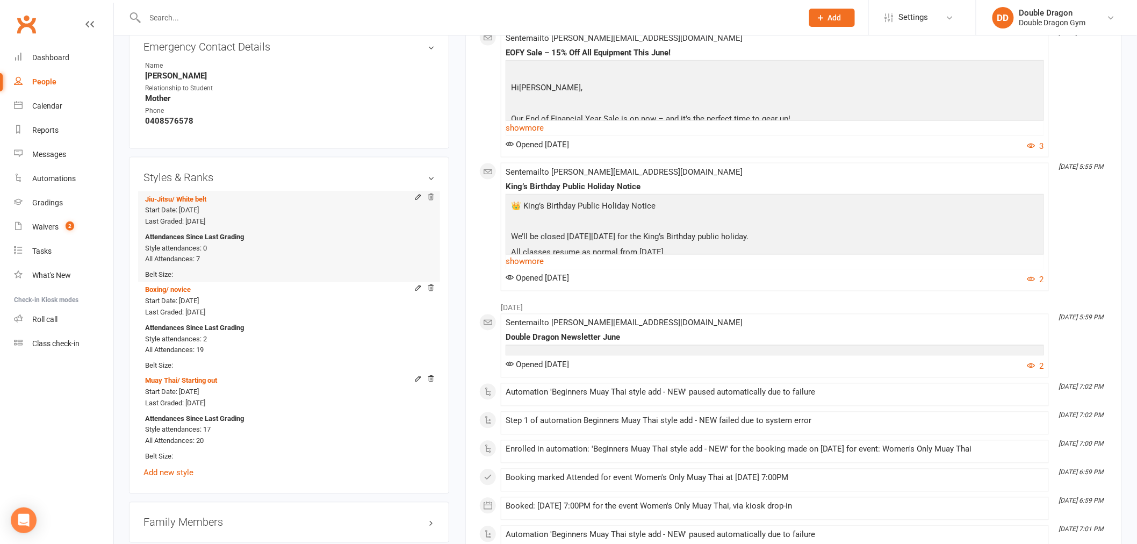
scroll to position [656, 0]
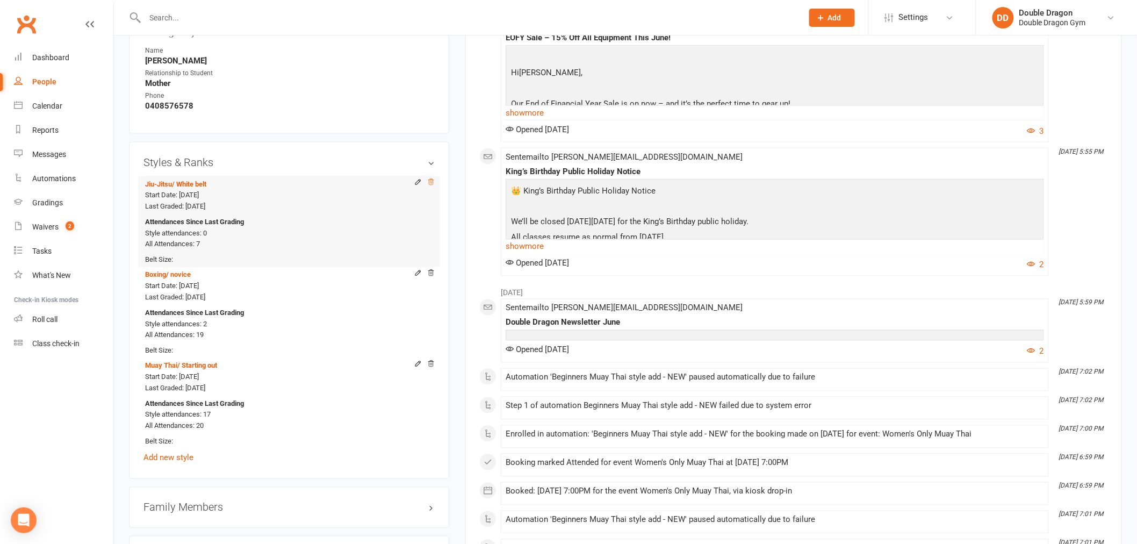
click at [430, 181] on icon at bounding box center [431, 182] width 8 height 8
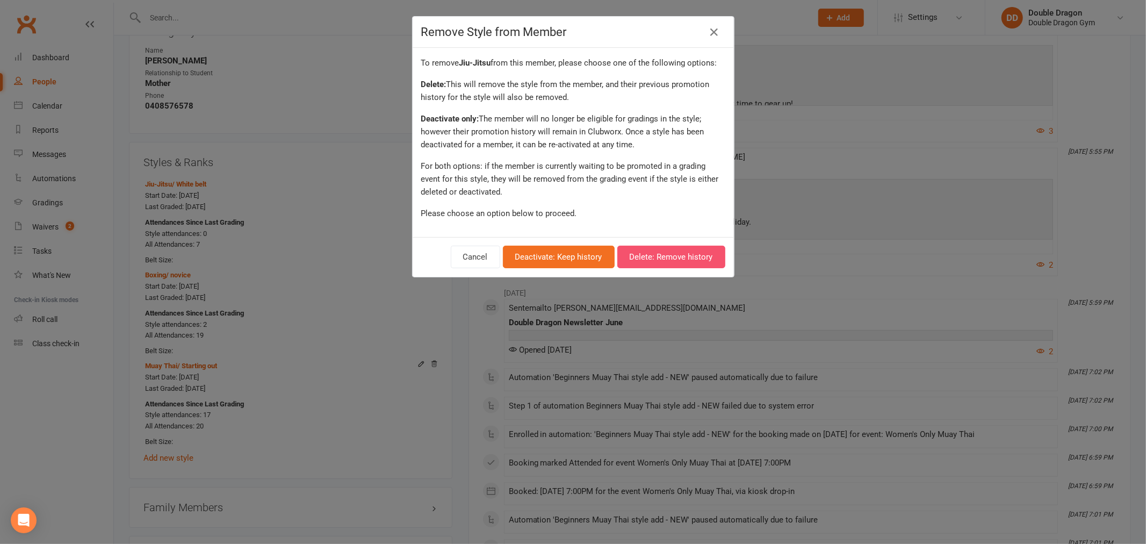
click at [634, 254] on button "Delete: Remove history" at bounding box center [671, 257] width 108 height 23
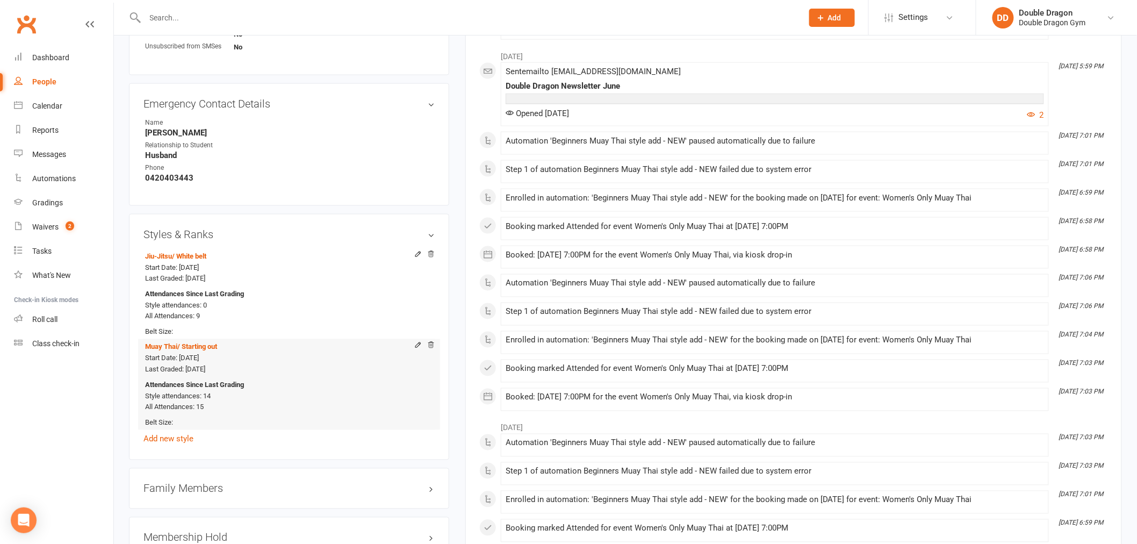
scroll to position [597, 0]
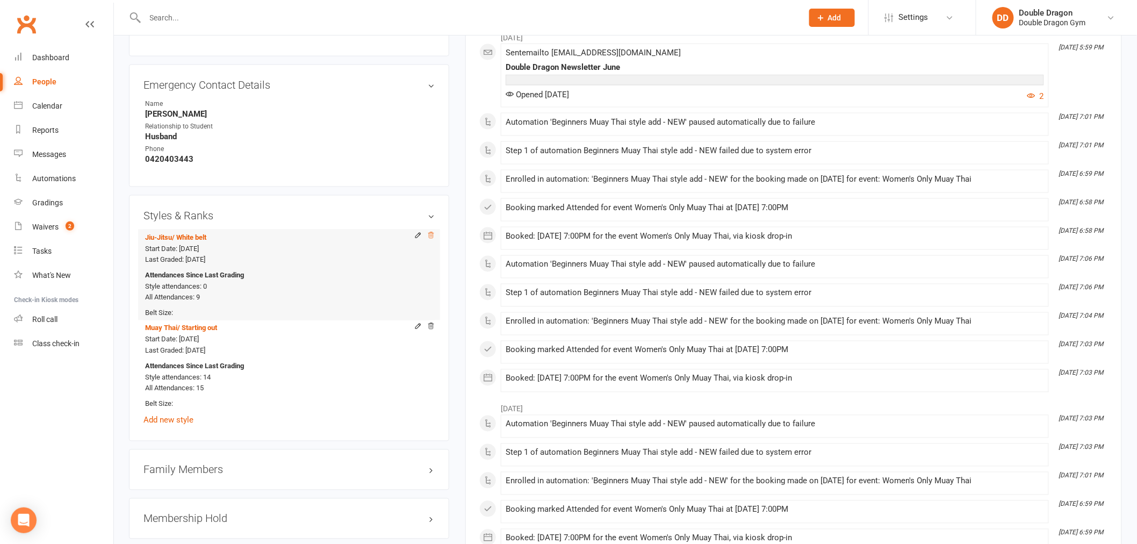
click at [432, 232] on icon at bounding box center [431, 236] width 8 height 8
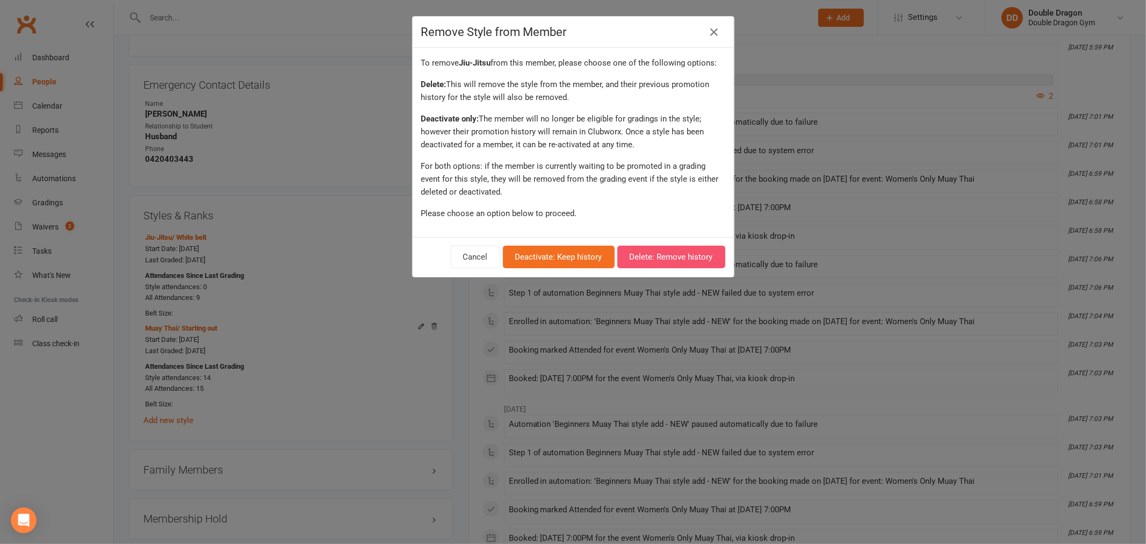
click at [643, 250] on button "Delete: Remove history" at bounding box center [671, 257] width 108 height 23
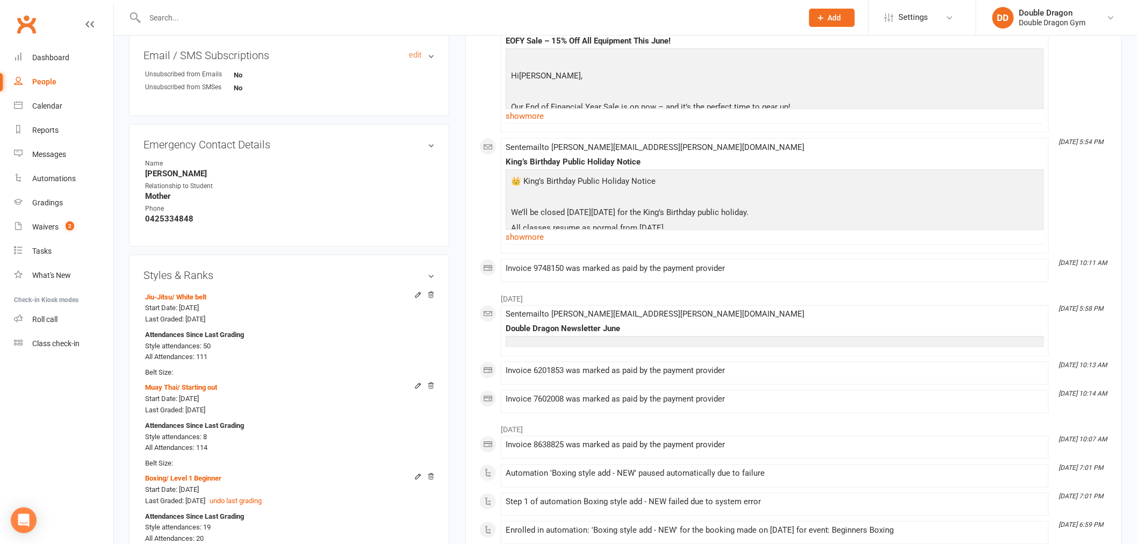
scroll to position [417, 0]
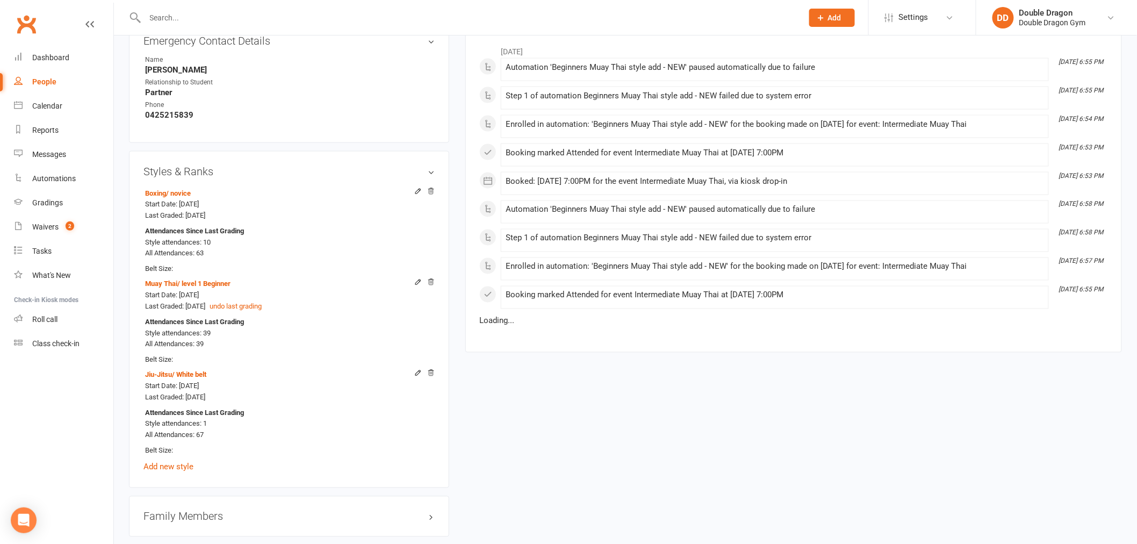
scroll to position [716, 0]
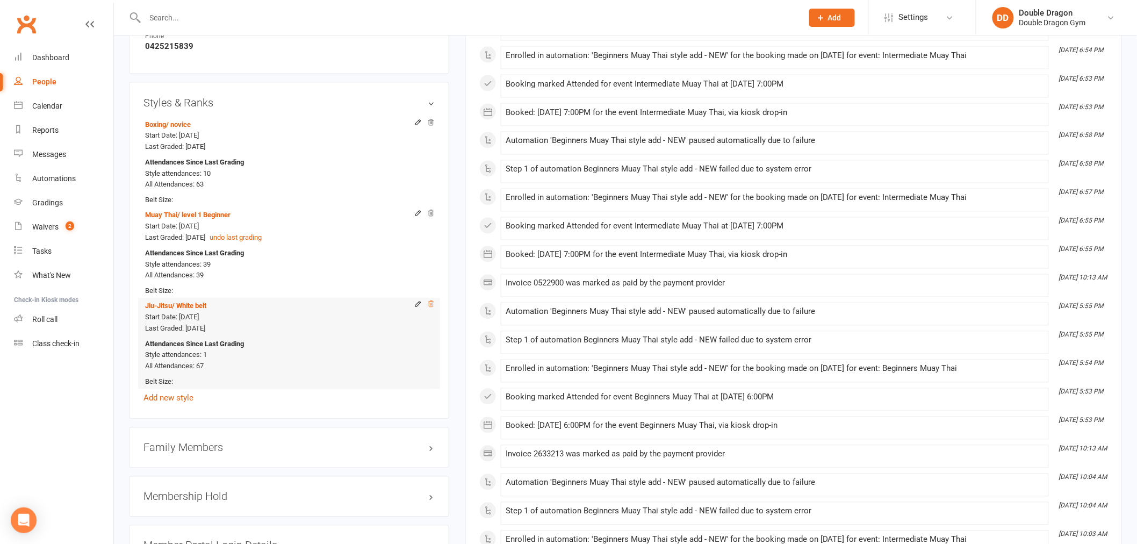
click at [432, 303] on icon at bounding box center [430, 304] width 5 height 6
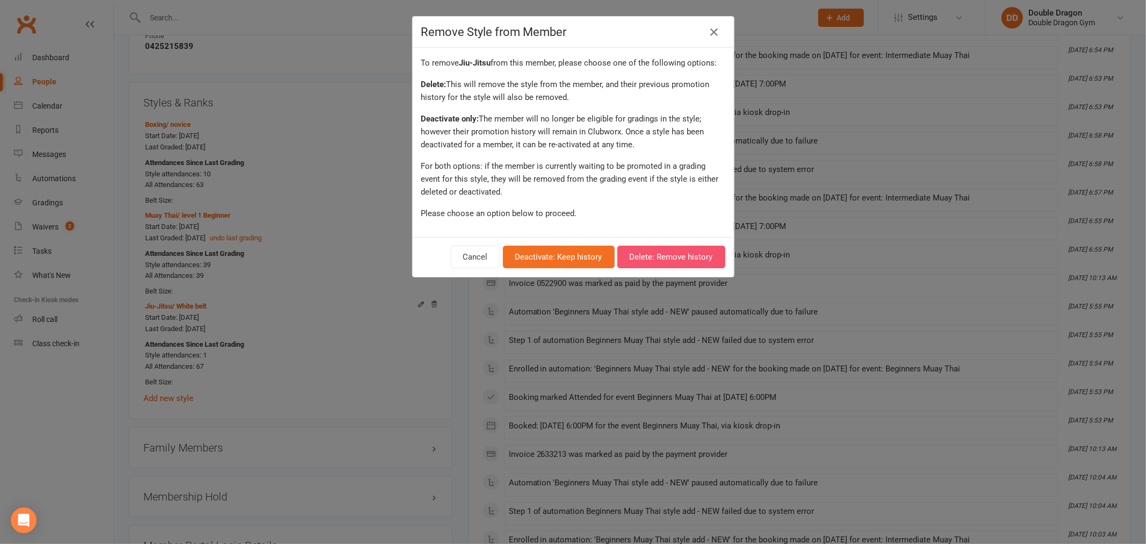
click at [638, 255] on button "Delete: Remove history" at bounding box center [671, 257] width 108 height 23
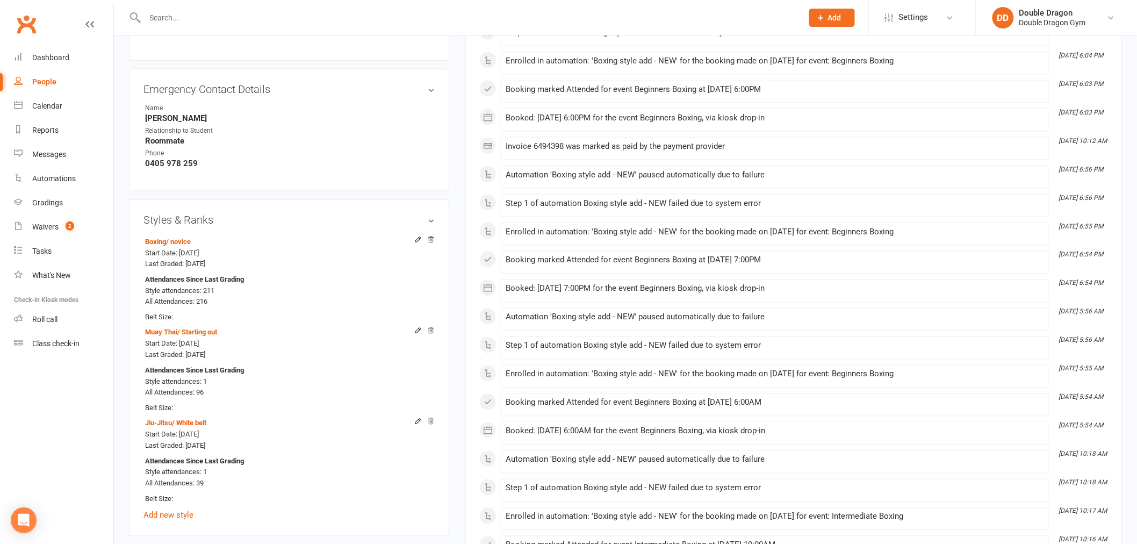
scroll to position [656, 0]
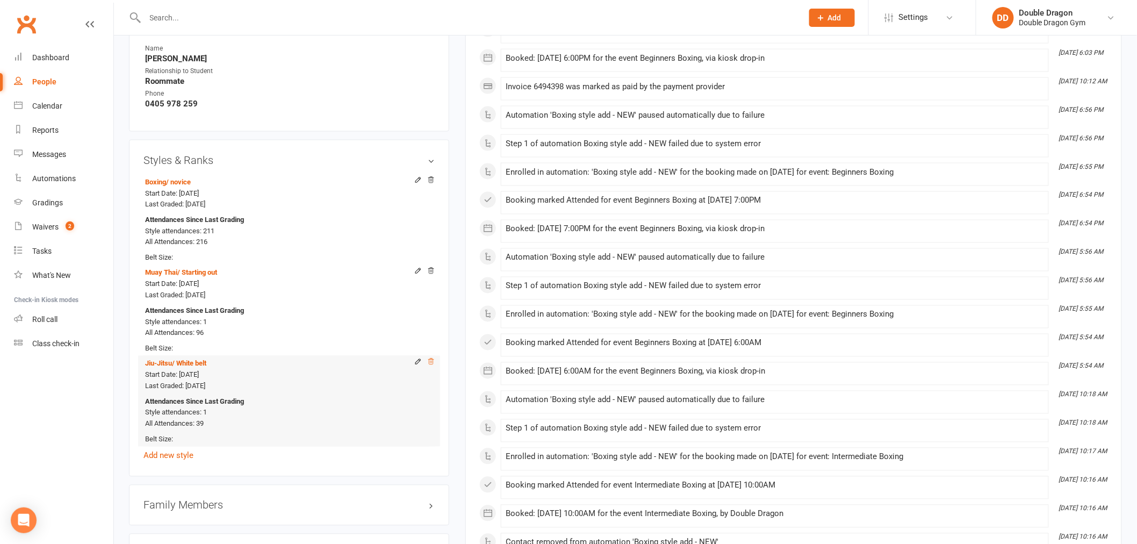
click at [431, 364] on icon at bounding box center [431, 362] width 8 height 8
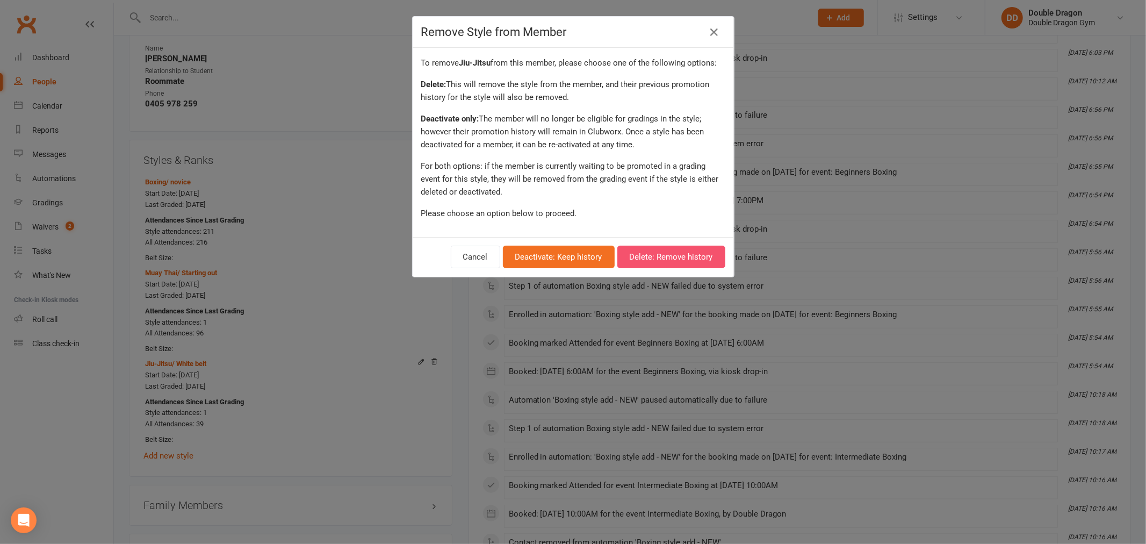
click at [675, 251] on button "Delete: Remove history" at bounding box center [671, 257] width 108 height 23
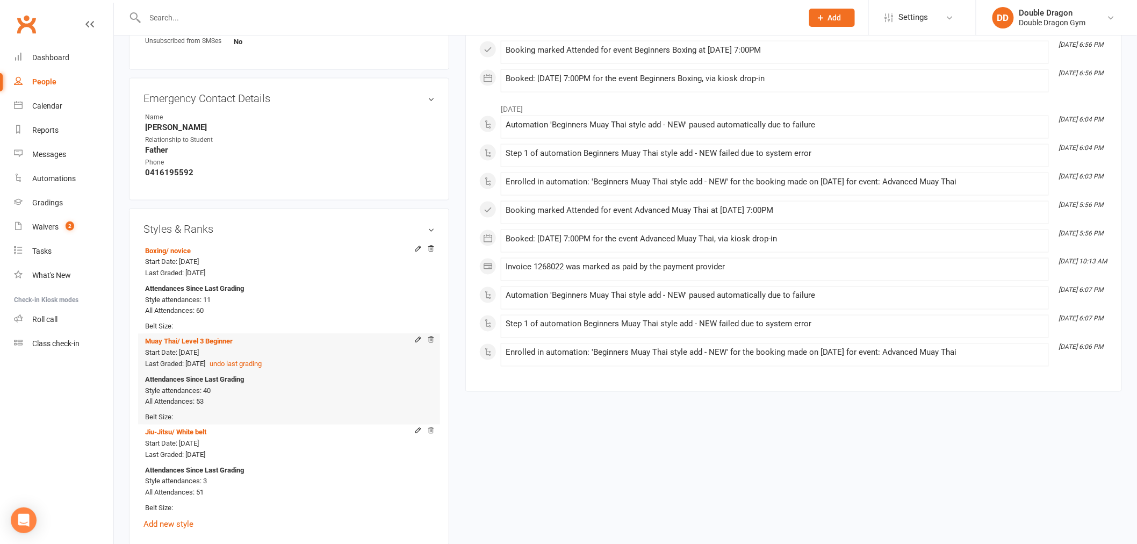
scroll to position [597, 0]
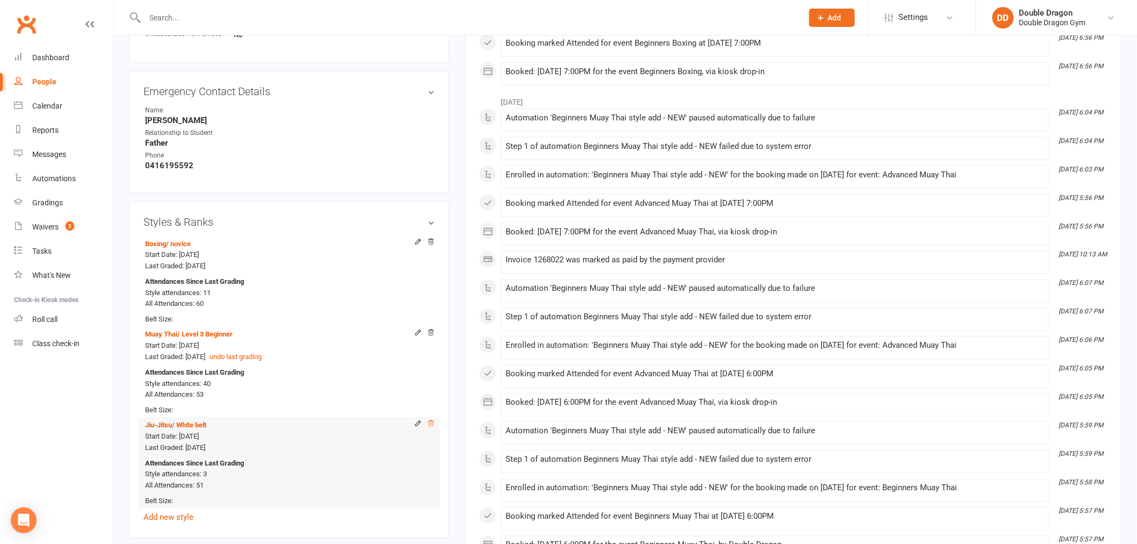
click at [431, 422] on icon at bounding box center [431, 424] width 8 height 8
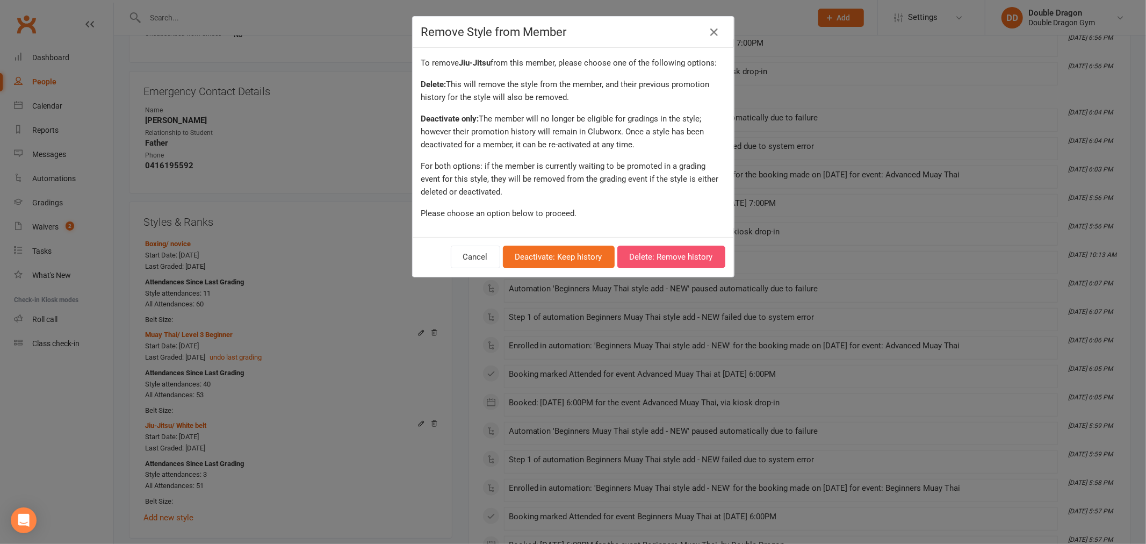
drag, startPoint x: 647, startPoint y: 254, endPoint x: 640, endPoint y: 193, distance: 60.5
click at [647, 254] on button "Delete: Remove history" at bounding box center [671, 257] width 108 height 23
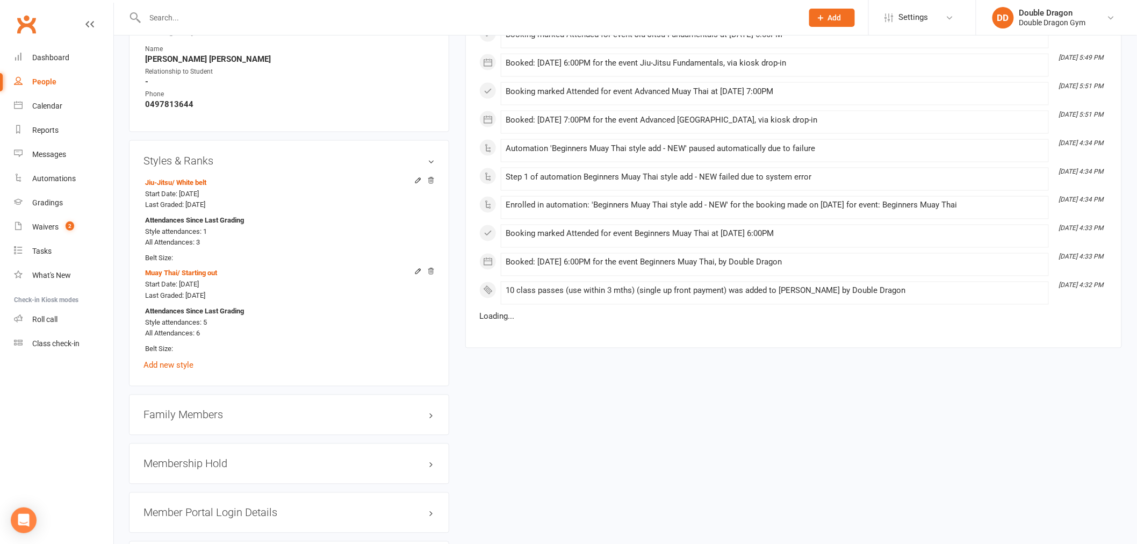
scroll to position [656, 0]
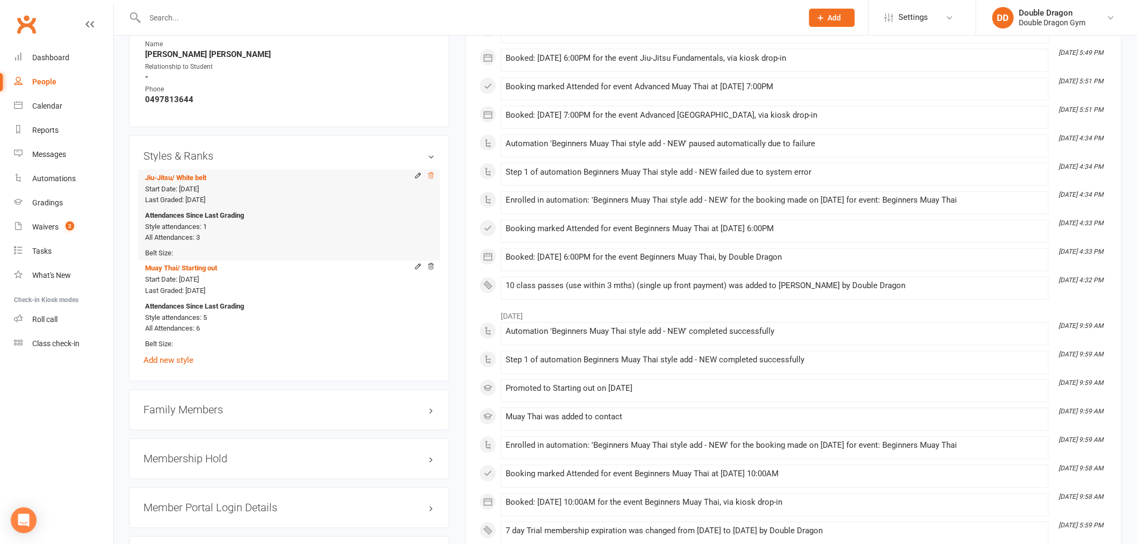
click at [431, 174] on icon at bounding box center [431, 176] width 8 height 8
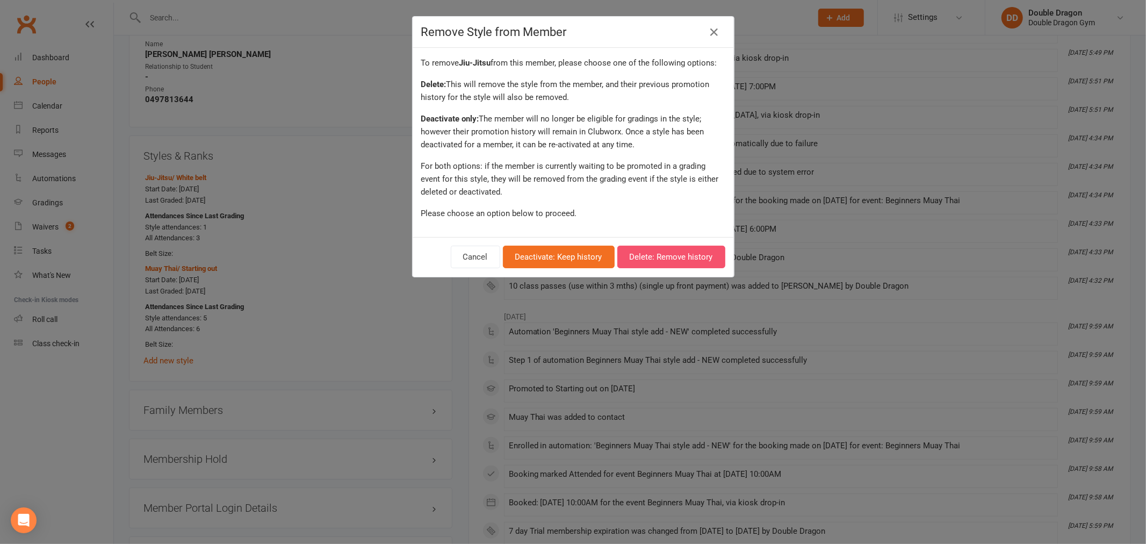
click at [670, 256] on button "Delete: Remove history" at bounding box center [671, 257] width 108 height 23
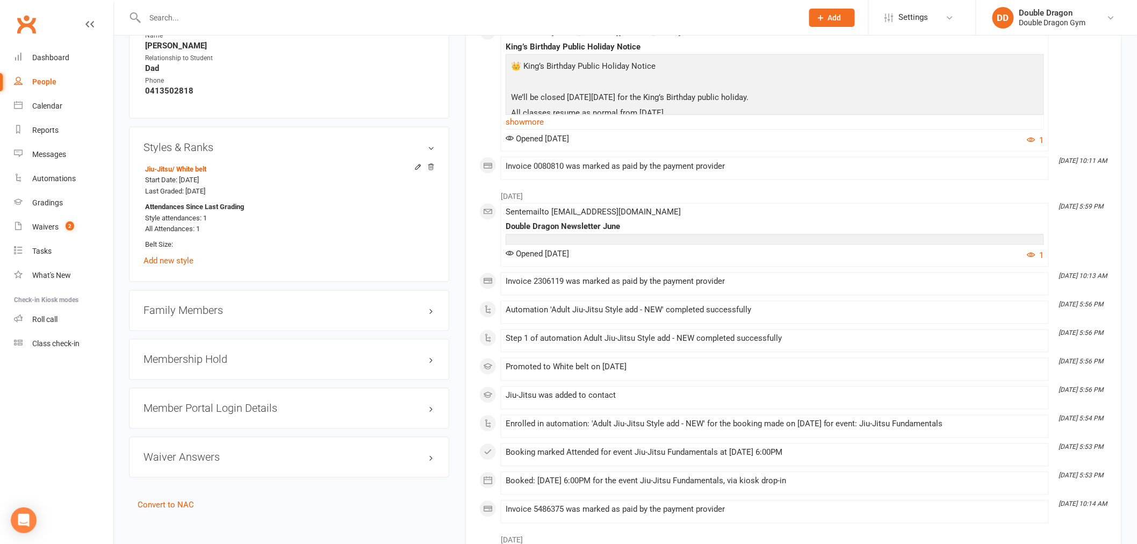
scroll to position [656, 0]
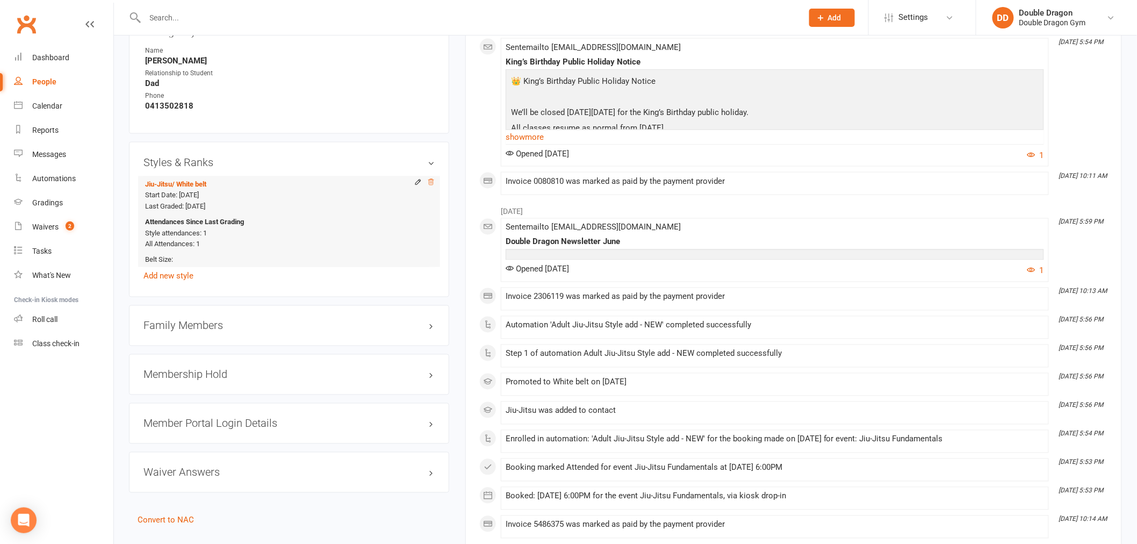
click at [432, 184] on icon at bounding box center [430, 182] width 5 height 6
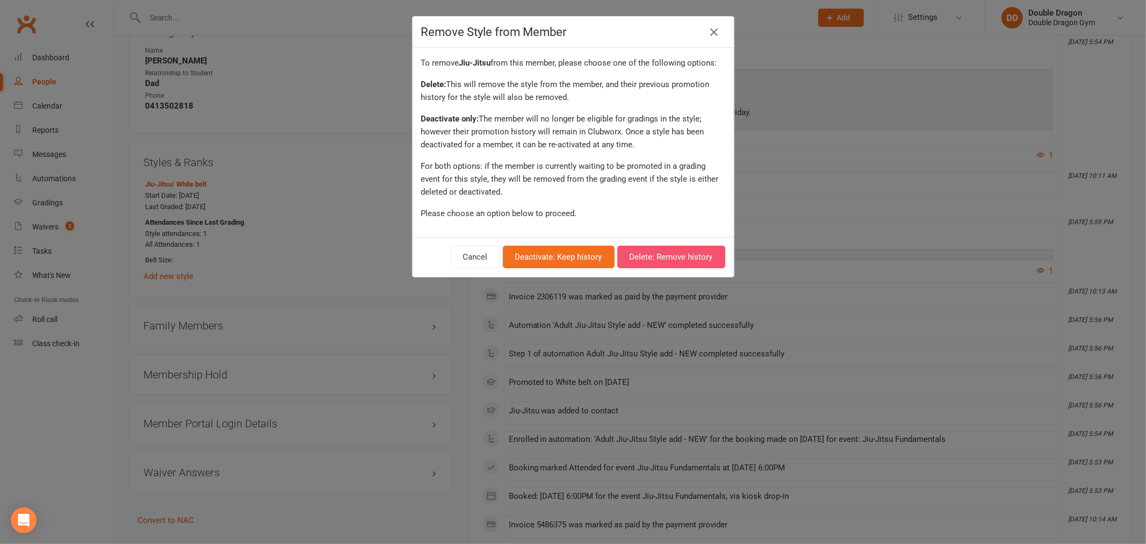
click at [640, 258] on button "Delete: Remove history" at bounding box center [671, 257] width 108 height 23
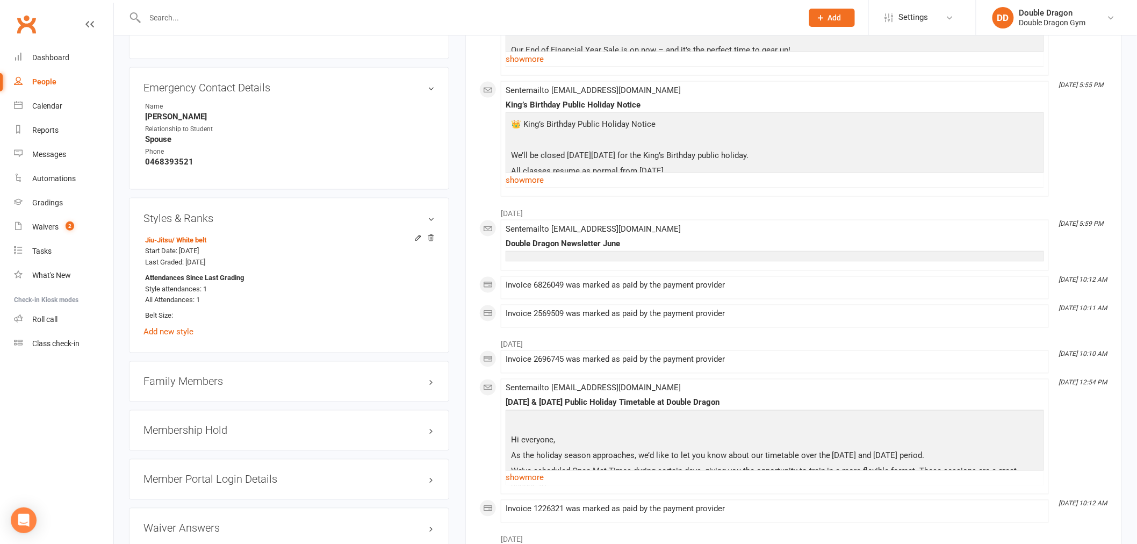
scroll to position [716, 0]
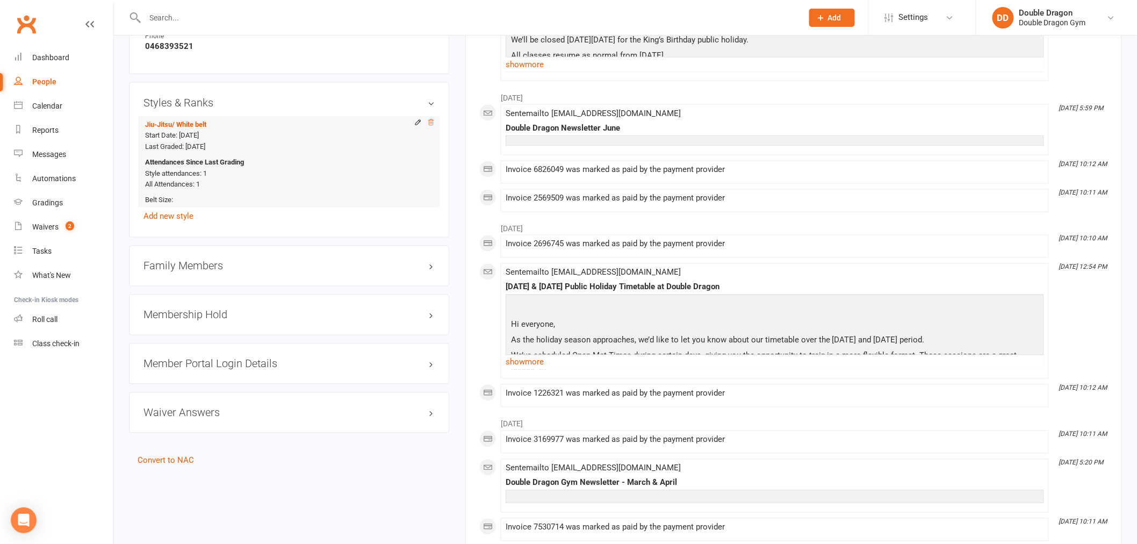
click at [432, 122] on icon at bounding box center [431, 123] width 8 height 8
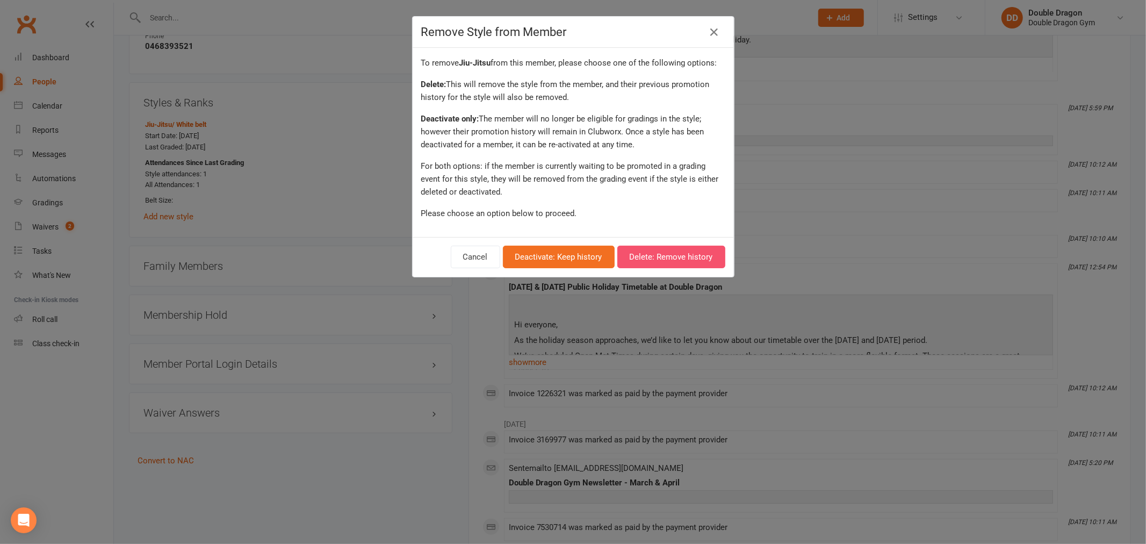
click at [679, 256] on button "Delete: Remove history" at bounding box center [671, 257] width 108 height 23
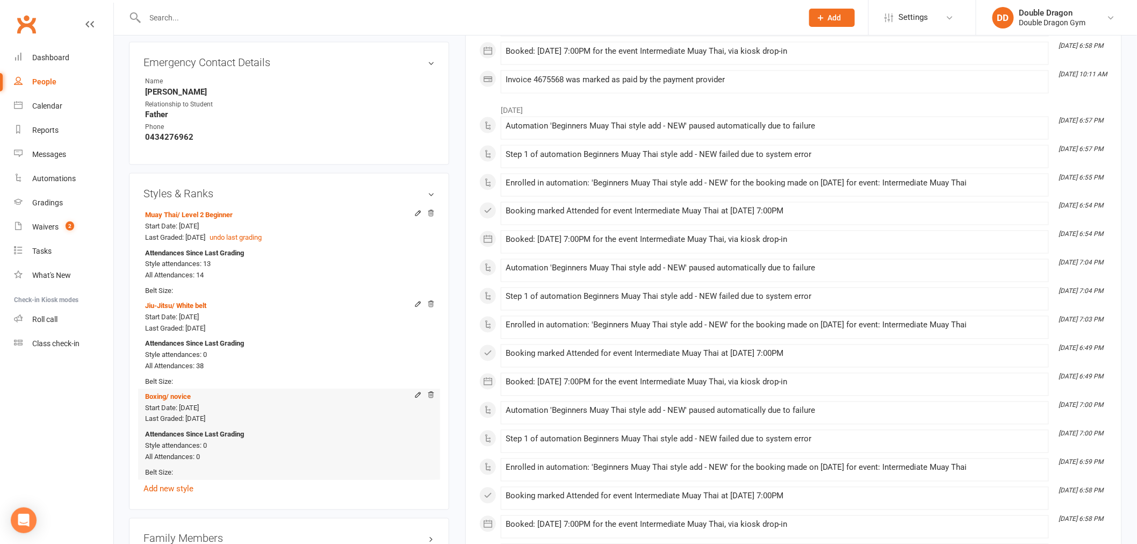
scroll to position [716, 0]
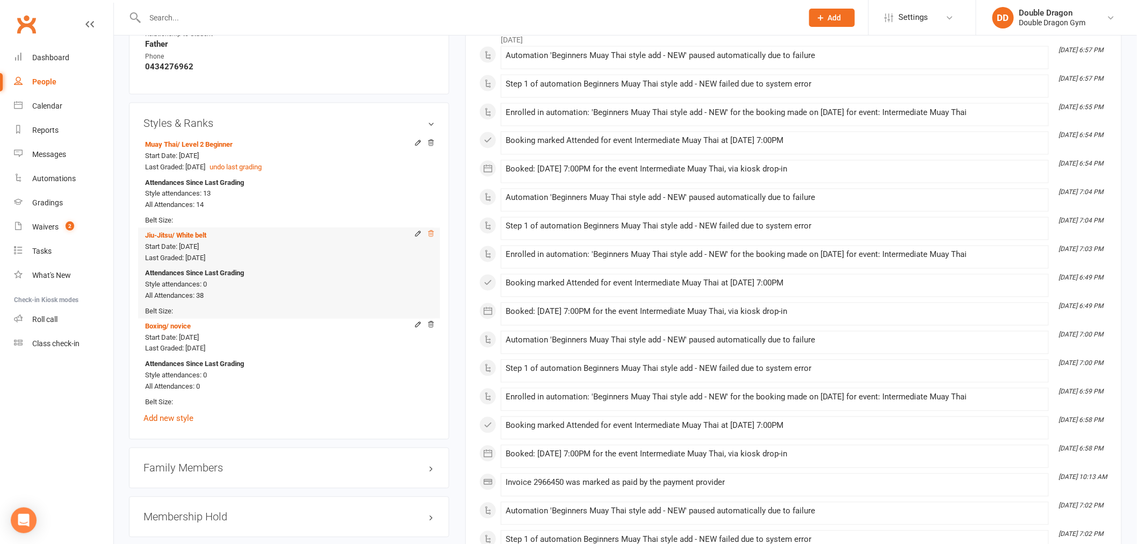
click at [431, 233] on icon at bounding box center [431, 234] width 8 height 8
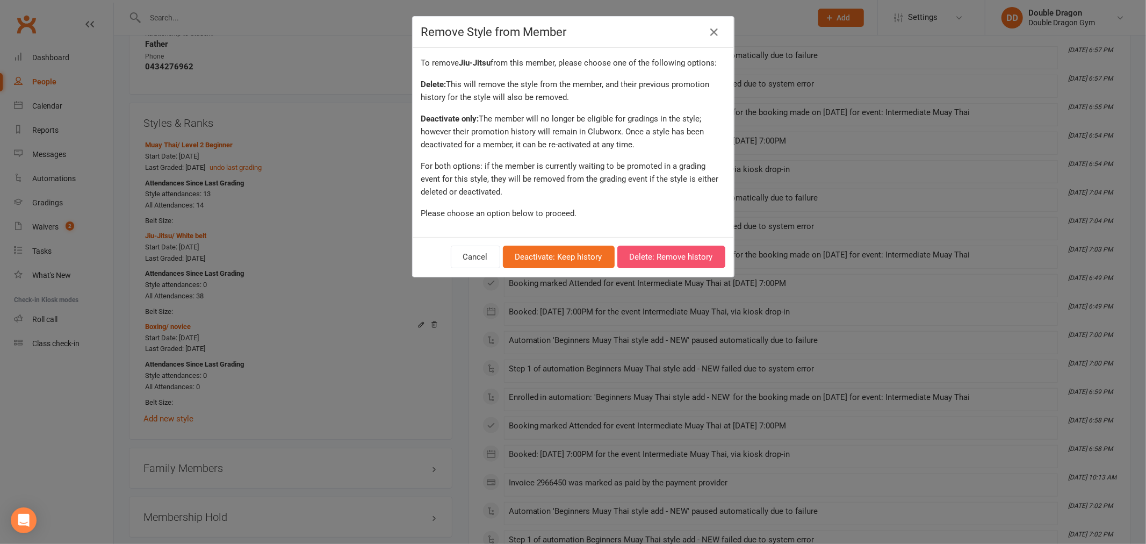
click at [654, 256] on button "Delete: Remove history" at bounding box center [671, 257] width 108 height 23
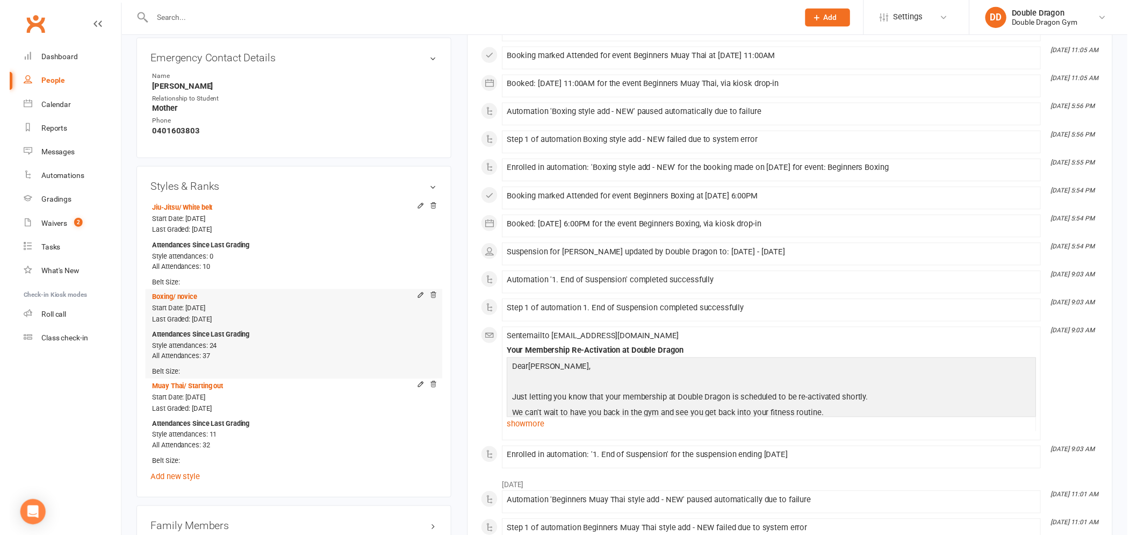
scroll to position [656, 0]
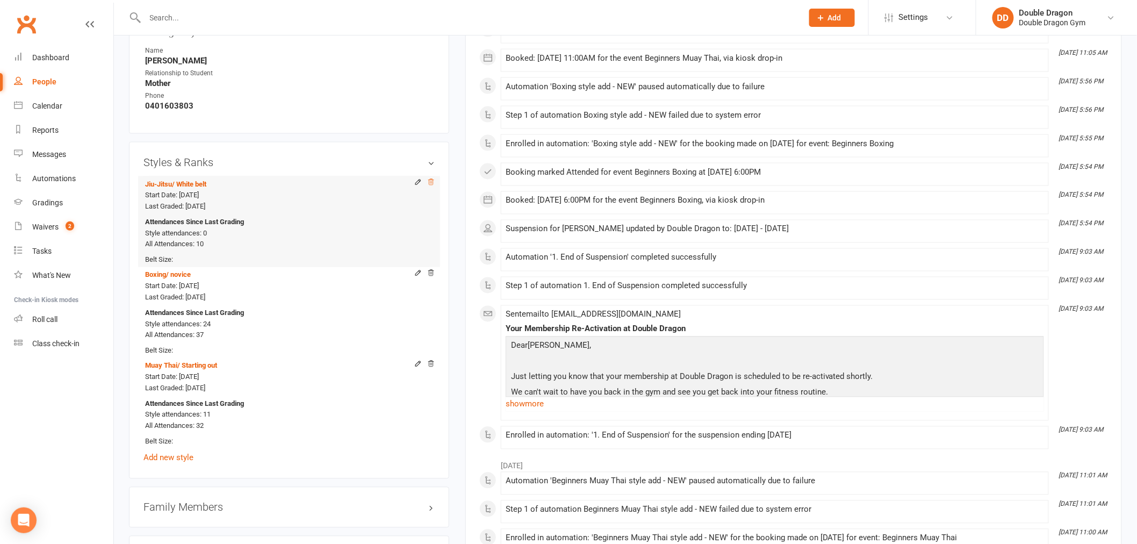
click at [428, 181] on icon at bounding box center [431, 182] width 8 height 8
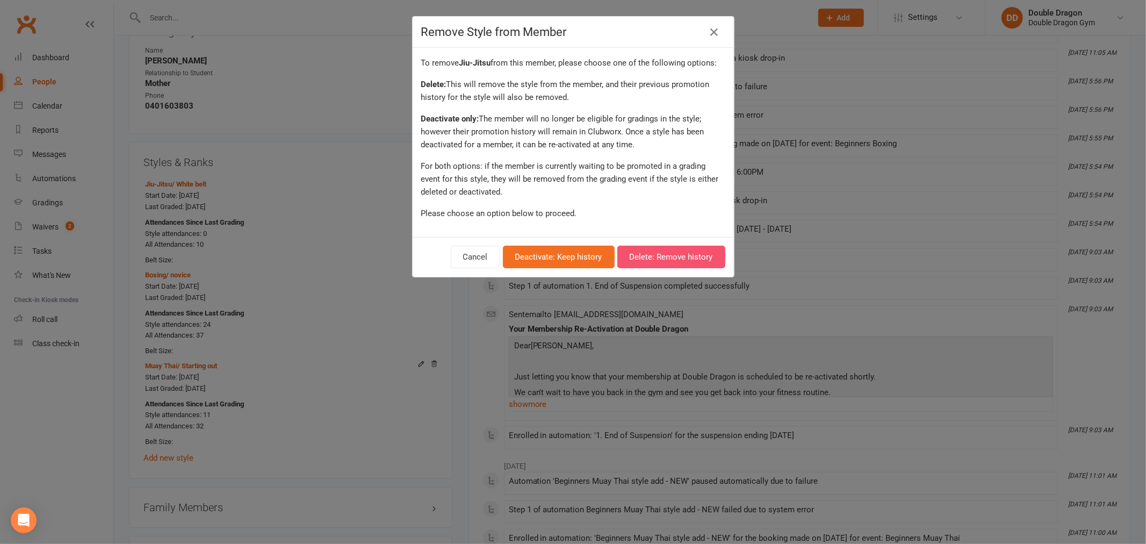
click at [663, 256] on button "Delete: Remove history" at bounding box center [671, 257] width 108 height 23
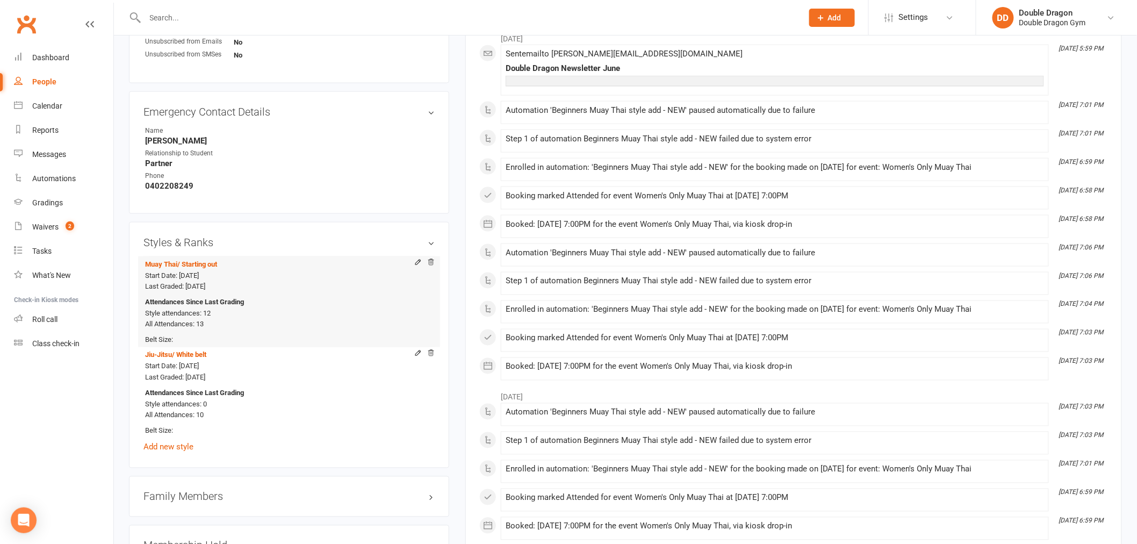
scroll to position [597, 0]
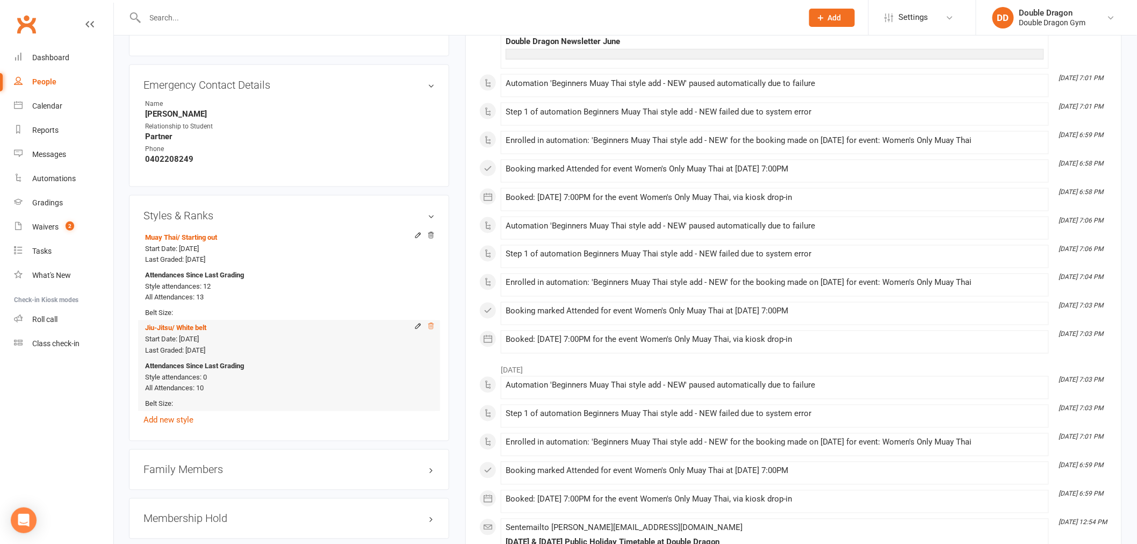
click at [432, 325] on icon at bounding box center [431, 326] width 8 height 8
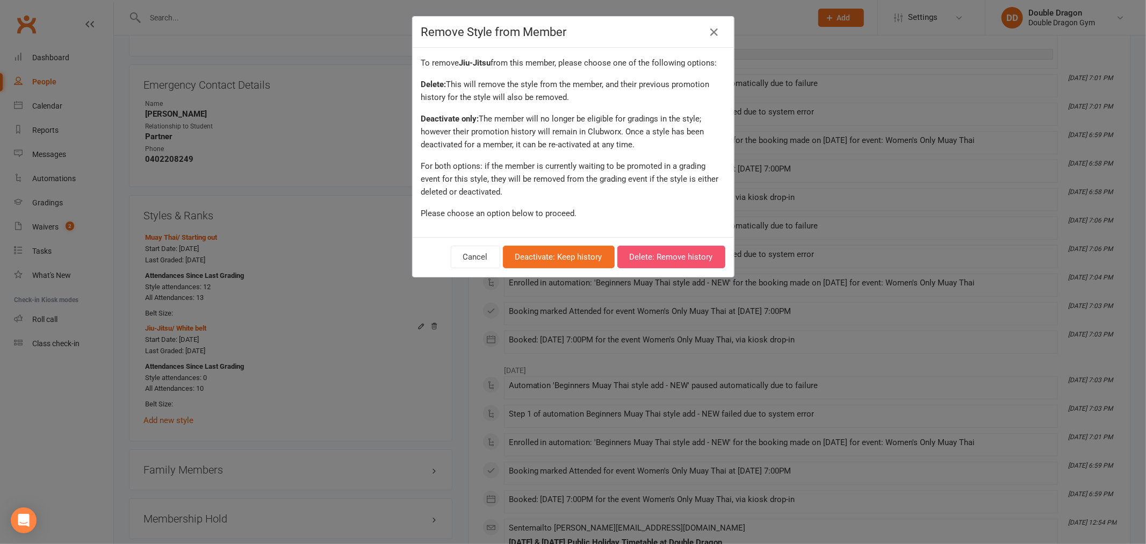
click at [677, 253] on button "Delete: Remove history" at bounding box center [671, 257] width 108 height 23
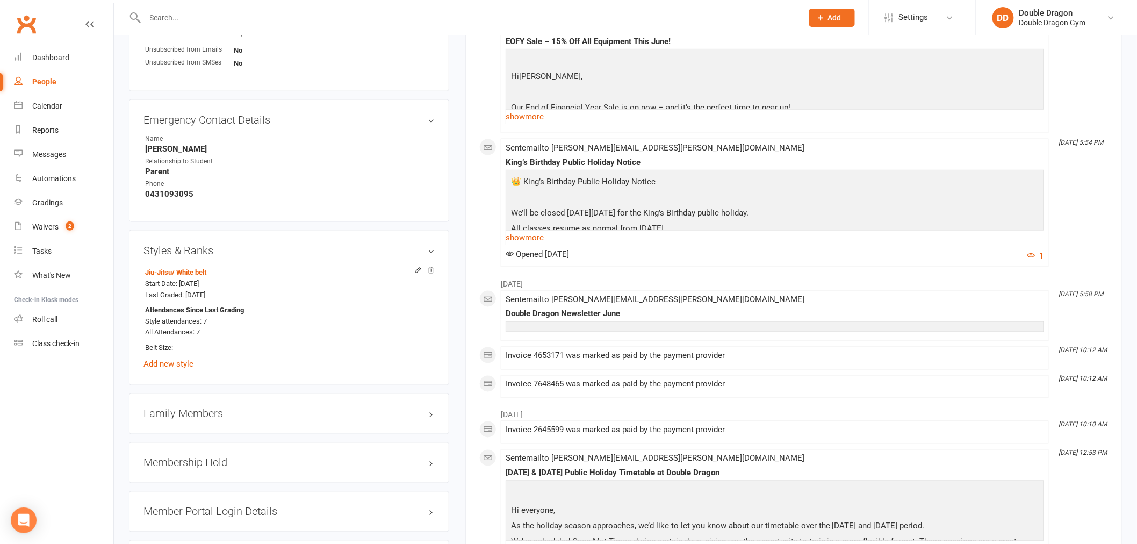
scroll to position [537, 0]
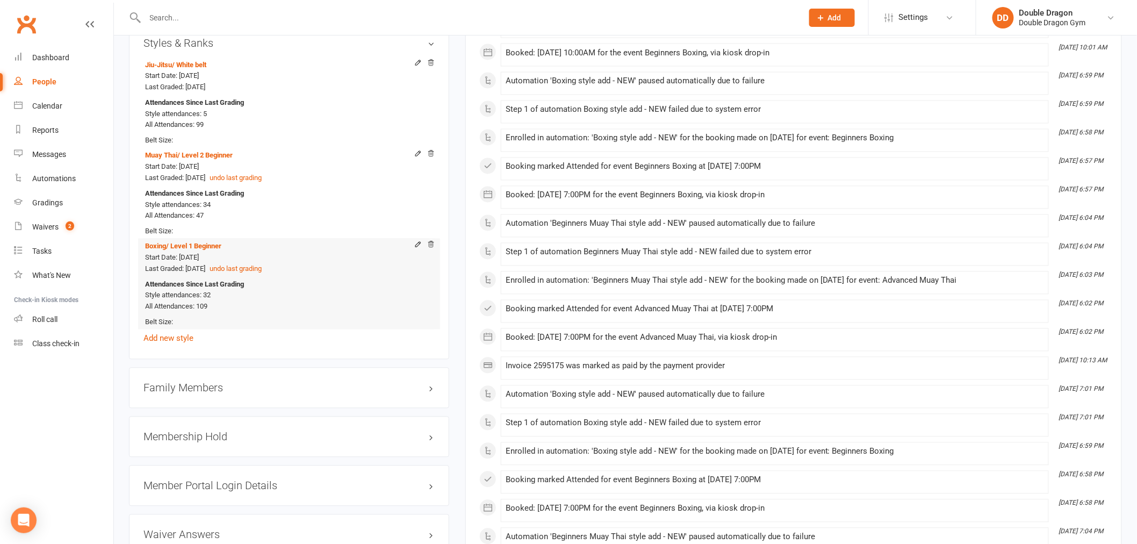
scroll to position [716, 0]
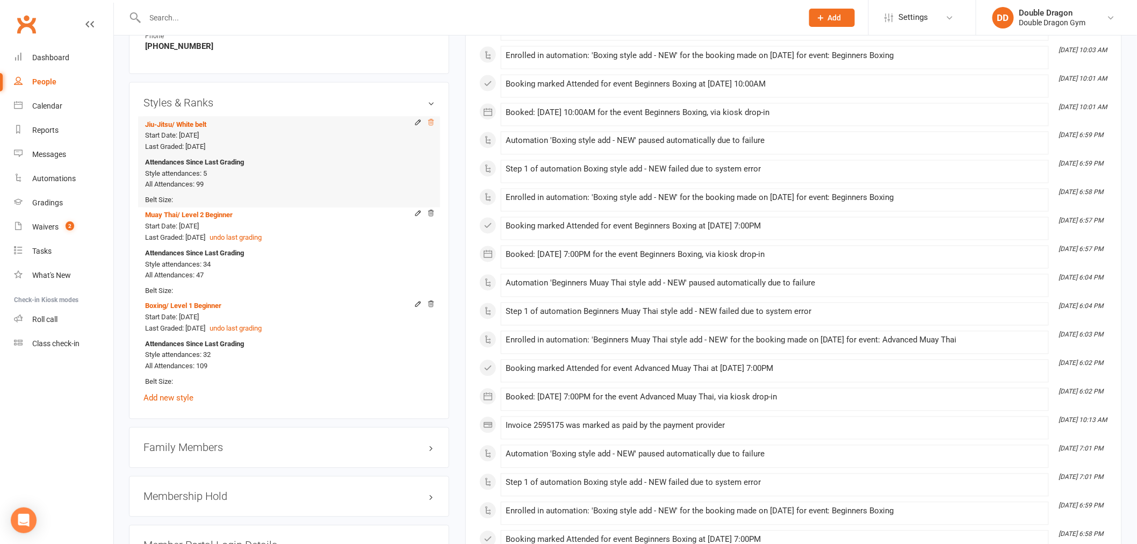
click at [430, 124] on icon at bounding box center [431, 123] width 8 height 8
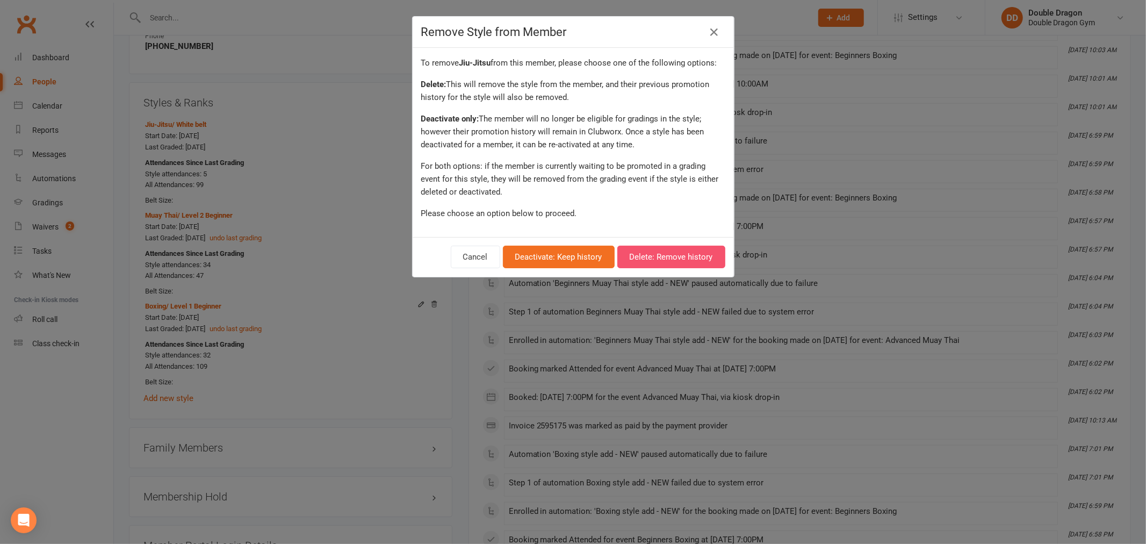
drag, startPoint x: 645, startPoint y: 255, endPoint x: 630, endPoint y: 258, distance: 15.9
click at [647, 255] on button "Delete: Remove history" at bounding box center [671, 257] width 108 height 23
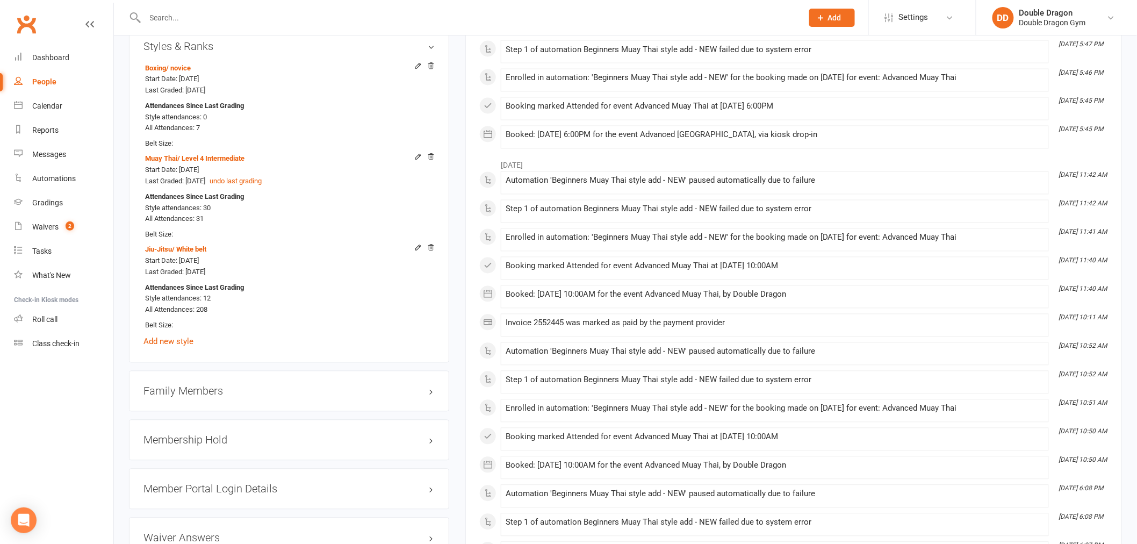
scroll to position [656, 0]
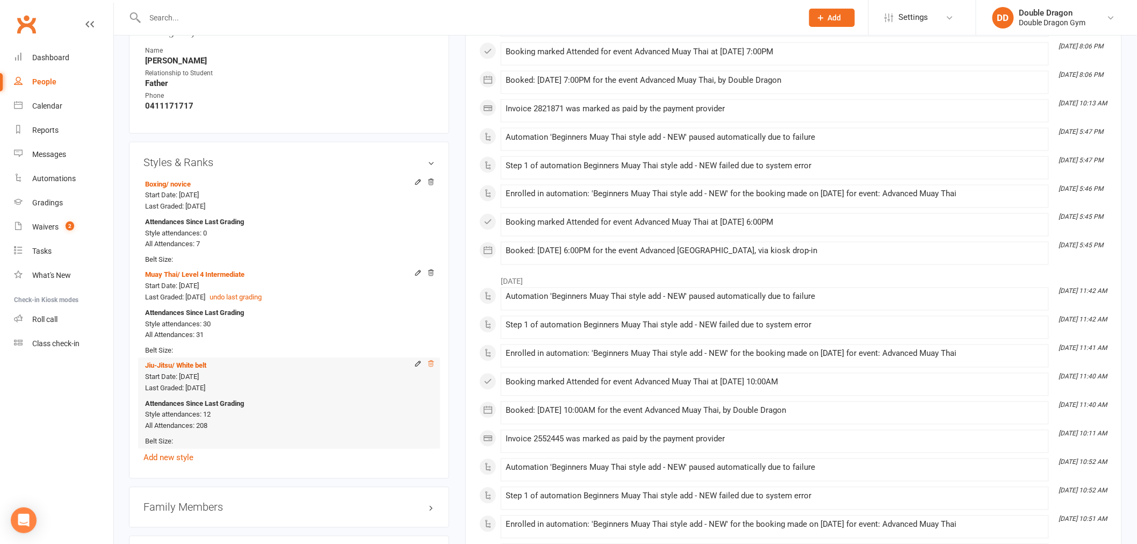
click at [431, 365] on icon at bounding box center [430, 363] width 5 height 6
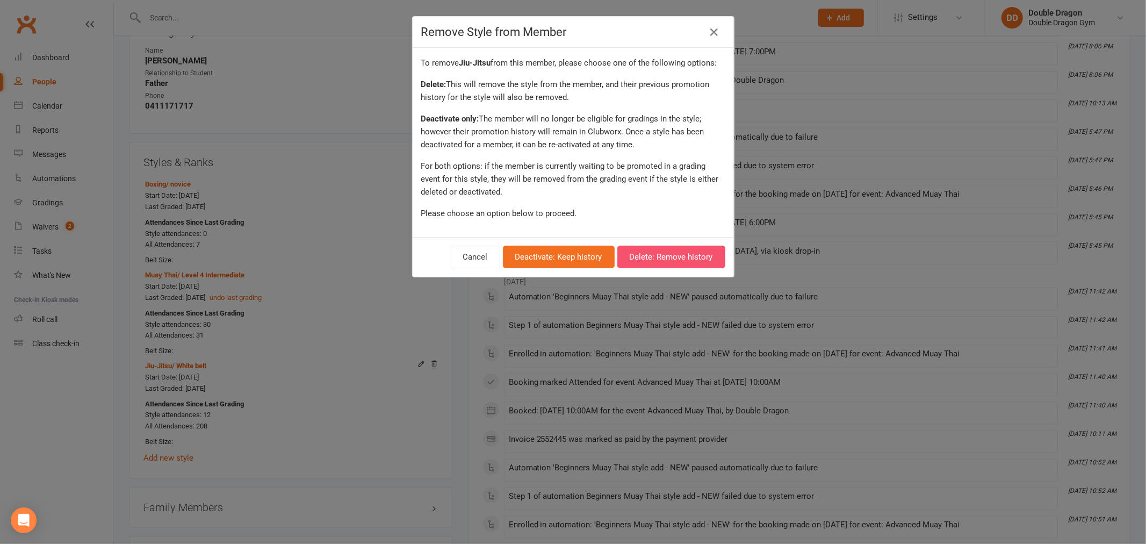
click at [638, 255] on button "Delete: Remove history" at bounding box center [671, 257] width 108 height 23
